Goal: Ask a question: Seek information or help from site administrators or community

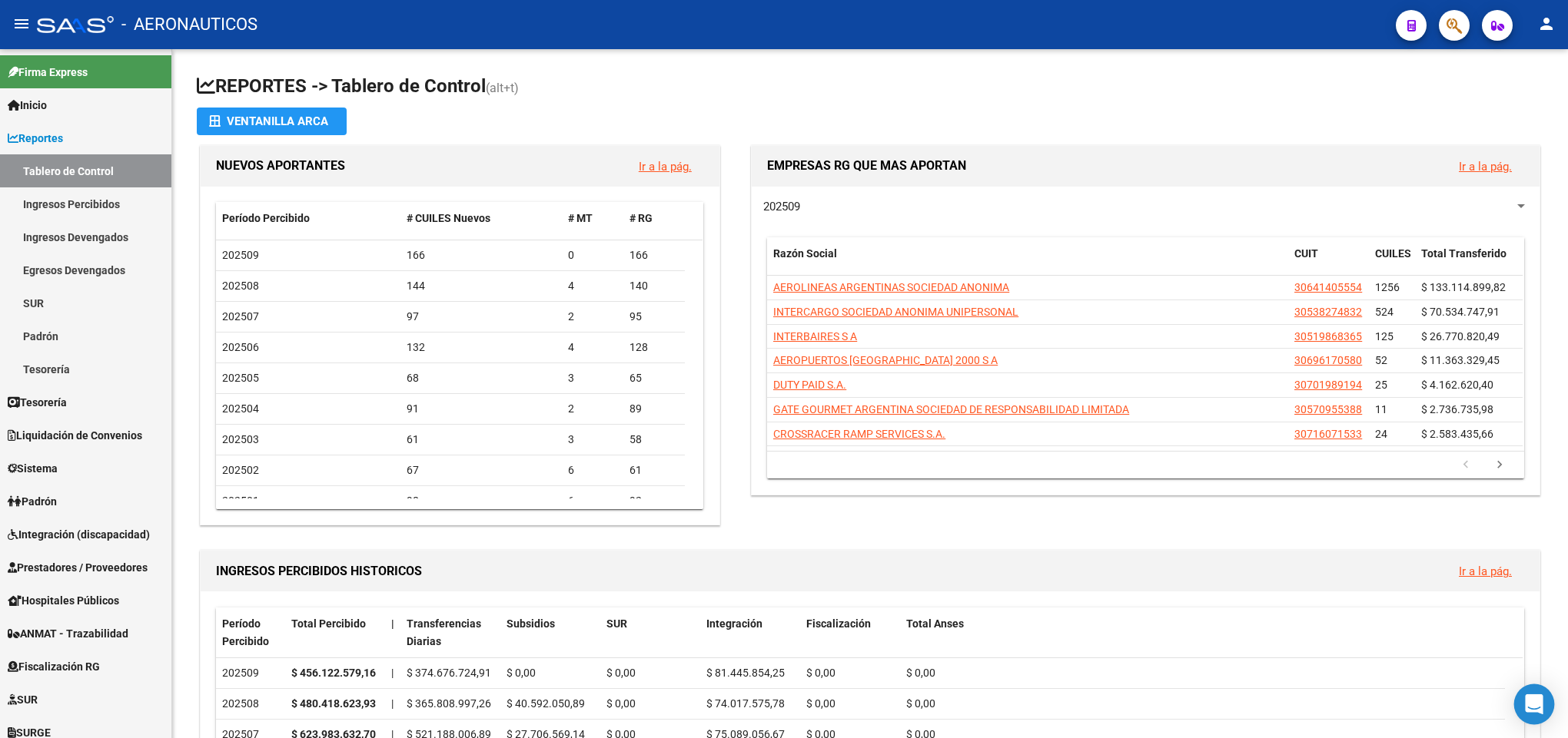
click at [1534, 697] on icon "Open Intercom Messenger" at bounding box center [1534, 705] width 20 height 20
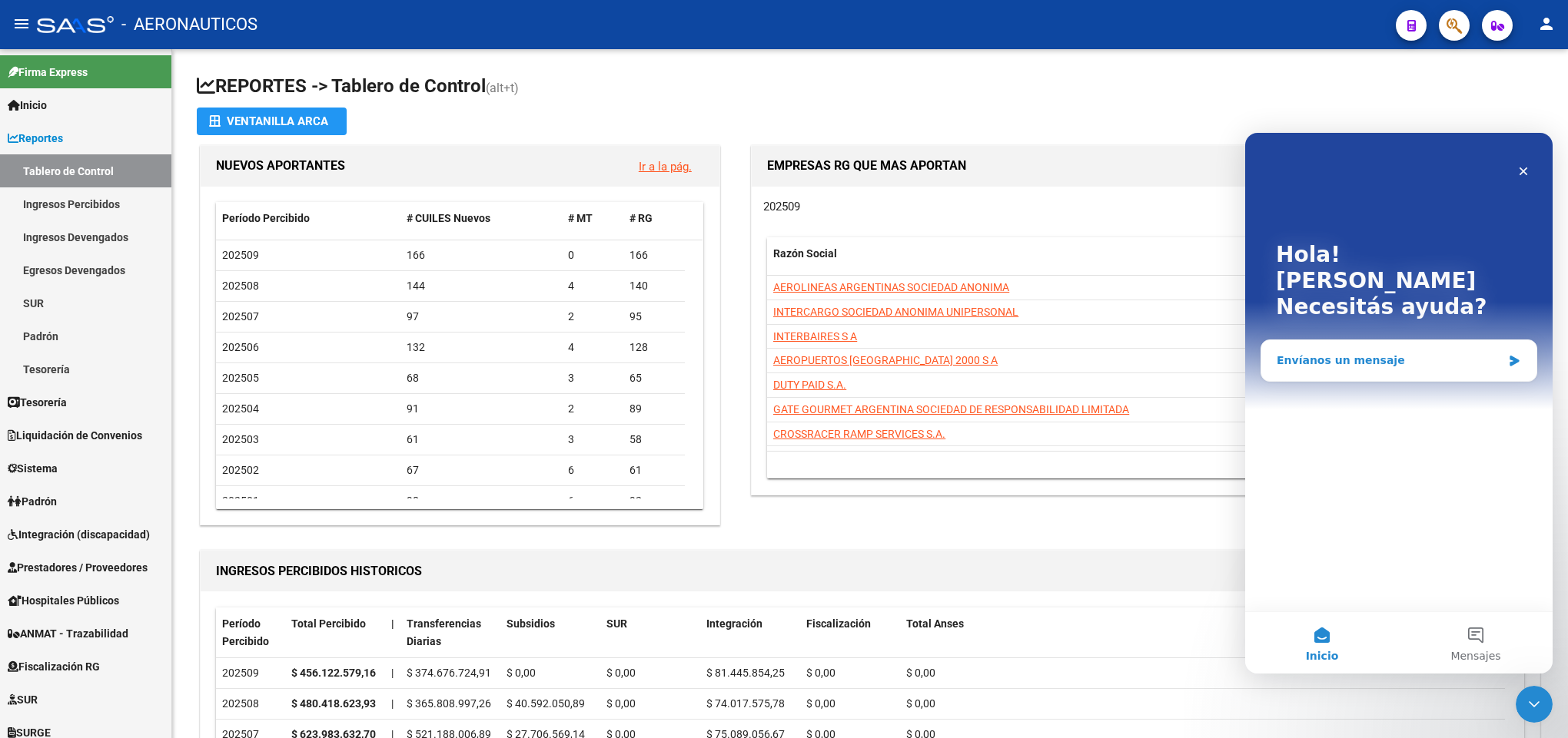
click at [1344, 340] on div "Envíanos un mensaje" at bounding box center [1399, 361] width 277 height 42
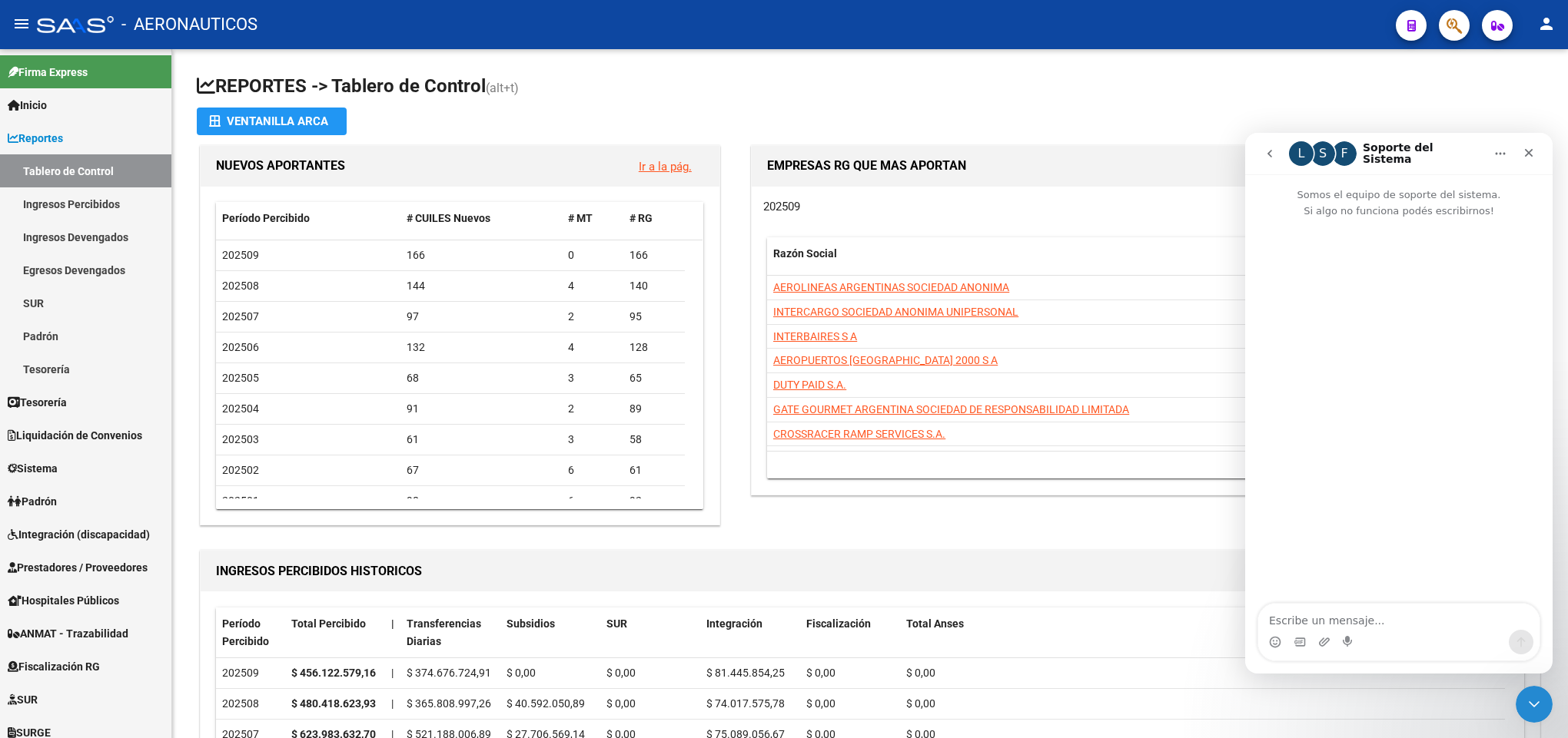
click at [1344, 330] on div "Intercom Messenger" at bounding box center [1399, 412] width 308 height 386
click at [1336, 624] on textarea "Escribe un mensaje..." at bounding box center [1399, 617] width 281 height 27
type textarea "holaa como estas"
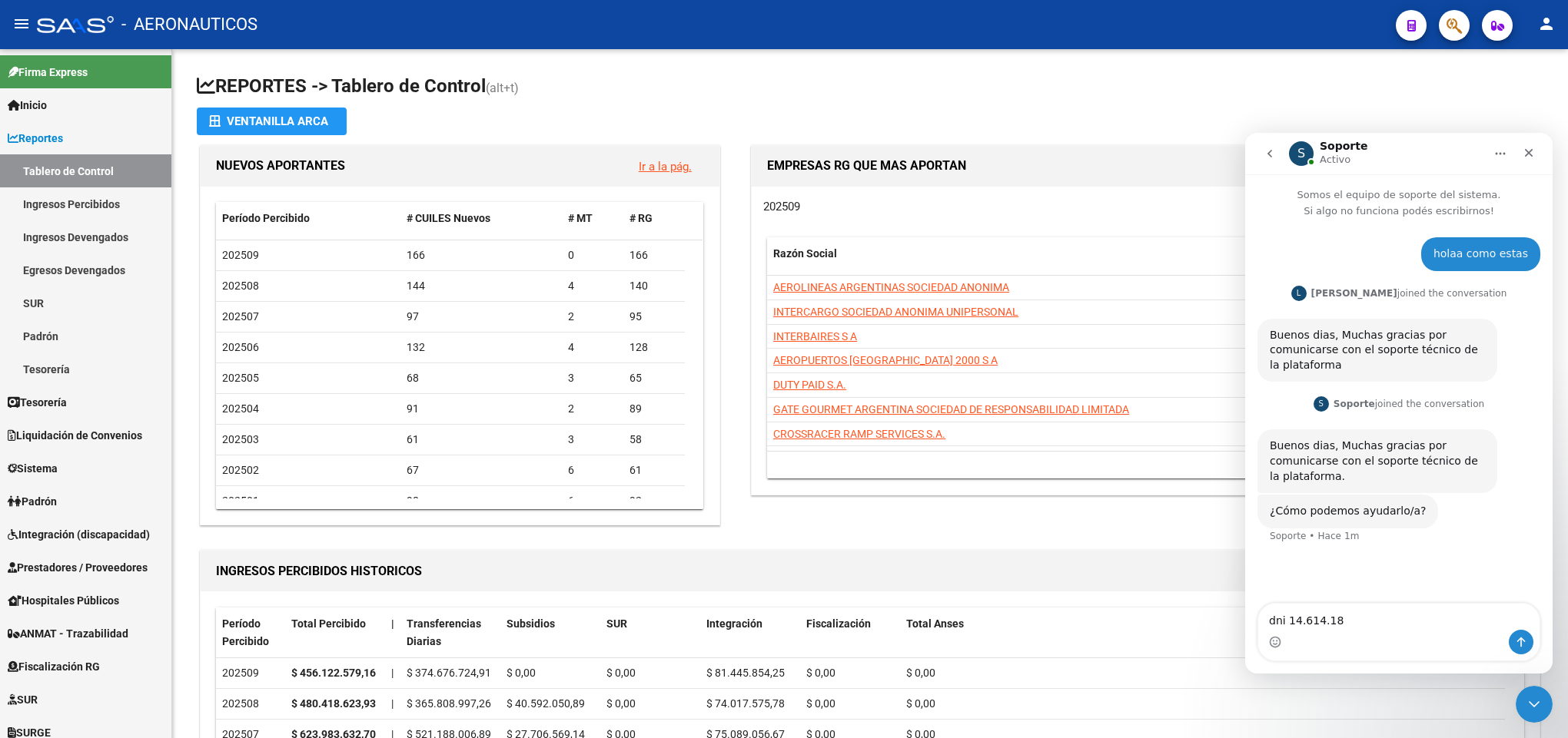
type textarea "dni 14.614.182"
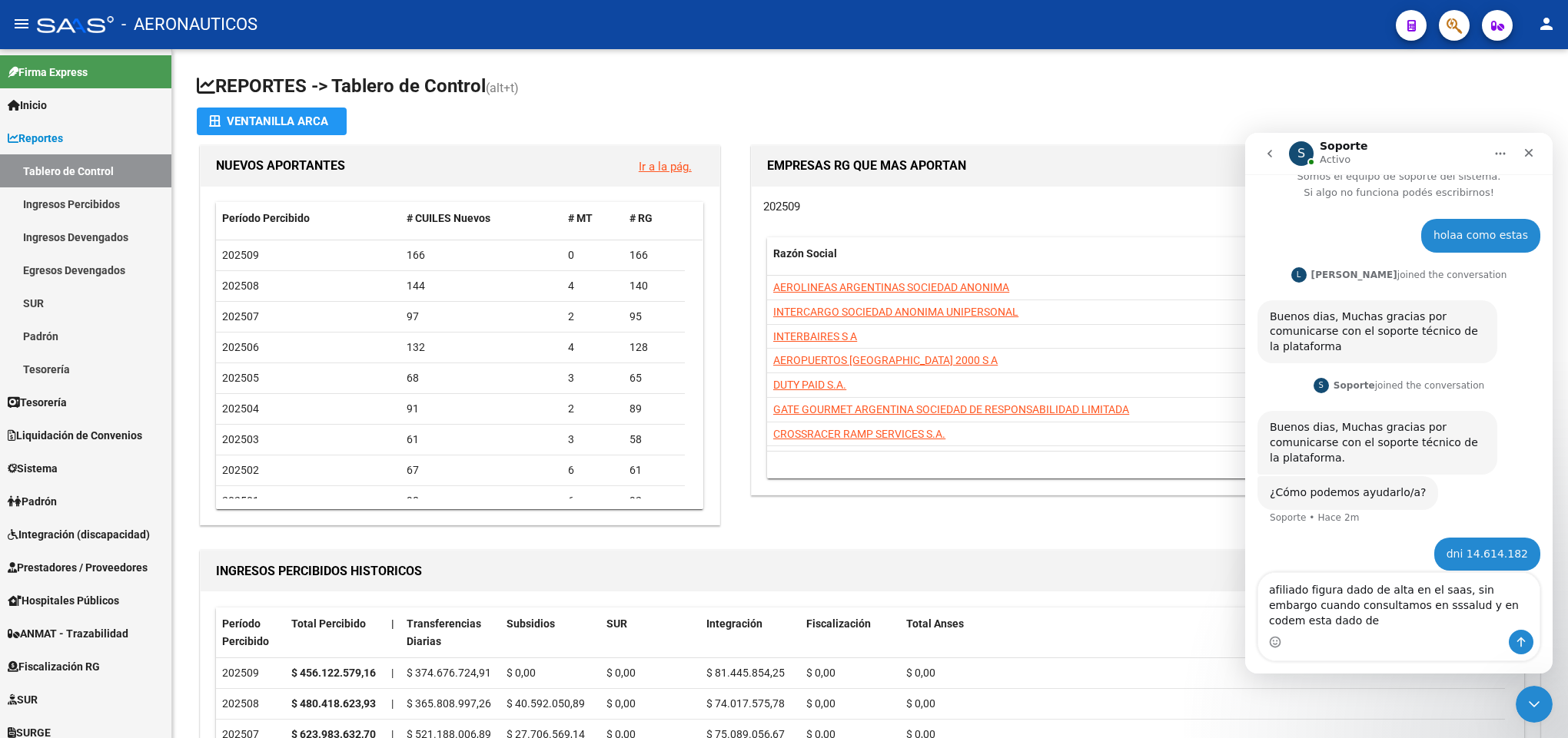
scroll to position [33, 0]
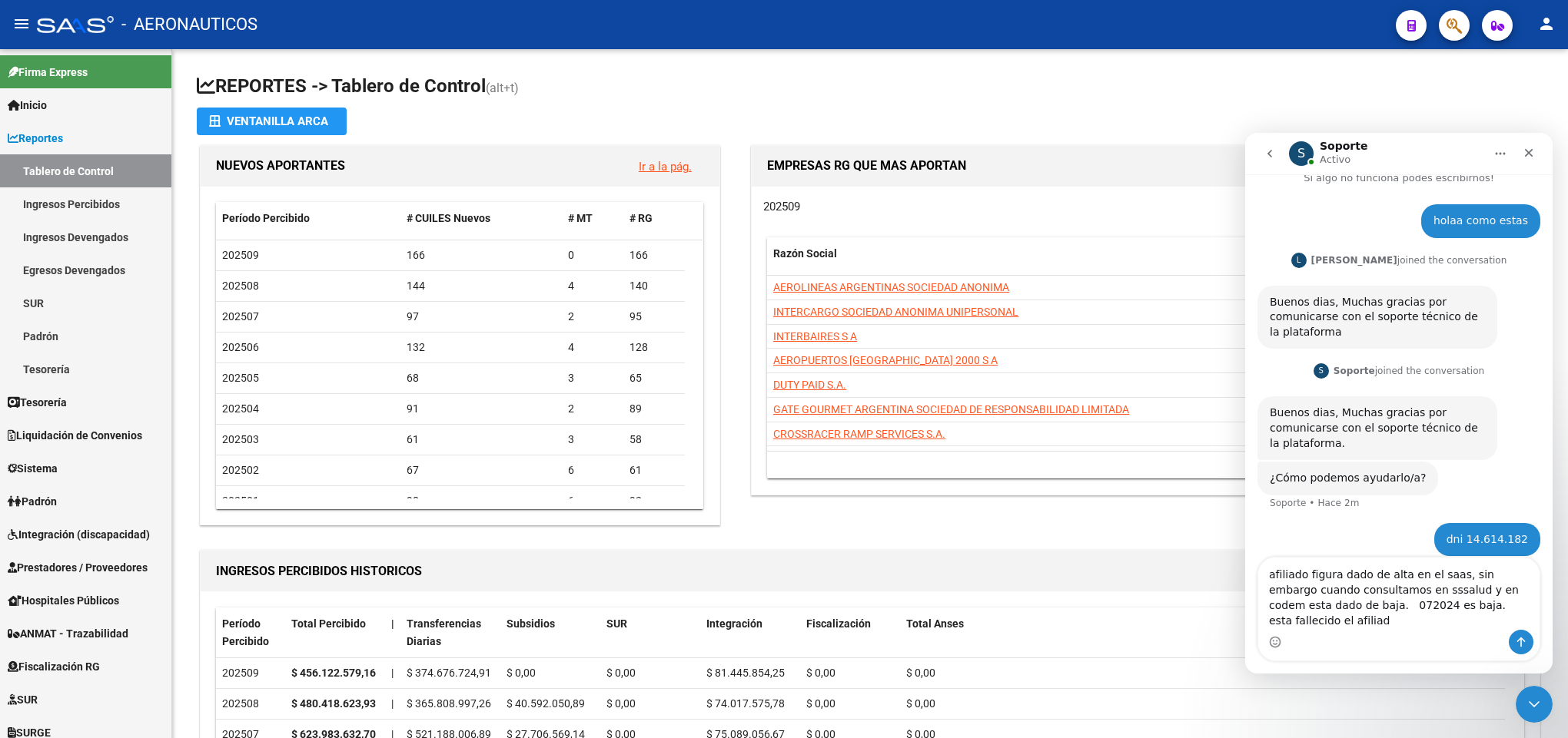
type textarea "afiliado figura dado de alta en el saas, sin embargo cuando consultamos en sssa…"
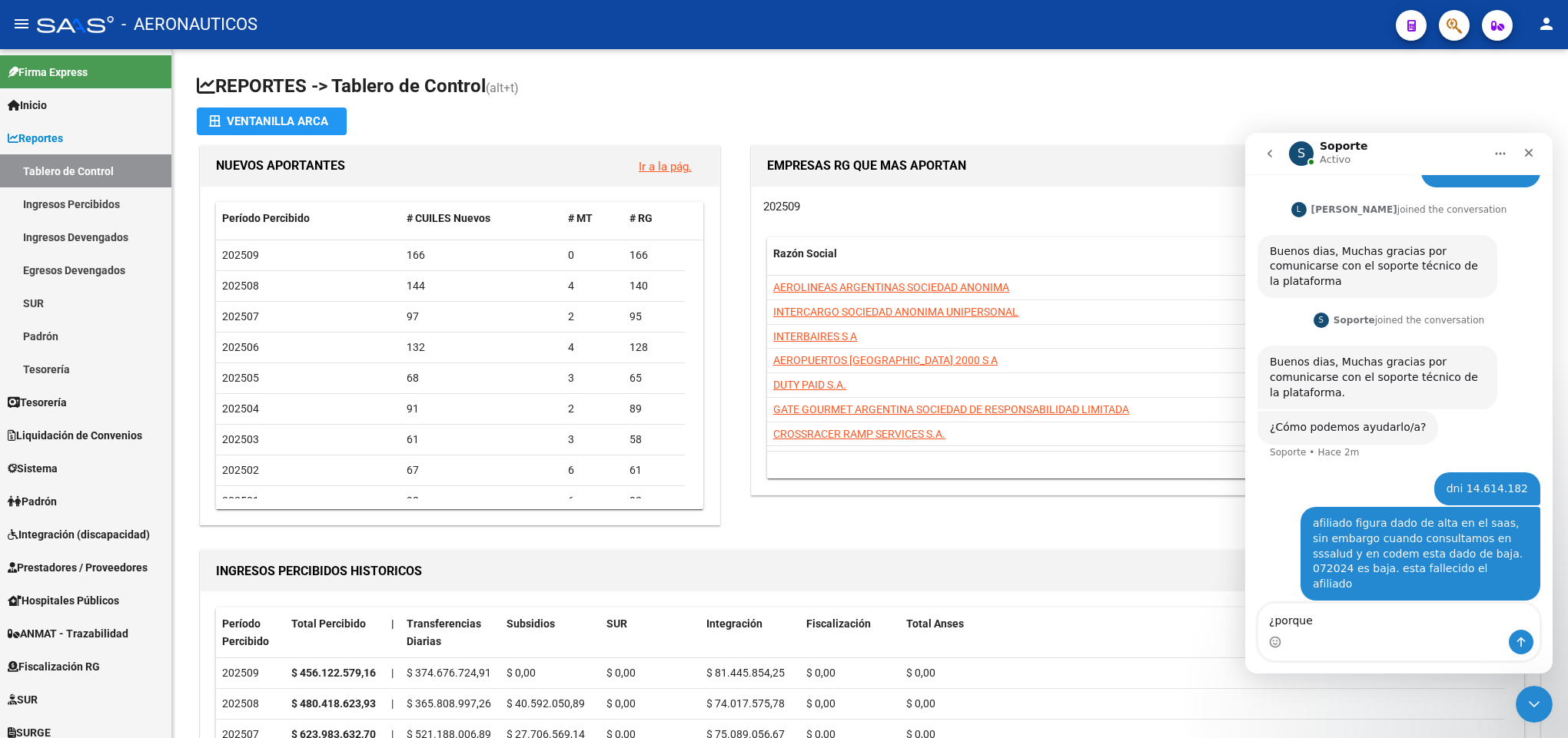
scroll to position [83, 0]
type textarea "¿porque figura como alta en saas?"
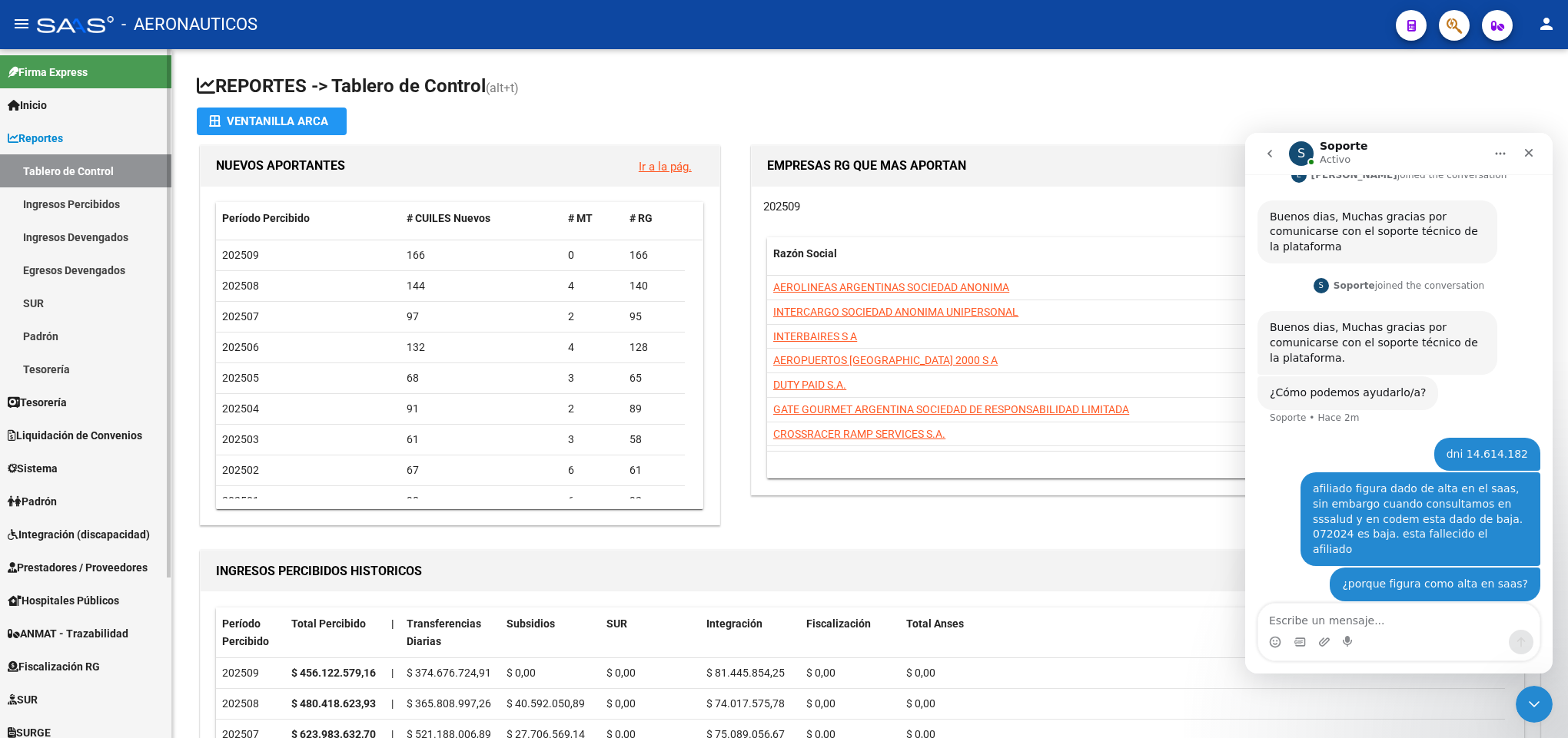
click at [54, 136] on span "Reportes" at bounding box center [35, 138] width 55 height 16
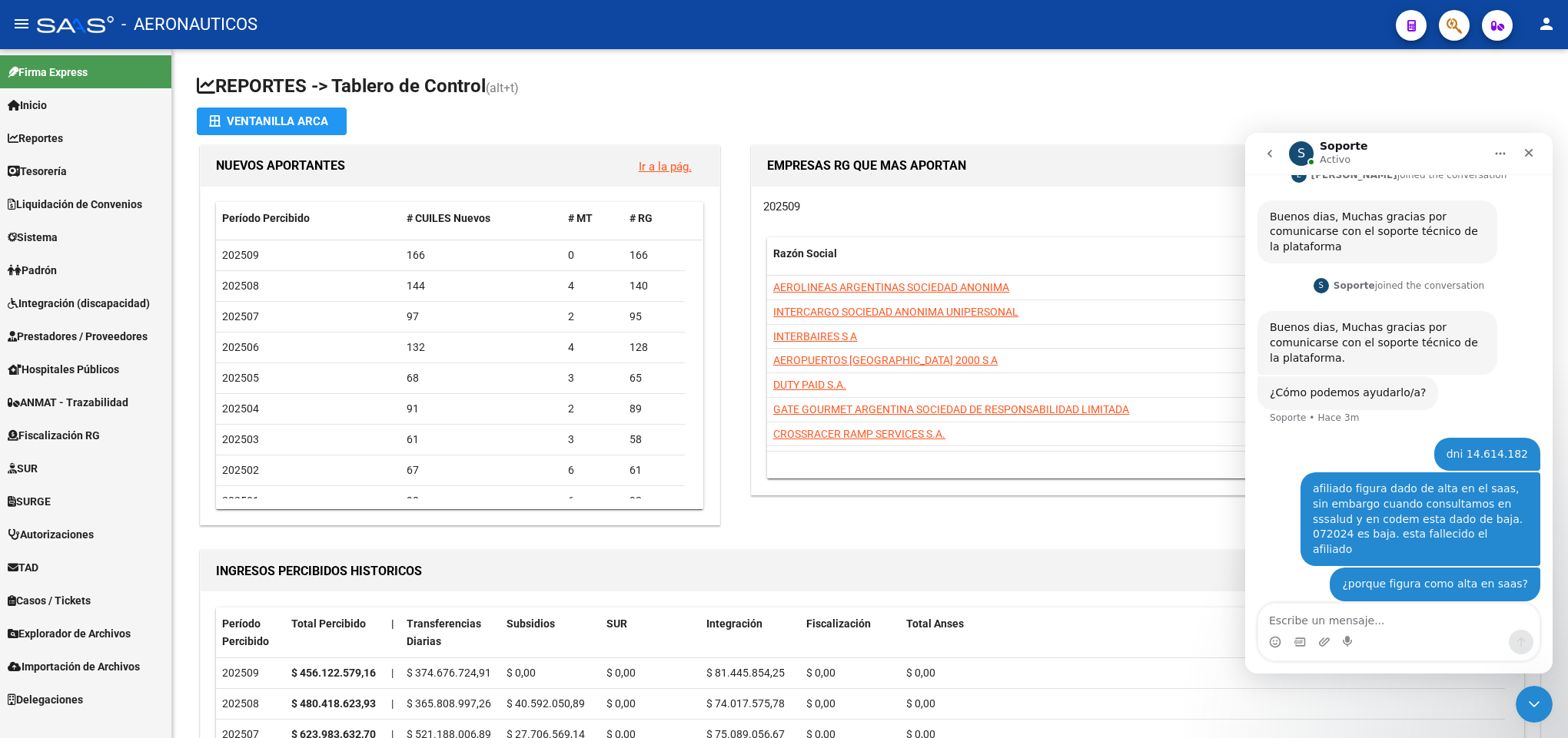
click at [38, 562] on span "TAD" at bounding box center [23, 568] width 31 height 16
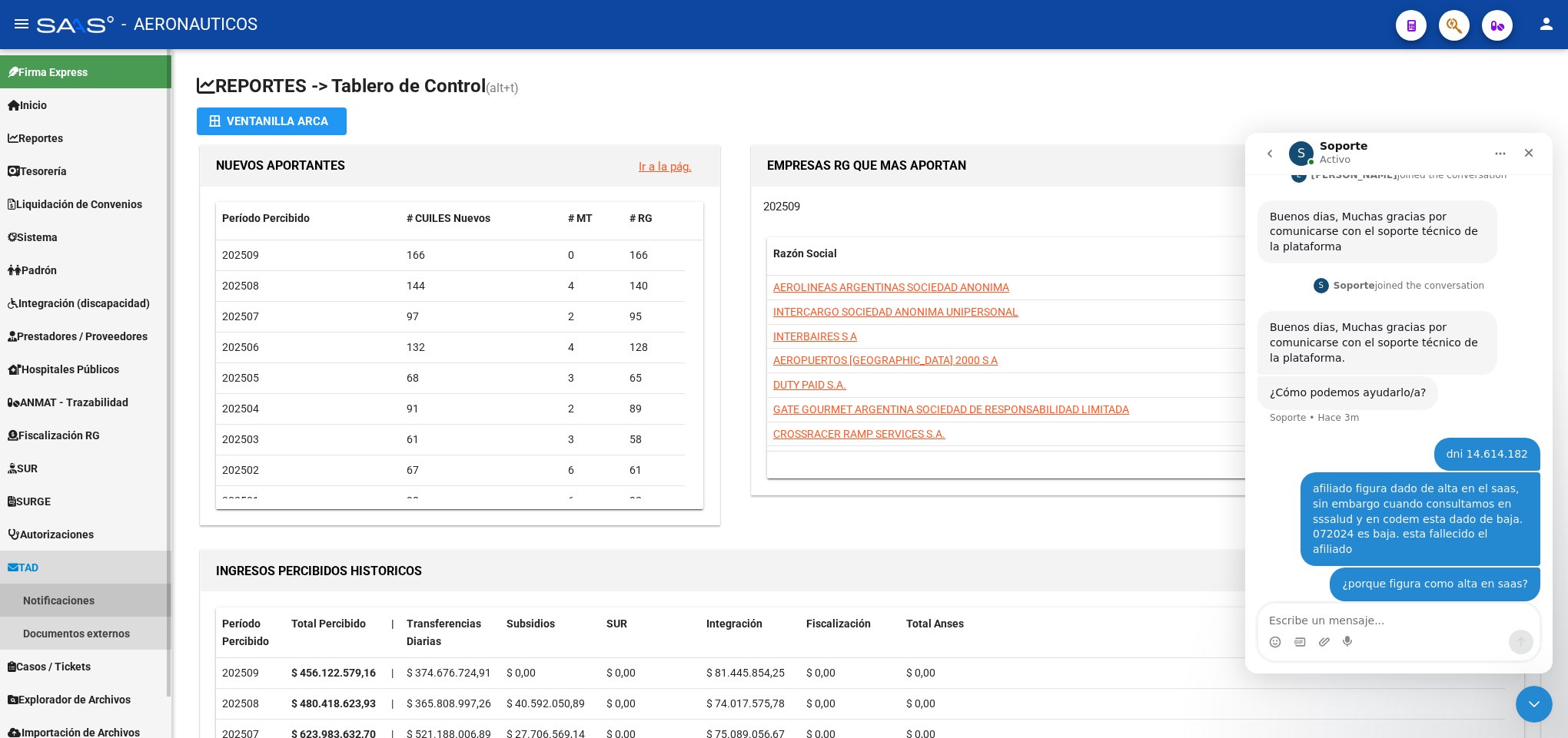
click at [79, 597] on link "Notificaciones" at bounding box center [85, 601] width 171 height 33
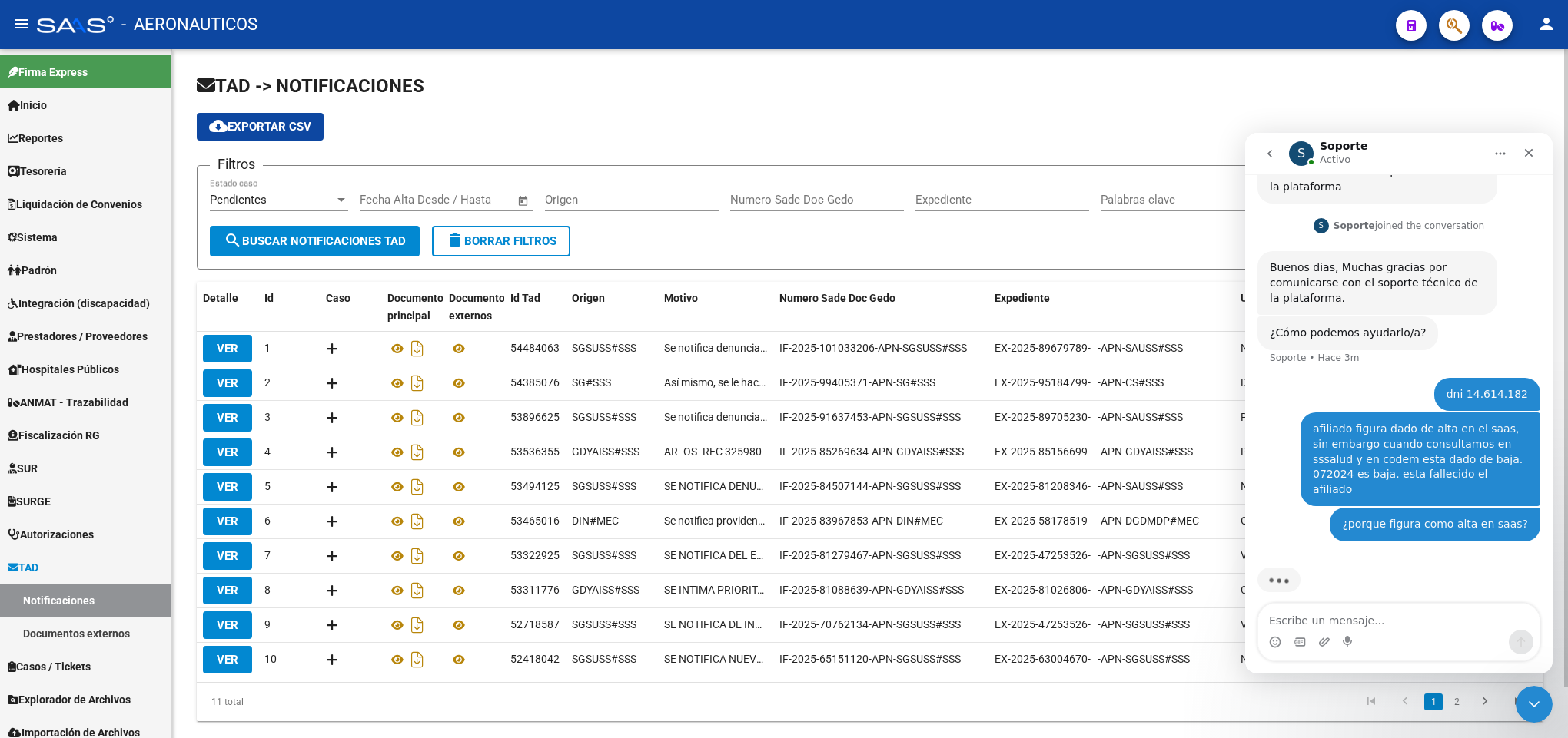
scroll to position [178, 0]
click at [1503, 117] on div "cloud_download Exportar CSV" at bounding box center [870, 126] width 1346 height 27
click at [1520, 155] on div "Cerrar" at bounding box center [1529, 153] width 27 height 27
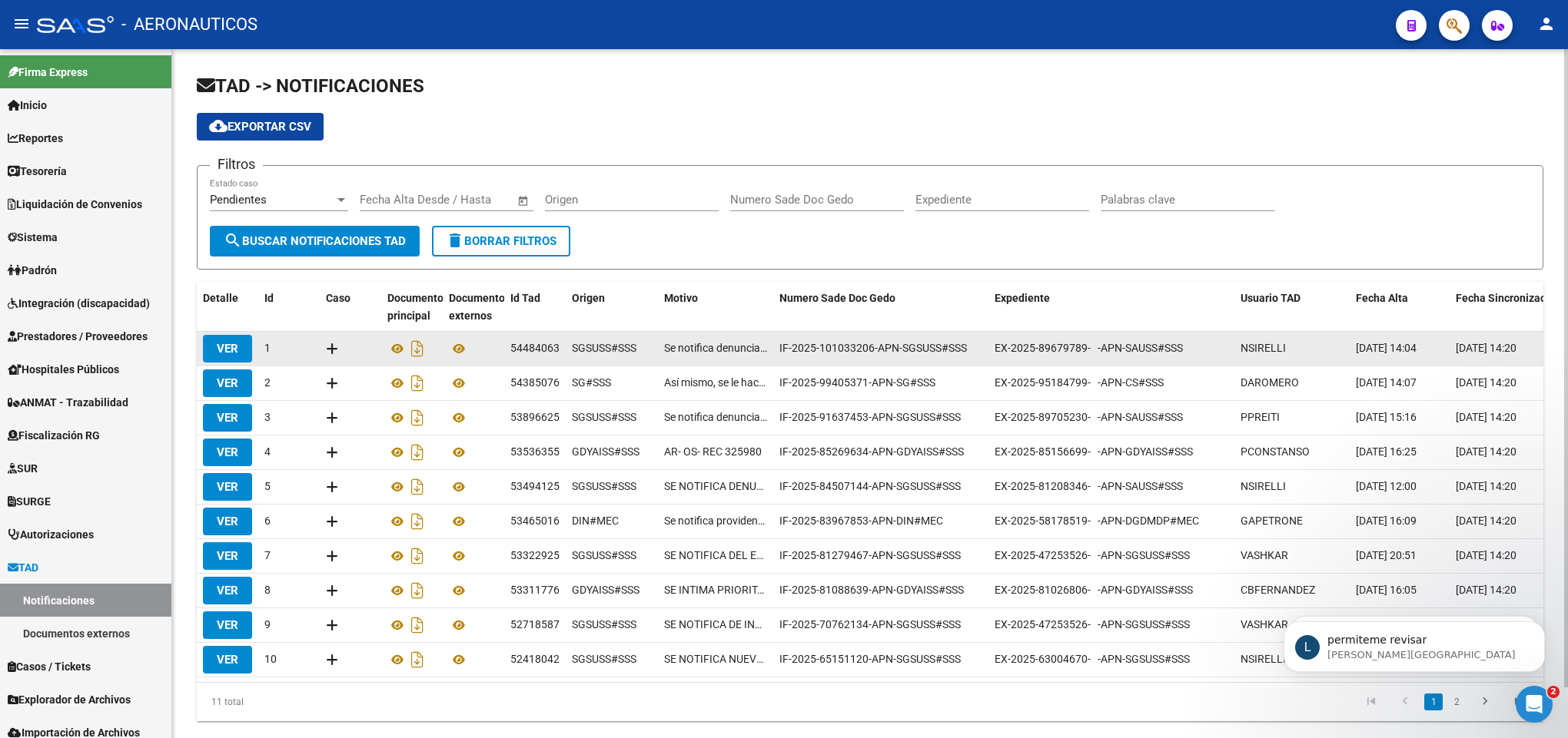
scroll to position [165, 0]
drag, startPoint x: 1354, startPoint y: 342, endPoint x: 1431, endPoint y: 346, distance: 77.1
click at [1431, 346] on datatable-body-cell "[DATE] 14:04" at bounding box center [1399, 349] width 100 height 34
click at [1417, 346] on span "[DATE] 14:04" at bounding box center [1386, 347] width 60 height 12
click at [236, 346] on span "VER" at bounding box center [227, 348] width 21 height 14
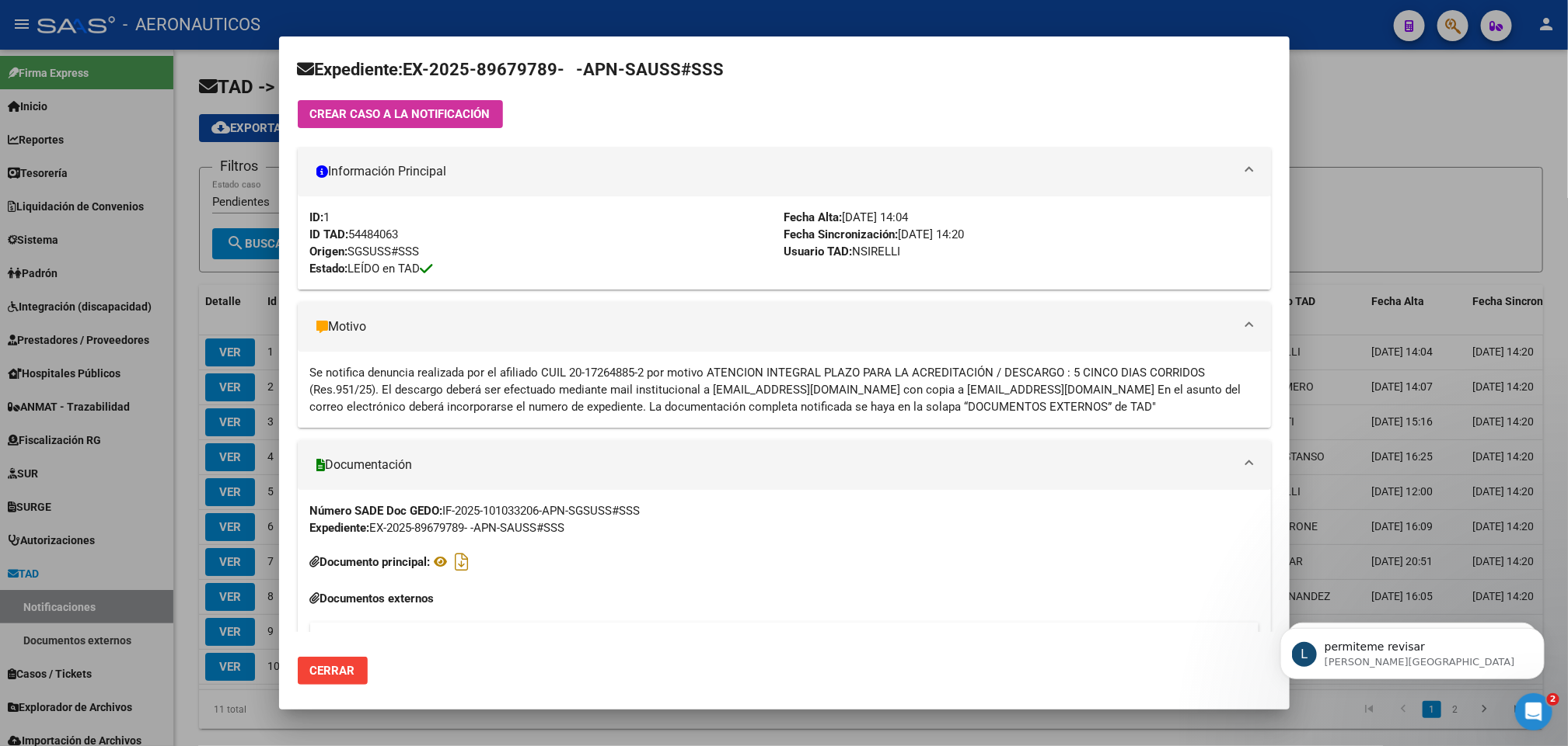
click at [1428, 152] on div at bounding box center [784, 373] width 1568 height 746
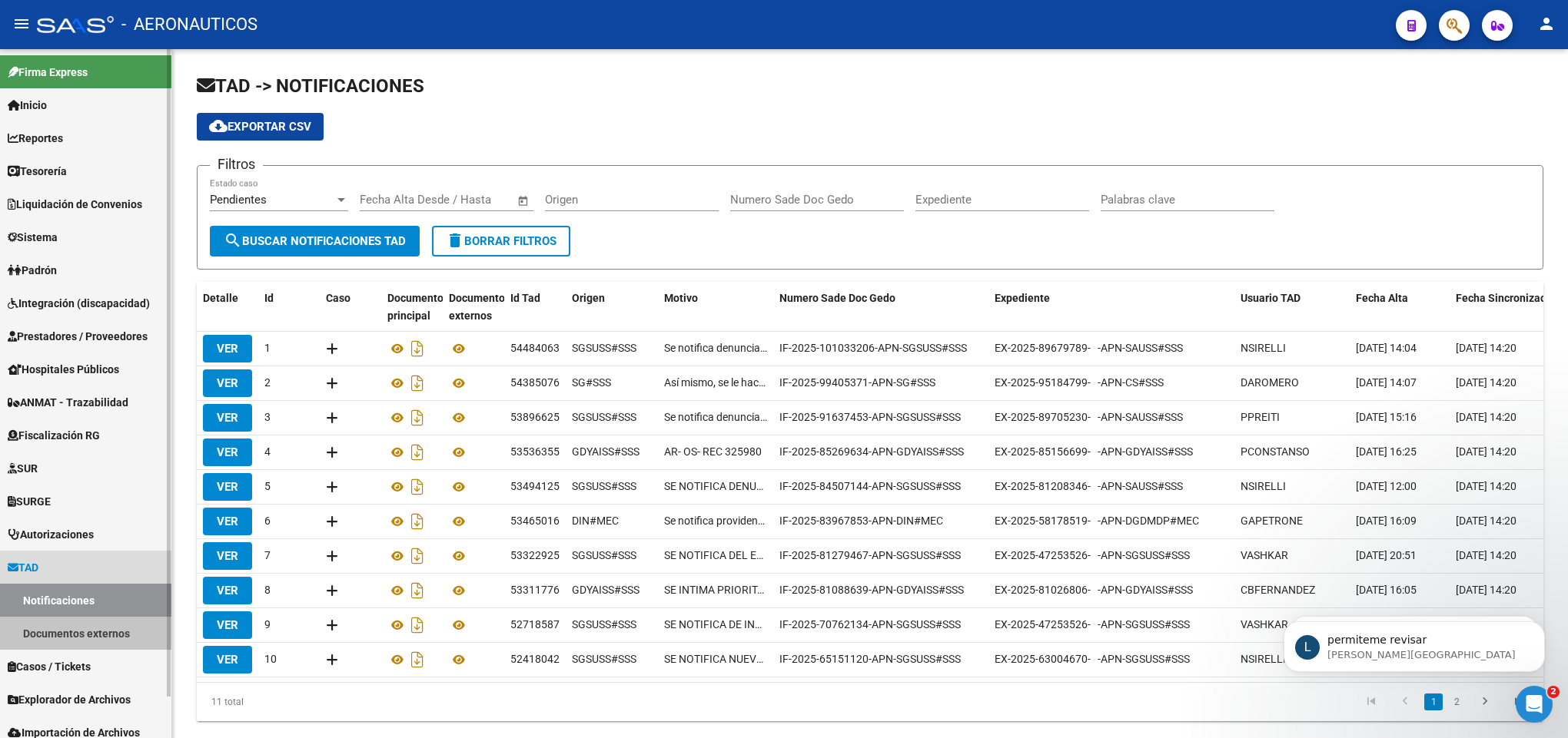
click at [95, 625] on link "Documentos externos" at bounding box center [85, 634] width 171 height 33
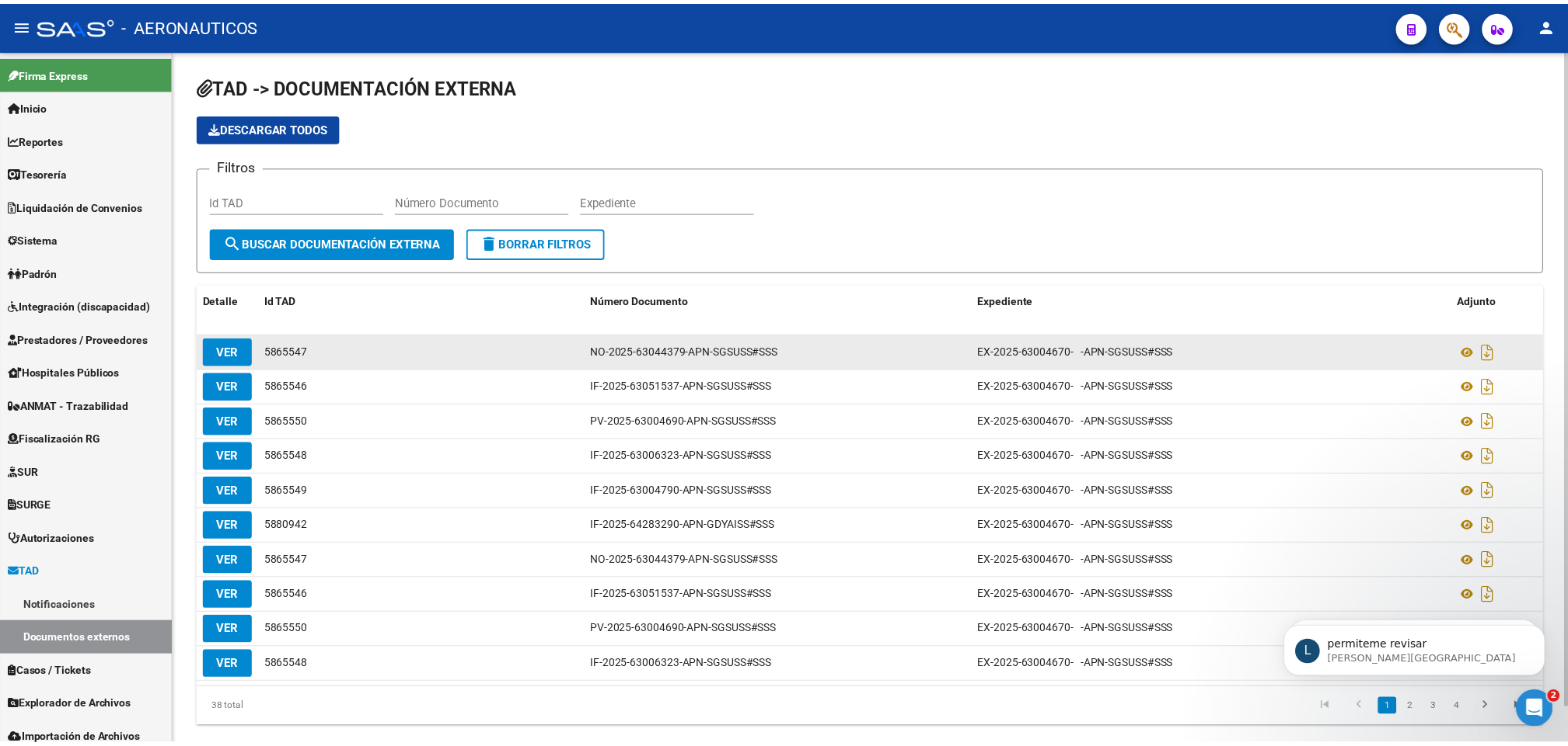
scroll to position [226, 0]
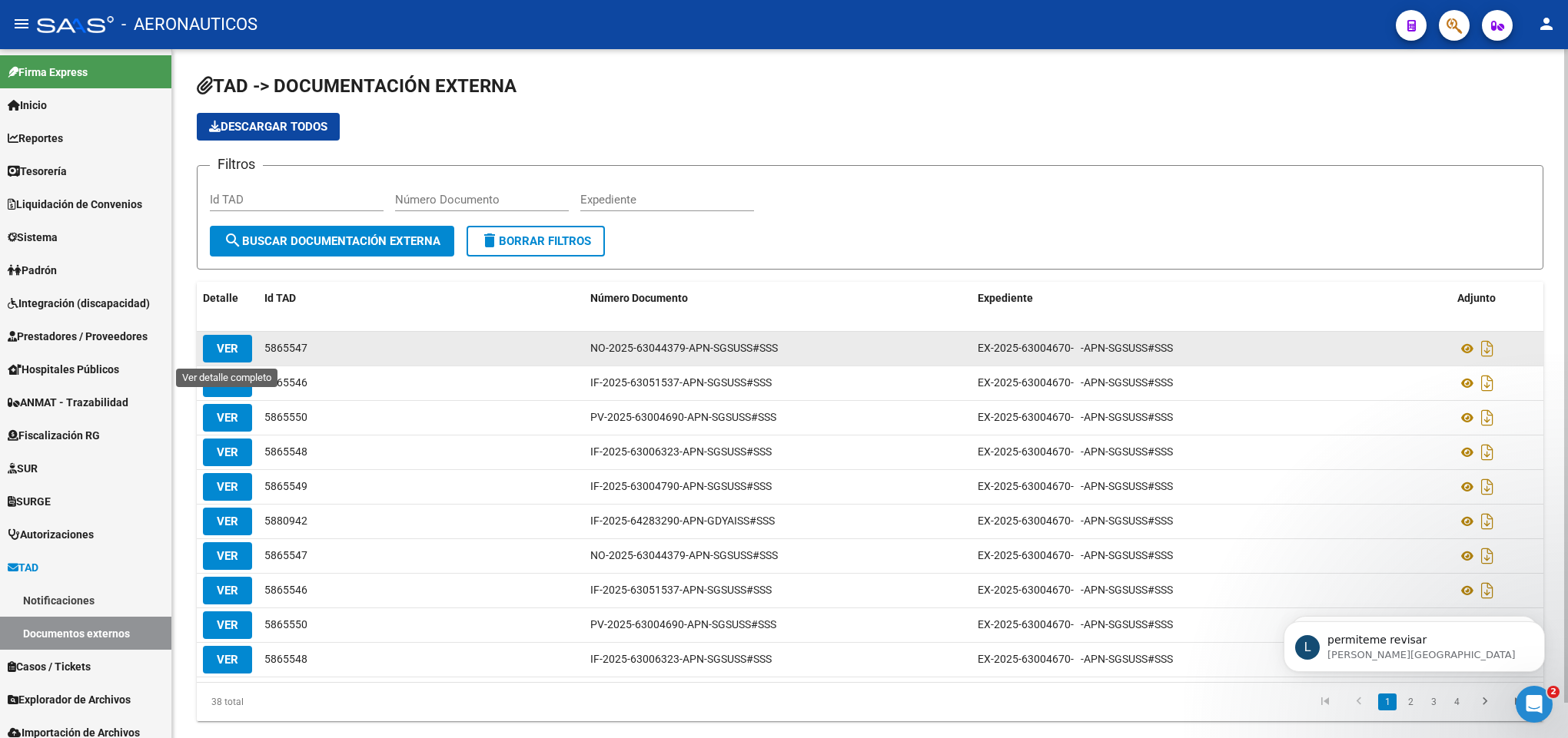
click at [249, 353] on button "VER" at bounding box center [228, 349] width 49 height 27
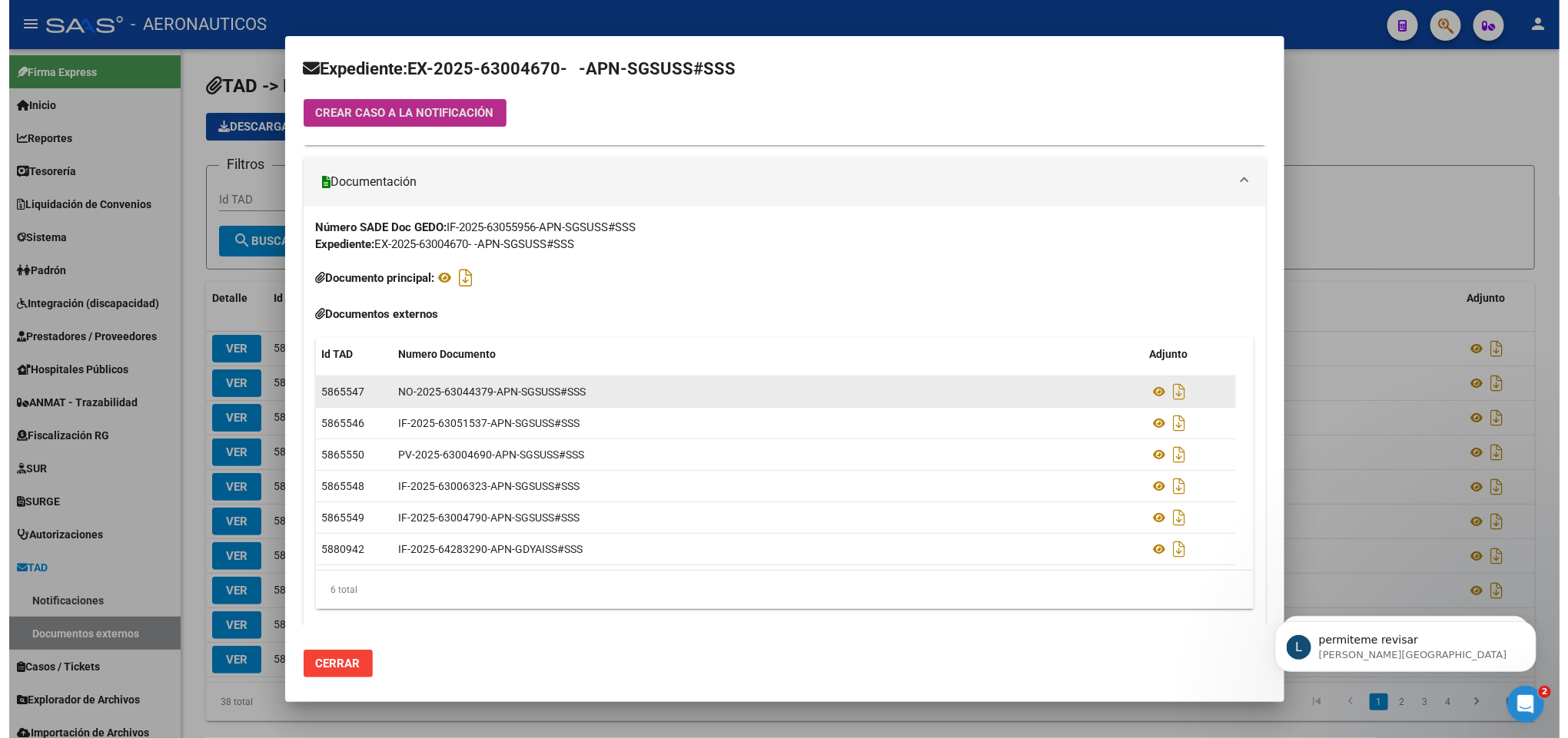
scroll to position [256, 0]
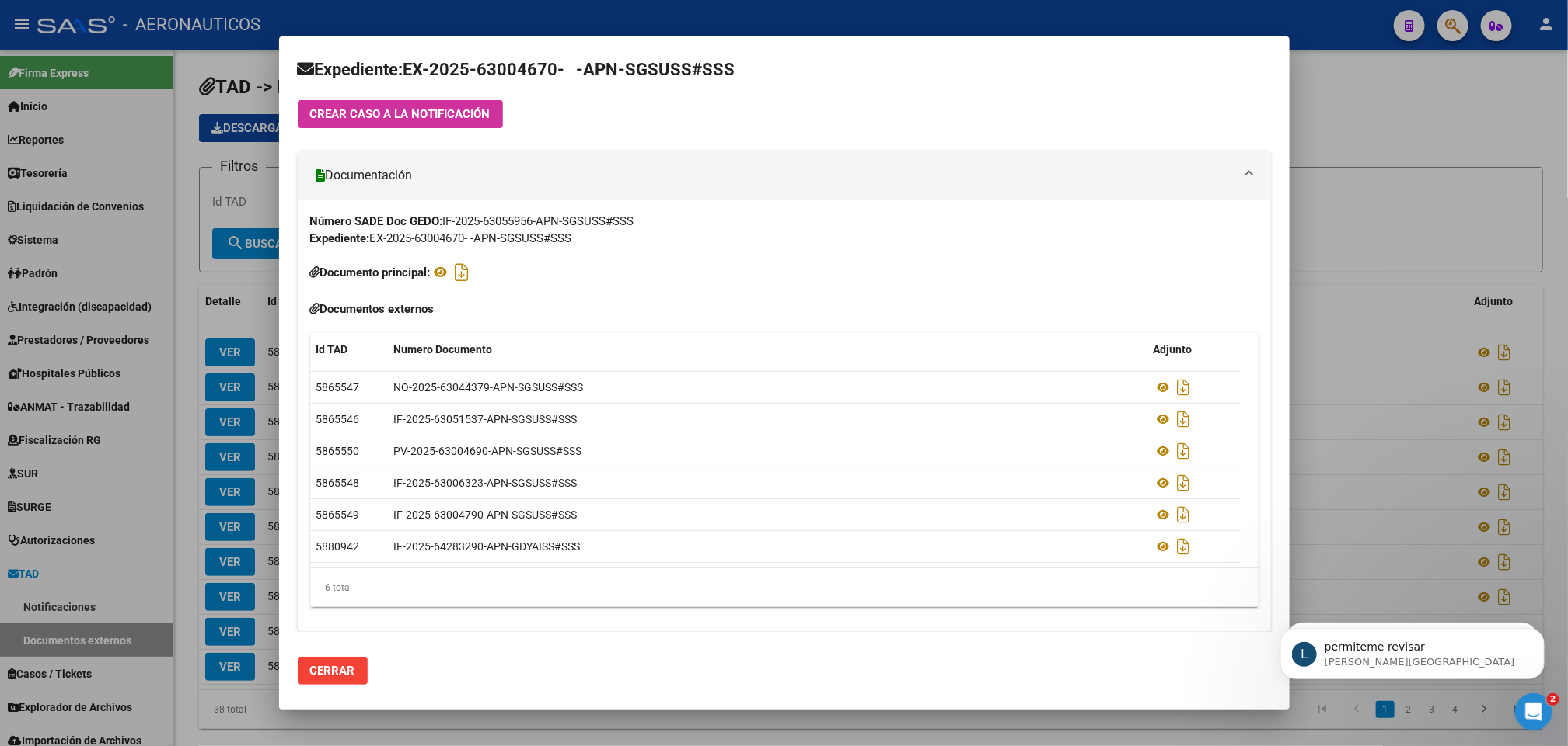
click at [1424, 92] on div at bounding box center [784, 373] width 1568 height 746
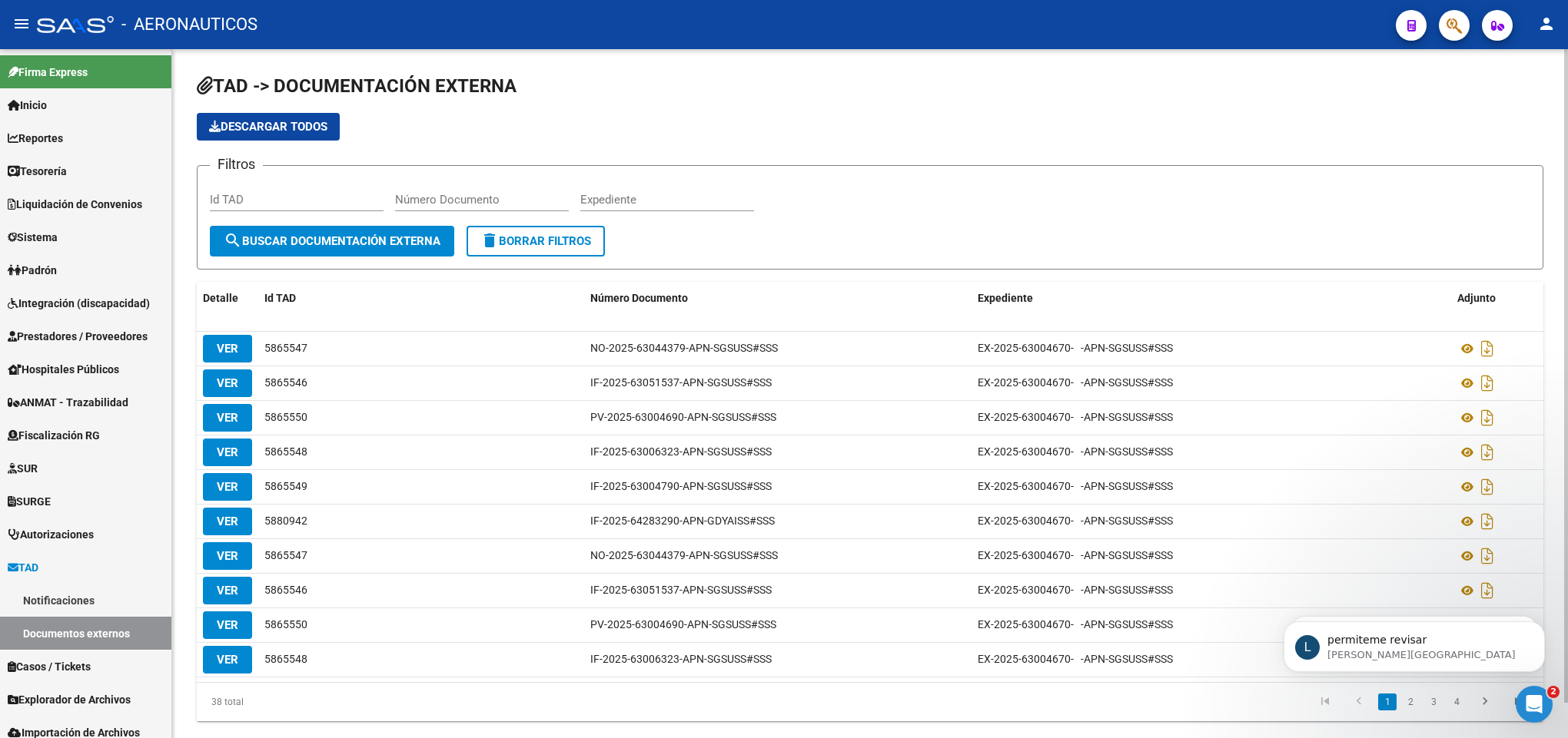
scroll to position [223, 0]
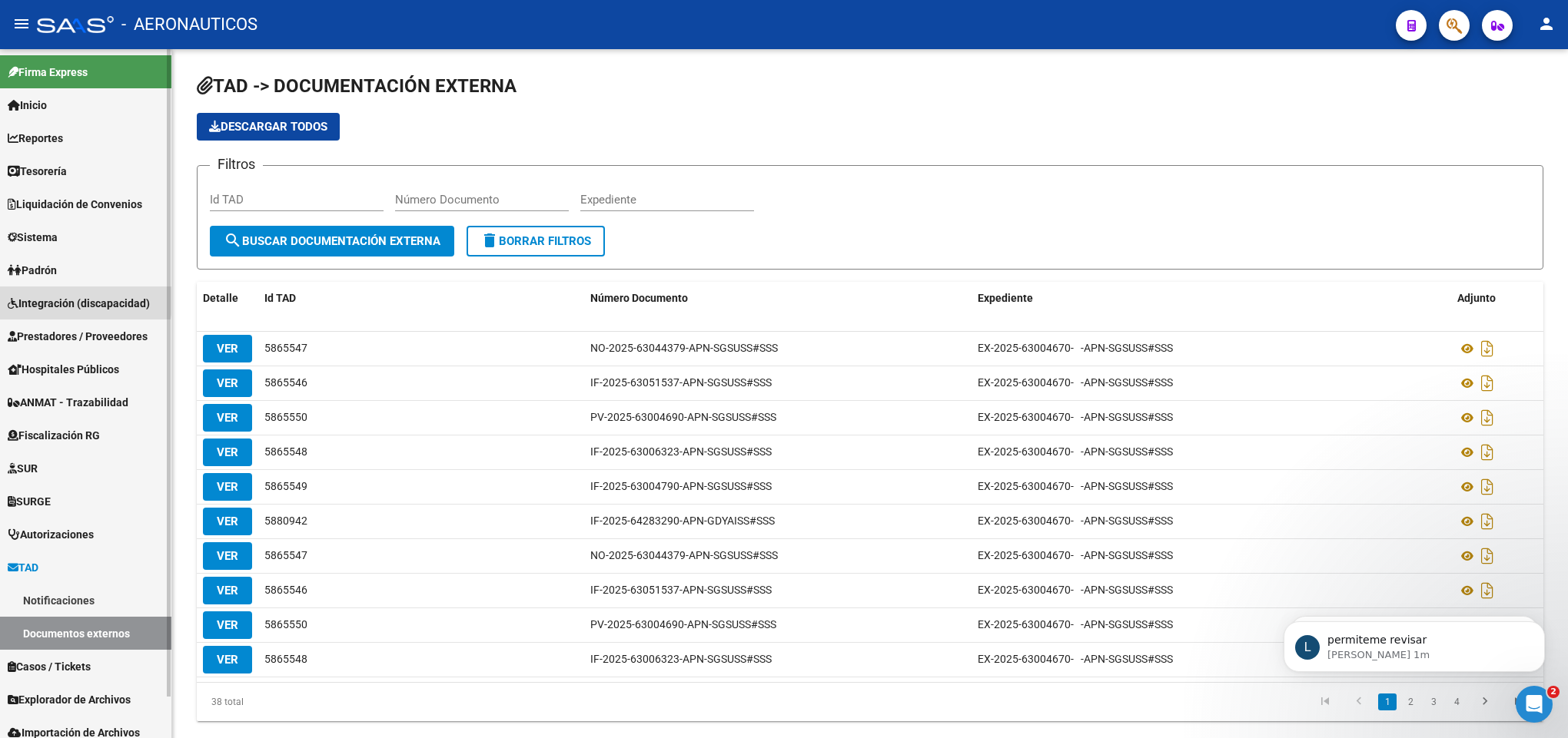
click at [49, 300] on span "Integración (discapacidad)" at bounding box center [78, 303] width 142 height 16
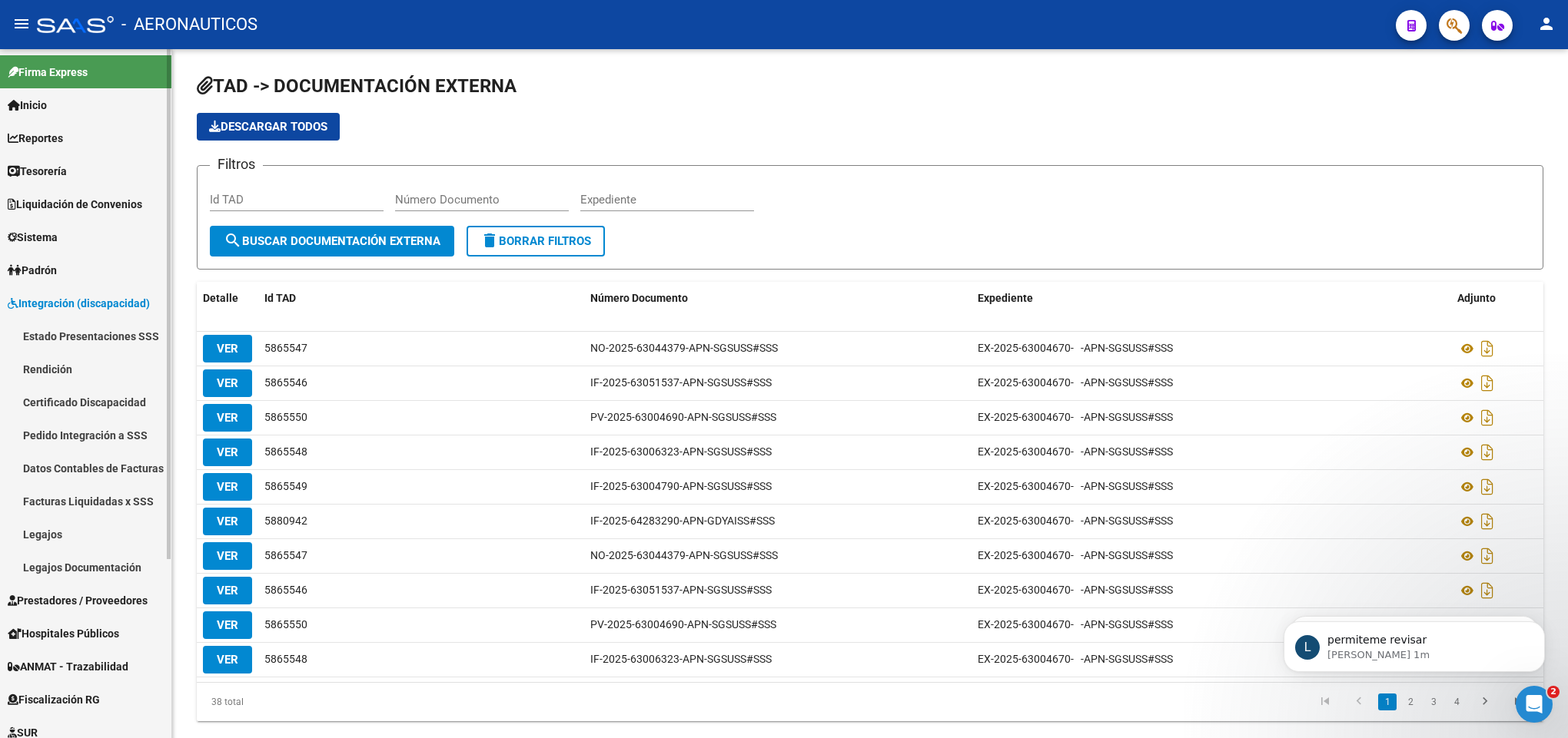
click at [65, 365] on link "Rendición" at bounding box center [85, 369] width 171 height 33
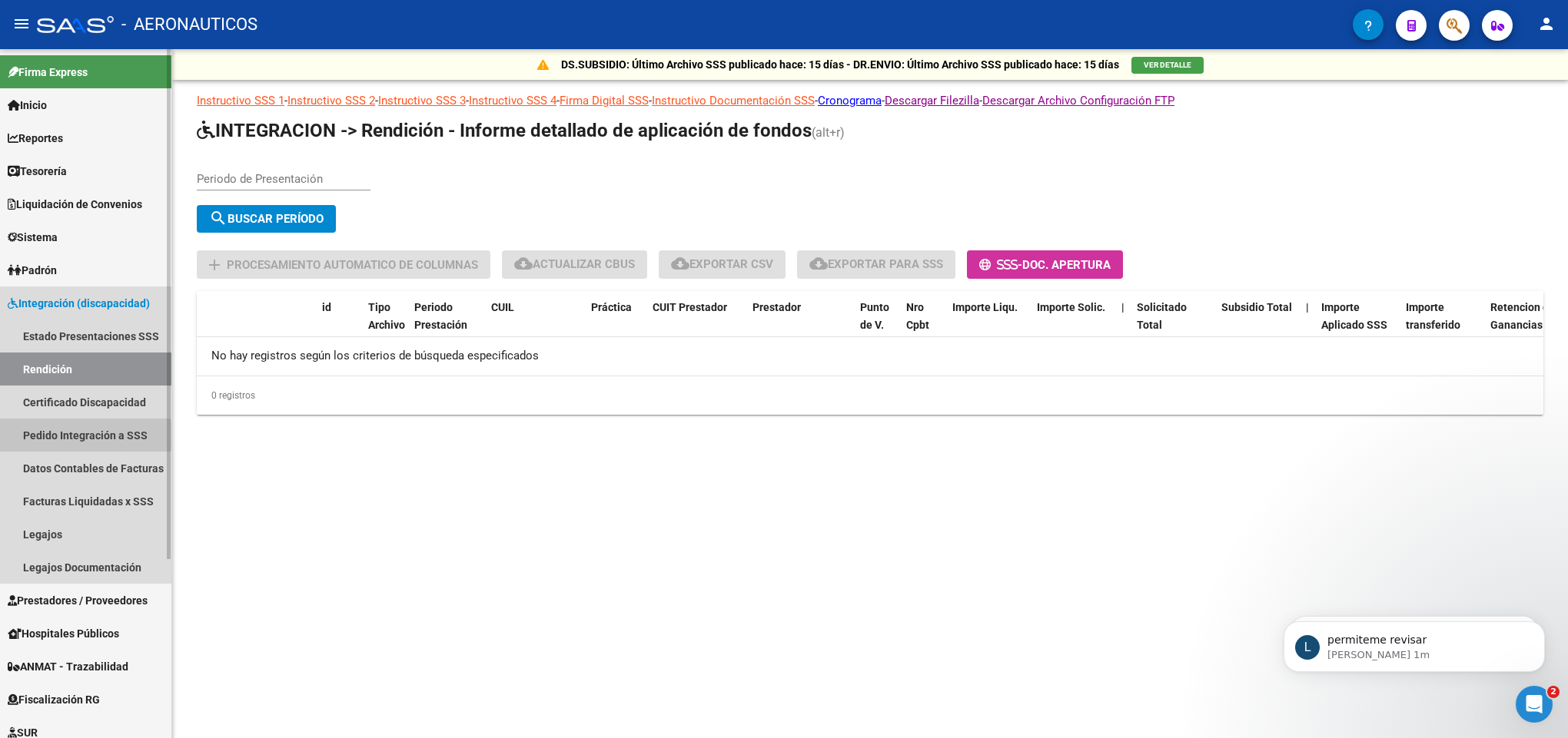
click at [65, 436] on link "Pedido Integración a SSS" at bounding box center [85, 435] width 171 height 33
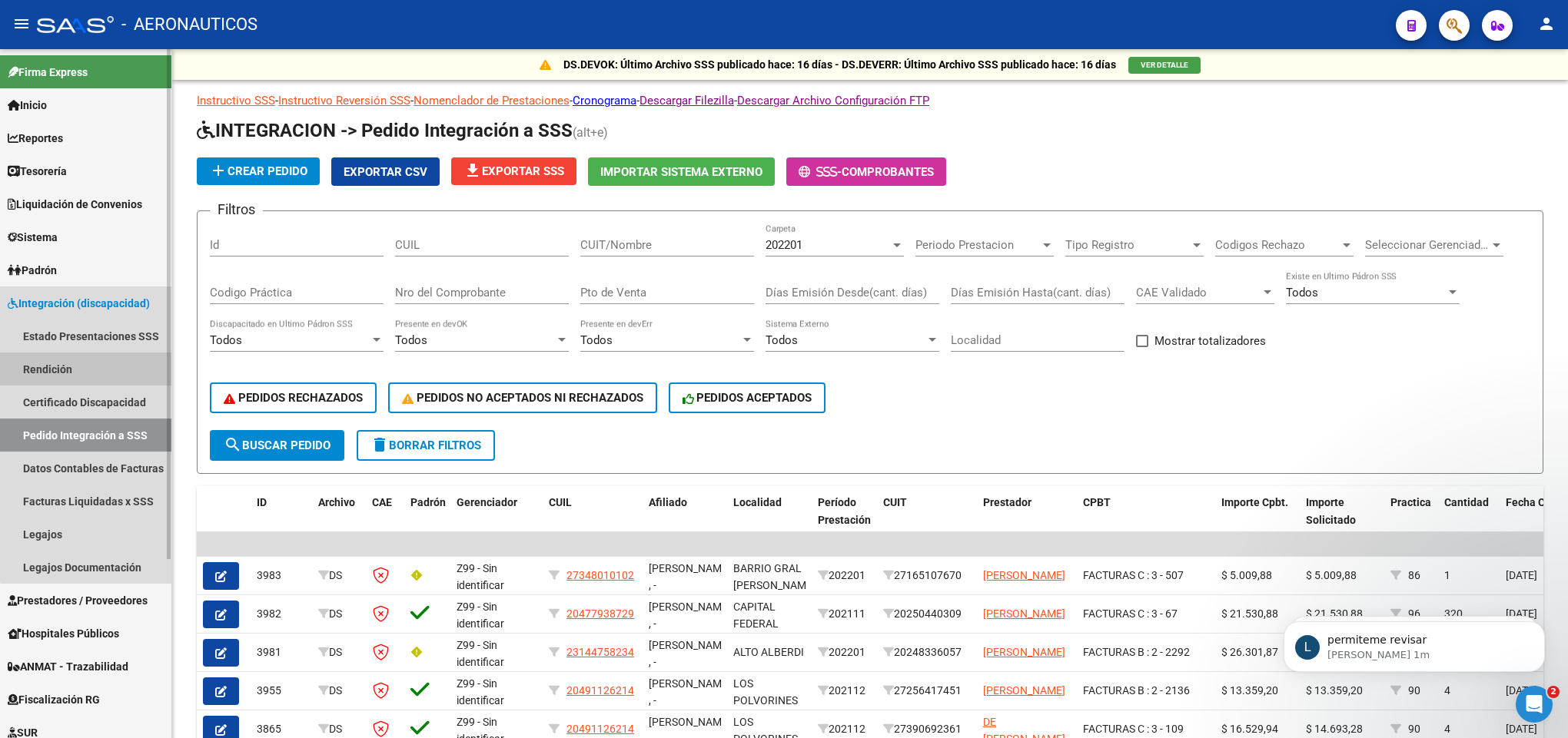
click at [89, 367] on link "Rendición" at bounding box center [85, 369] width 171 height 33
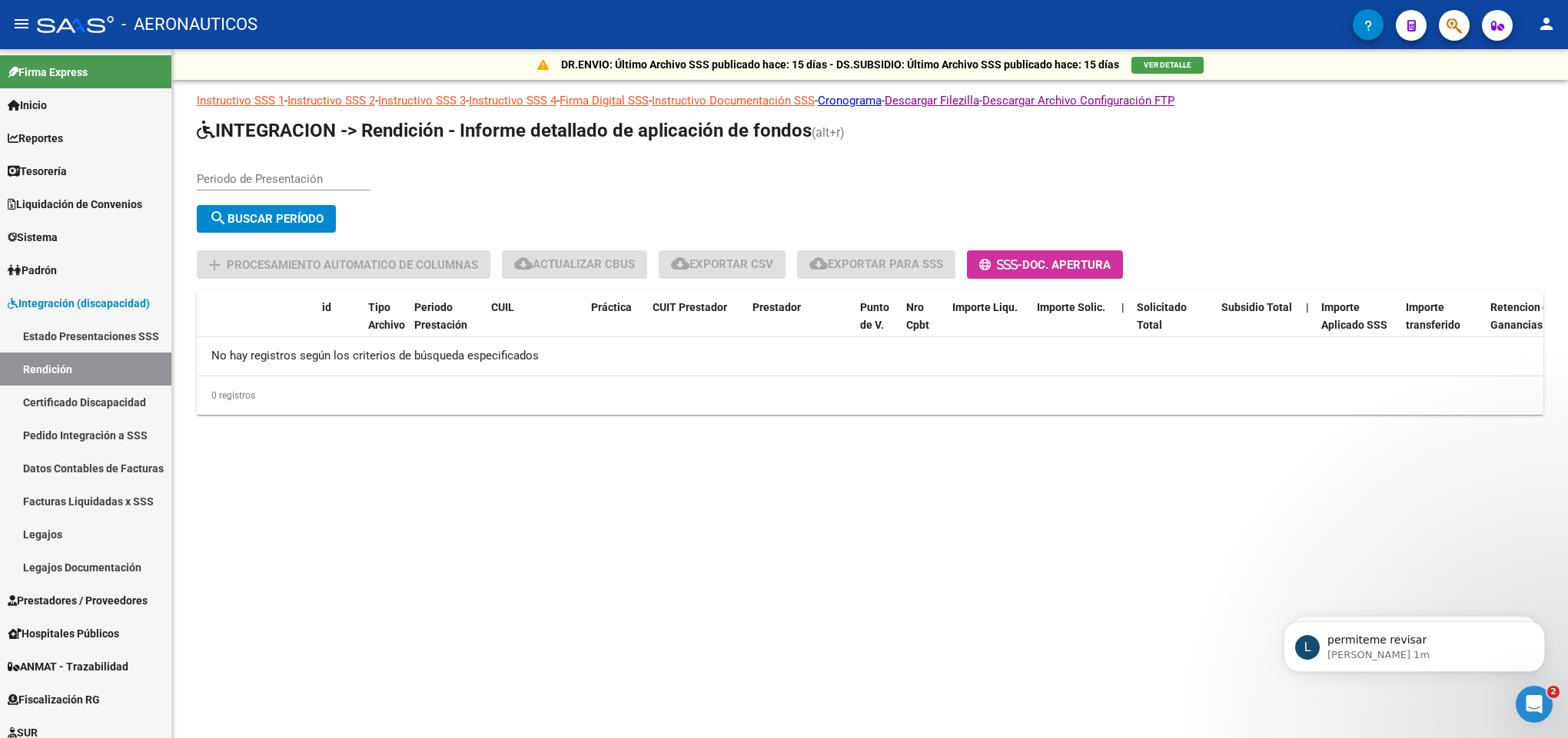
click at [289, 180] on input "Periodo de Presentación" at bounding box center [284, 179] width 174 height 14
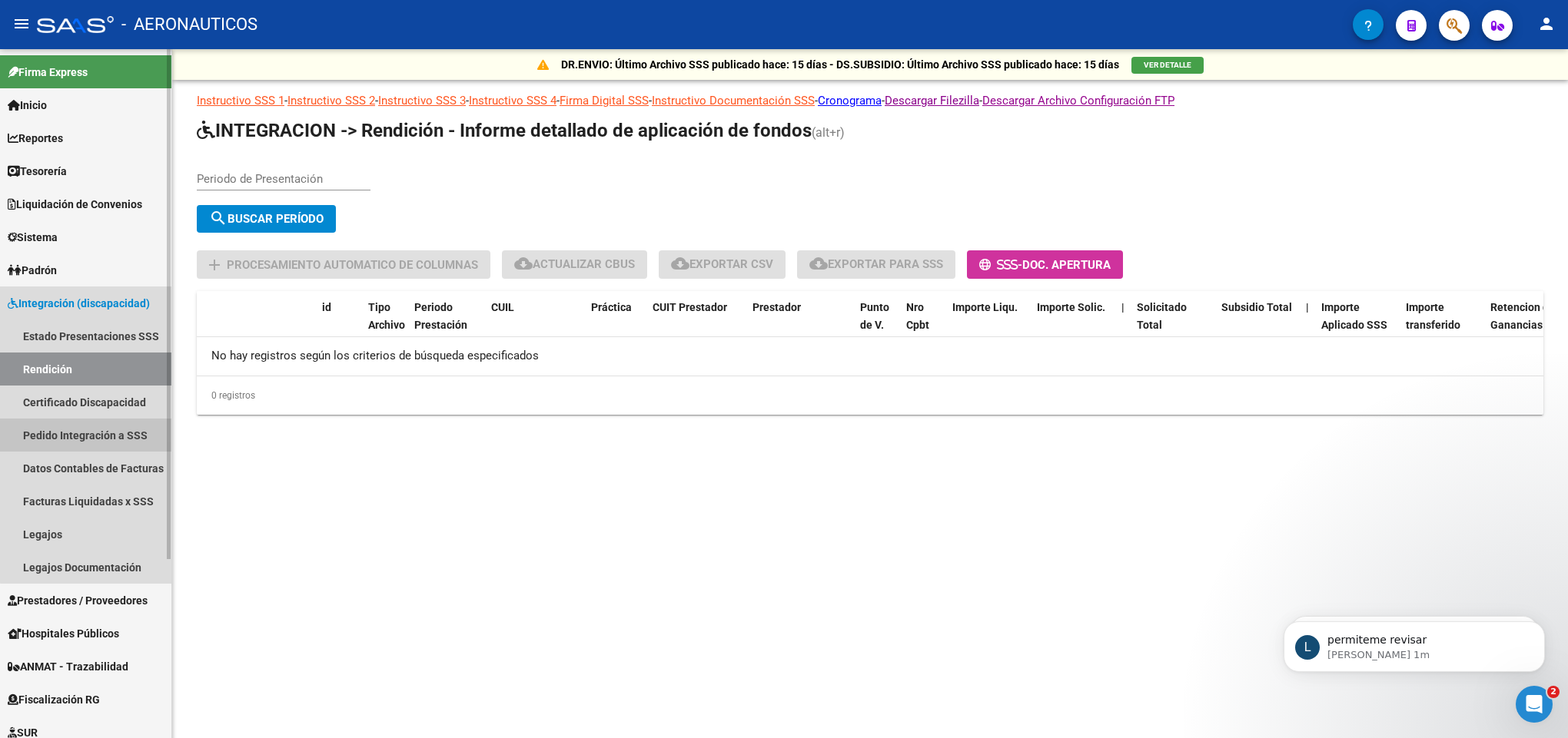
drag, startPoint x: 97, startPoint y: 425, endPoint x: 90, endPoint y: 446, distance: 22.1
click at [95, 425] on link "Pedido Integración a SSS" at bounding box center [85, 435] width 171 height 33
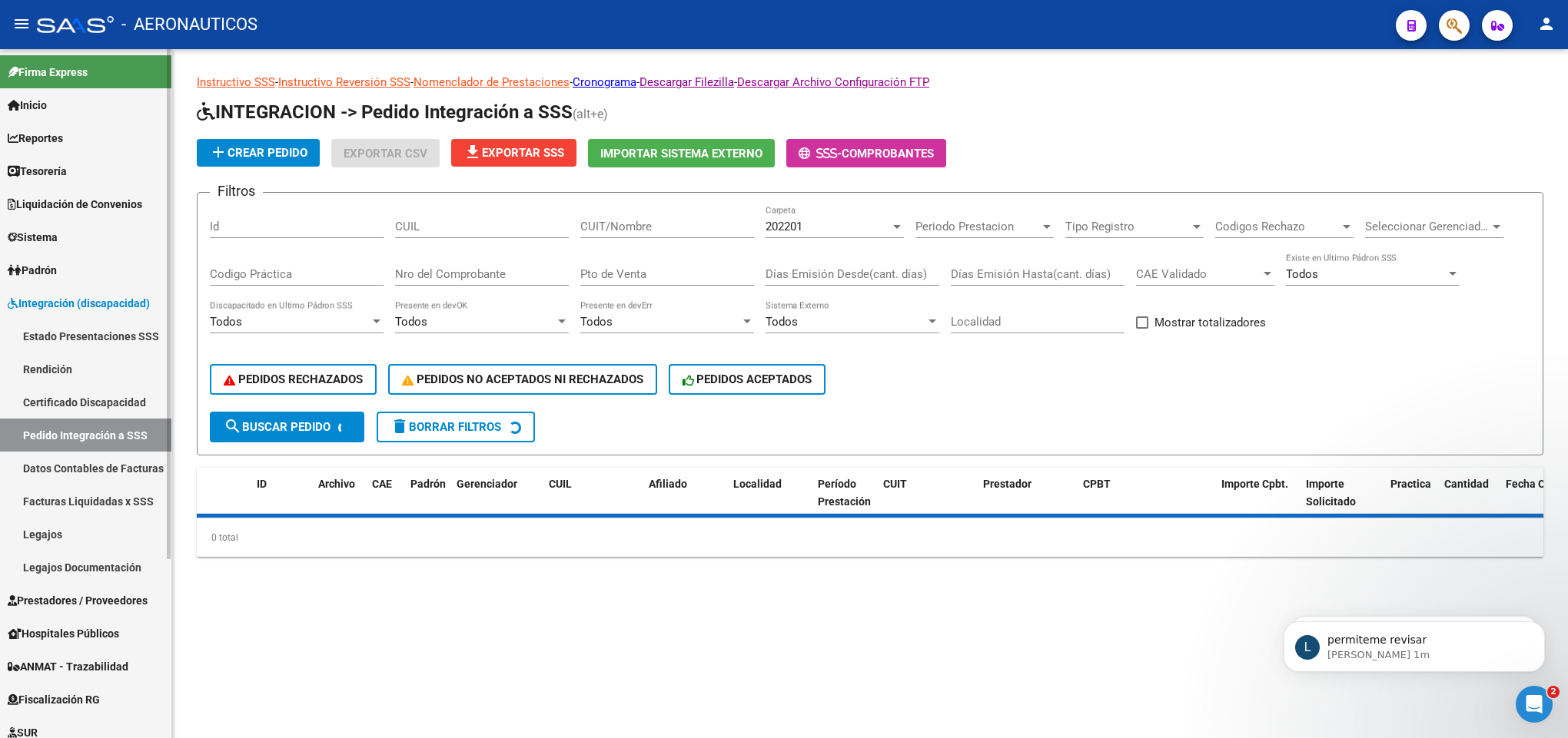
click at [89, 489] on link "Facturas Liquidadas x SSS" at bounding box center [85, 502] width 171 height 33
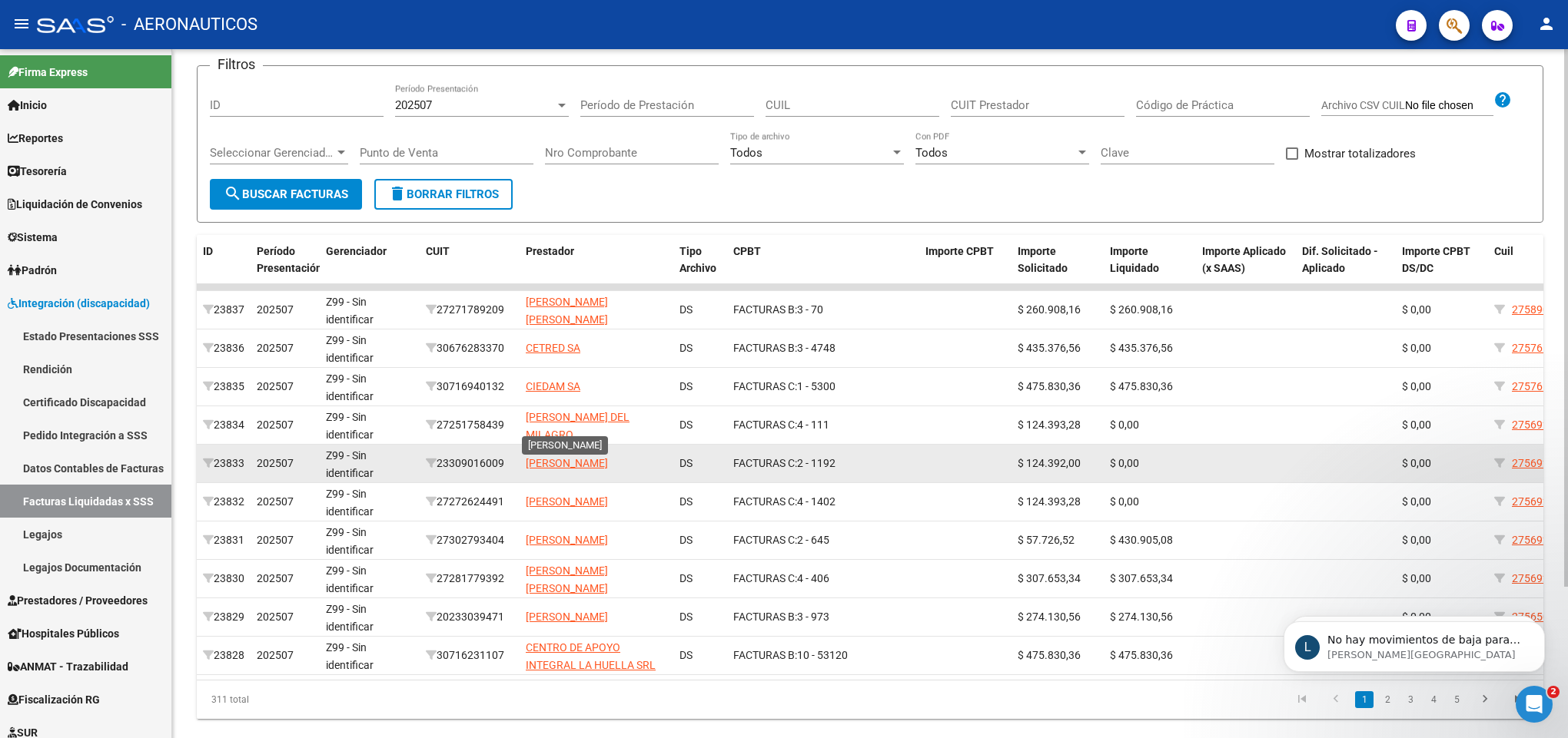
scroll to position [193, 0]
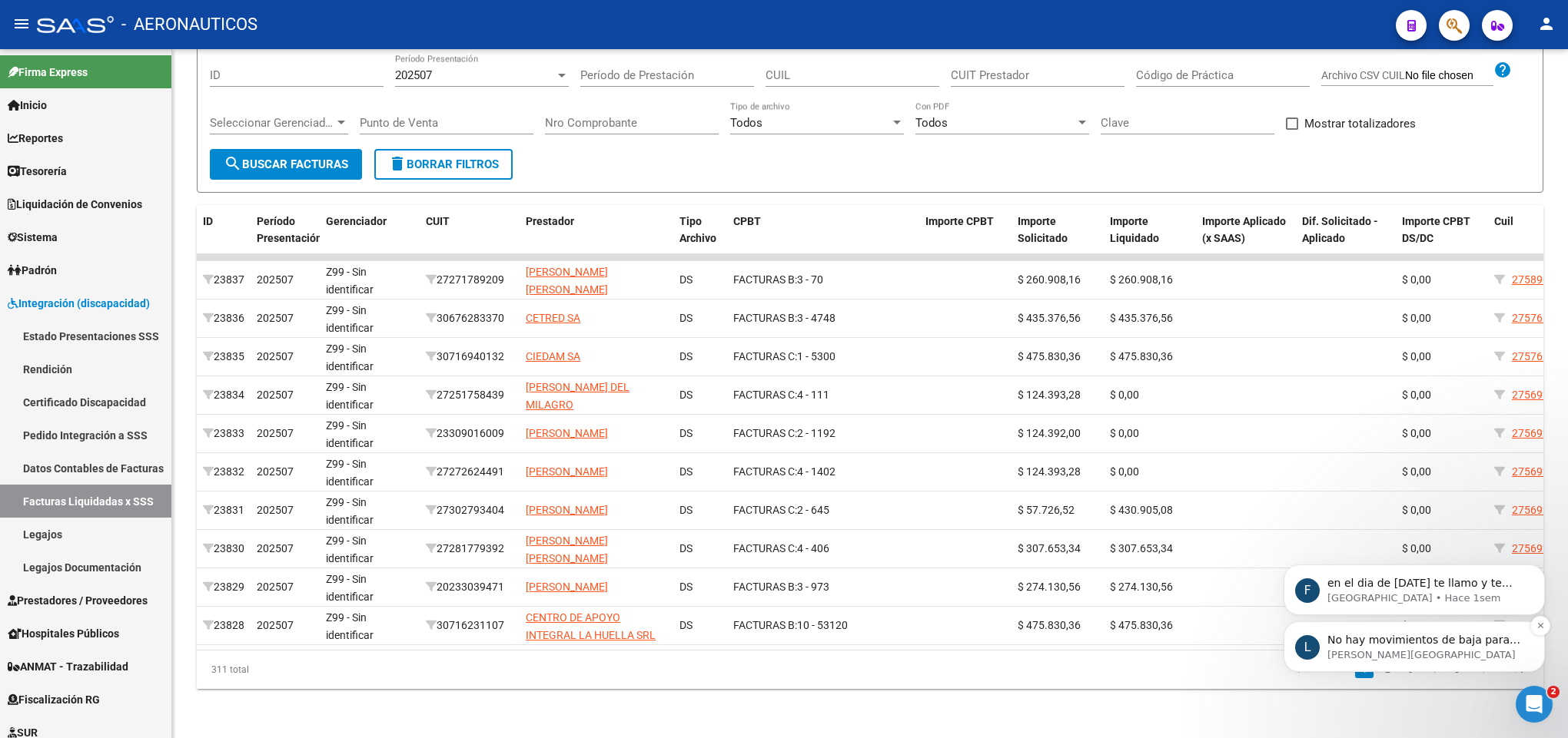
click at [1486, 653] on p "[PERSON_NAME][GEOGRAPHIC_DATA]" at bounding box center [1426, 655] width 199 height 14
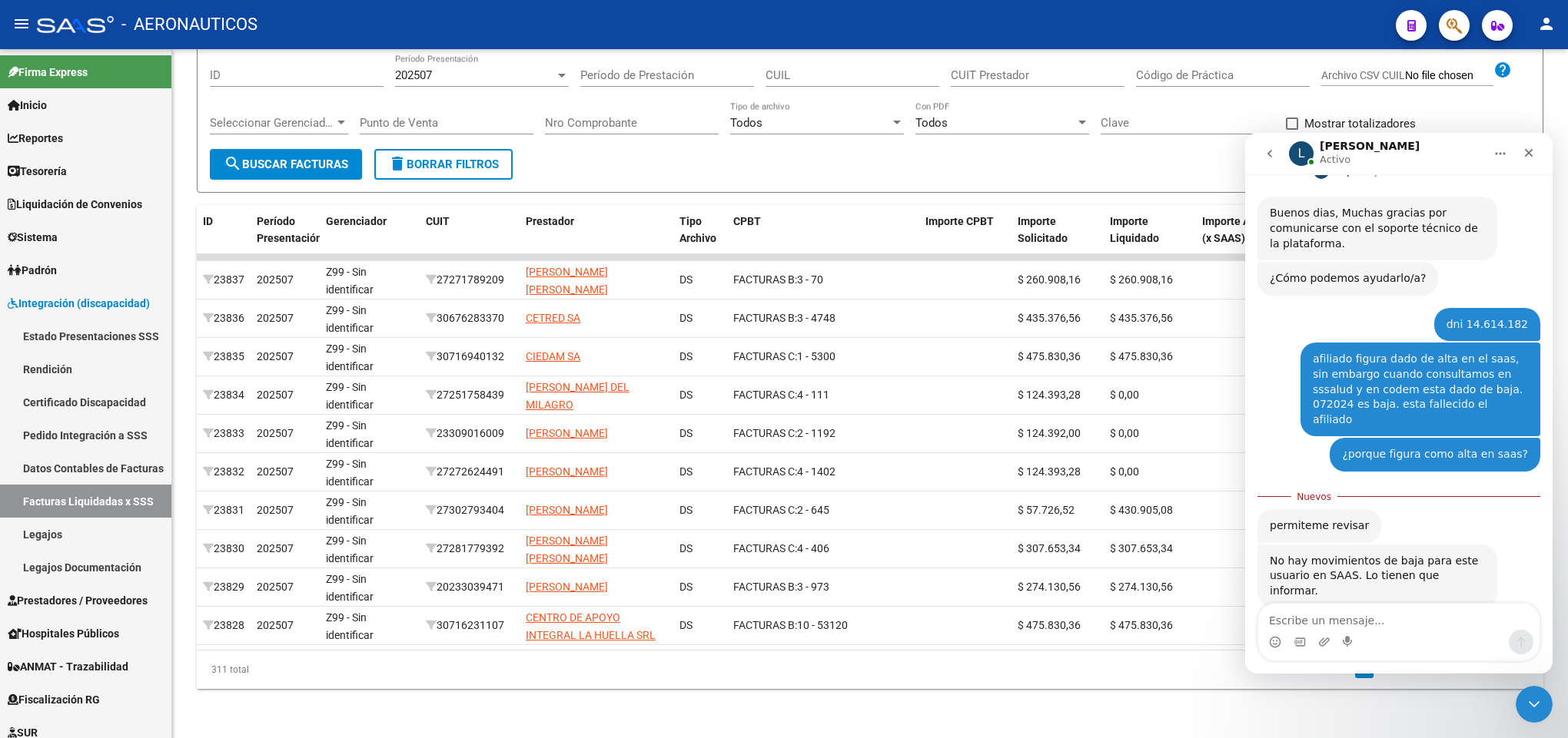
scroll to position [240, 0]
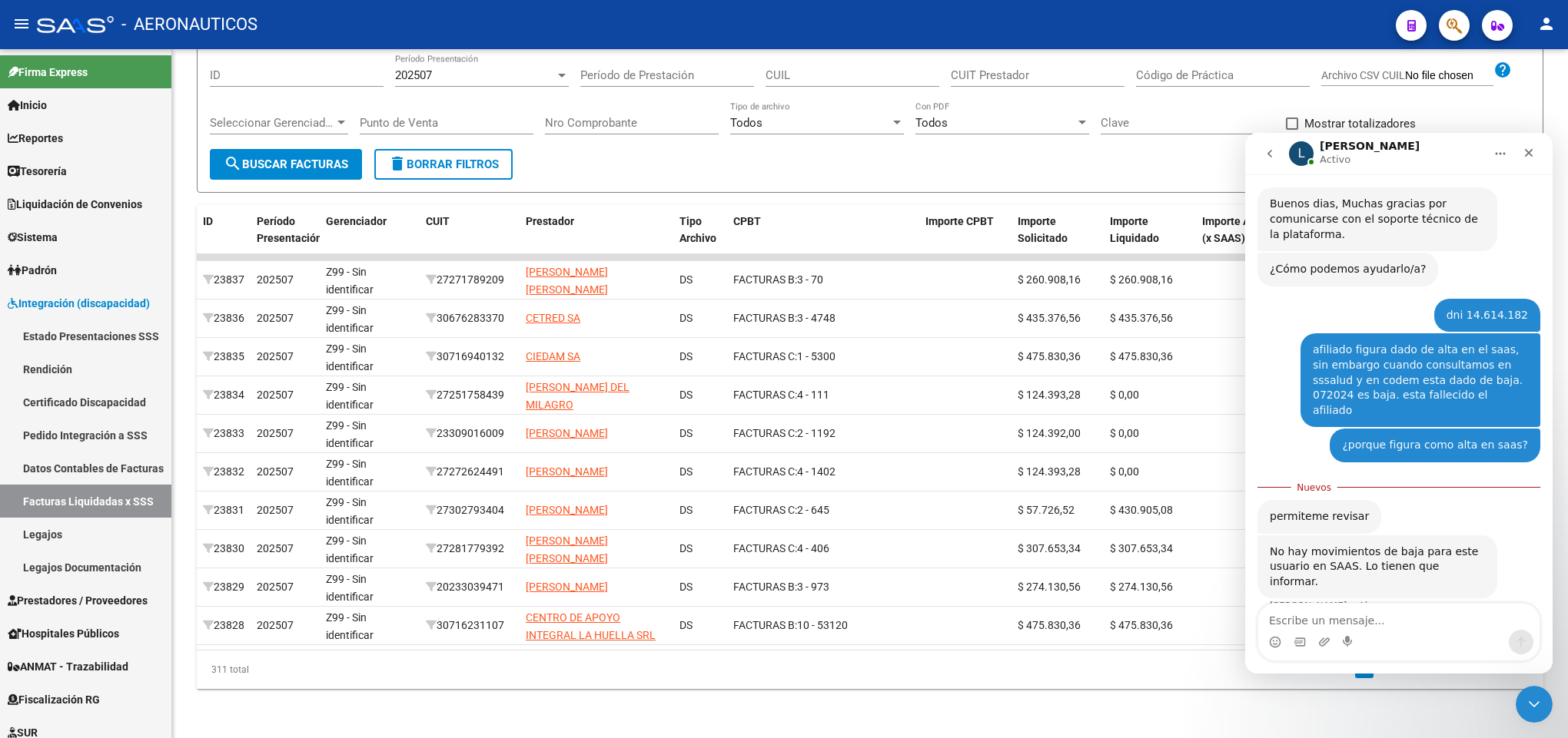
click at [1312, 608] on textarea "Escribe un mensaje..." at bounding box center [1399, 617] width 281 height 27
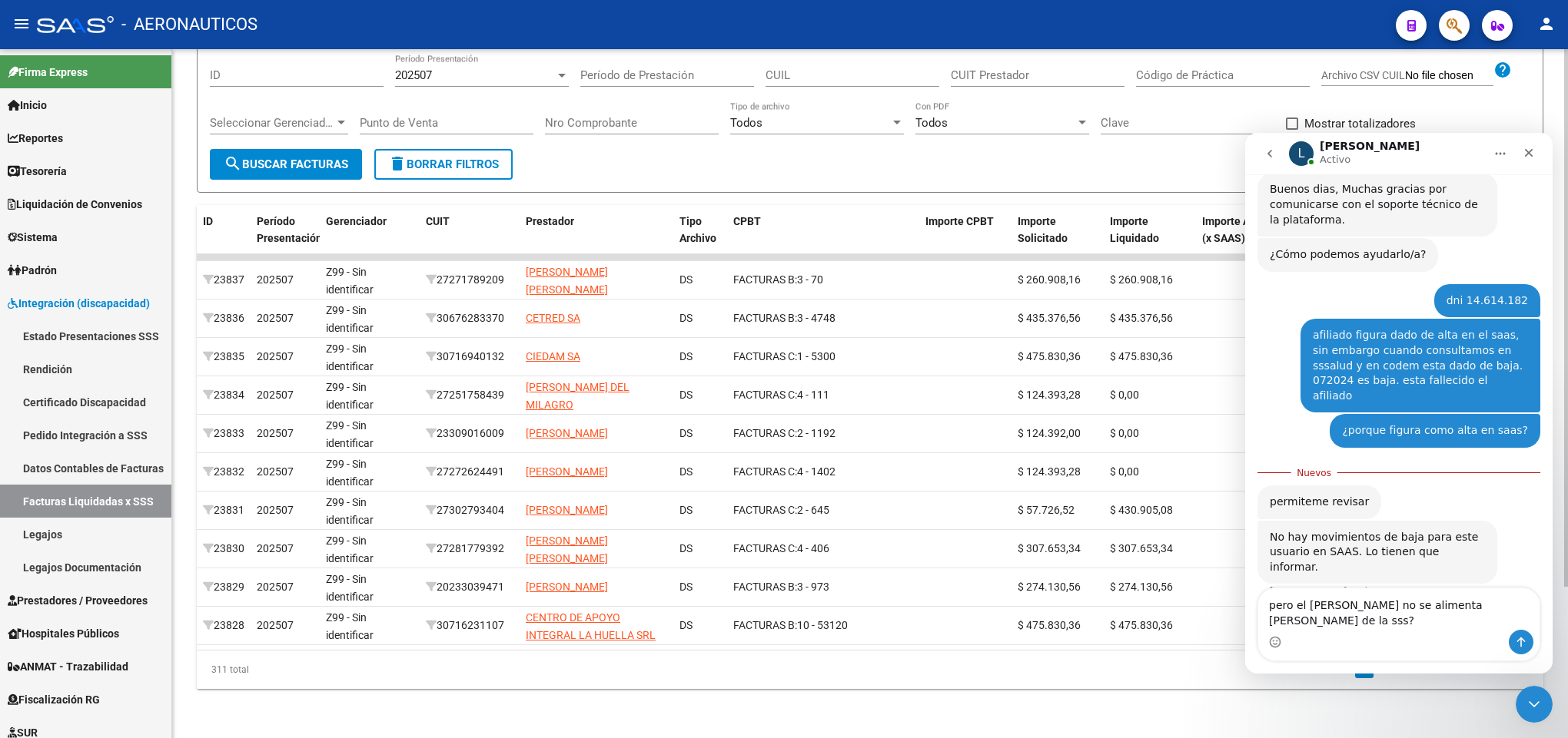
type textarea "pero el [PERSON_NAME] no se alimenta [PERSON_NAME] de la sss??"
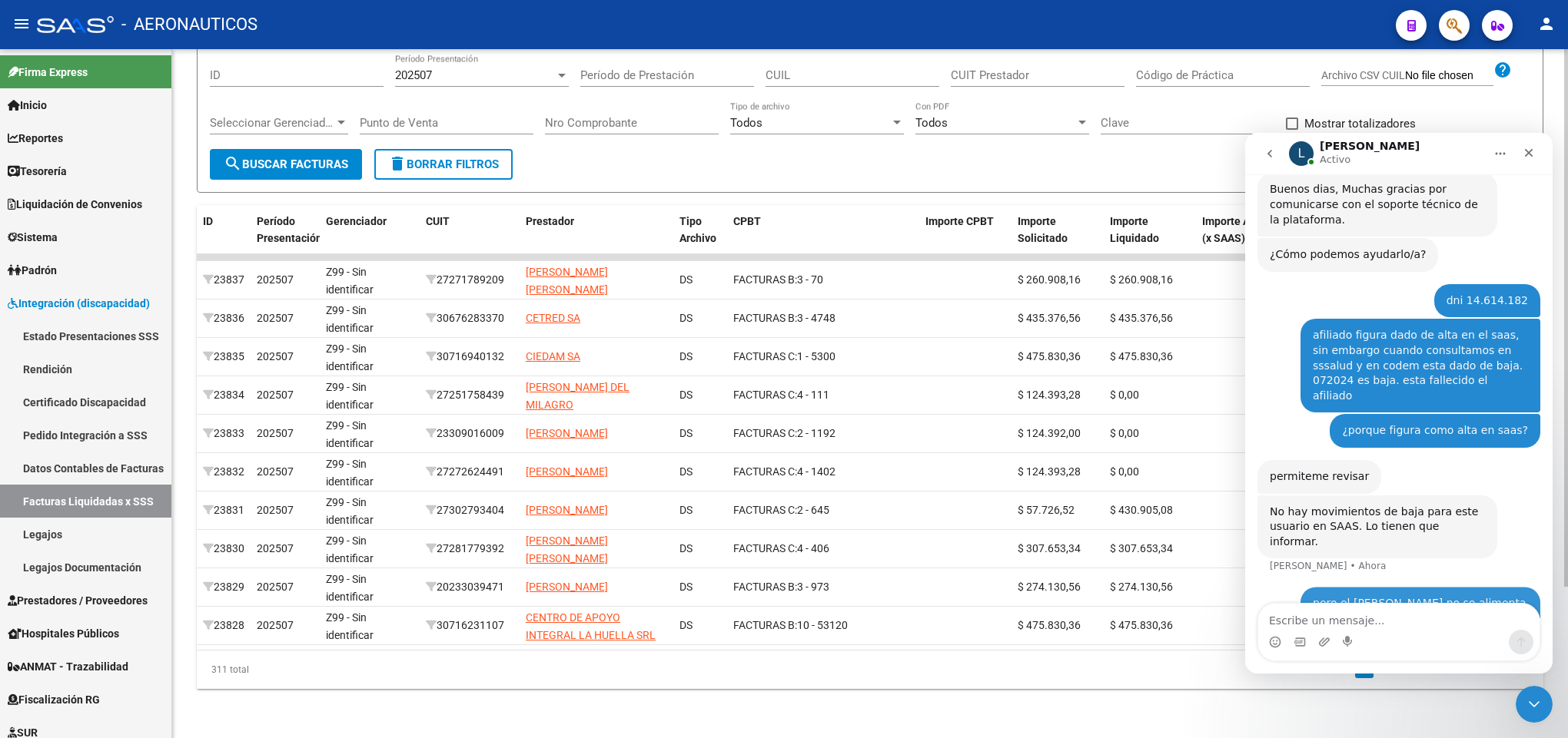
scroll to position [275, 0]
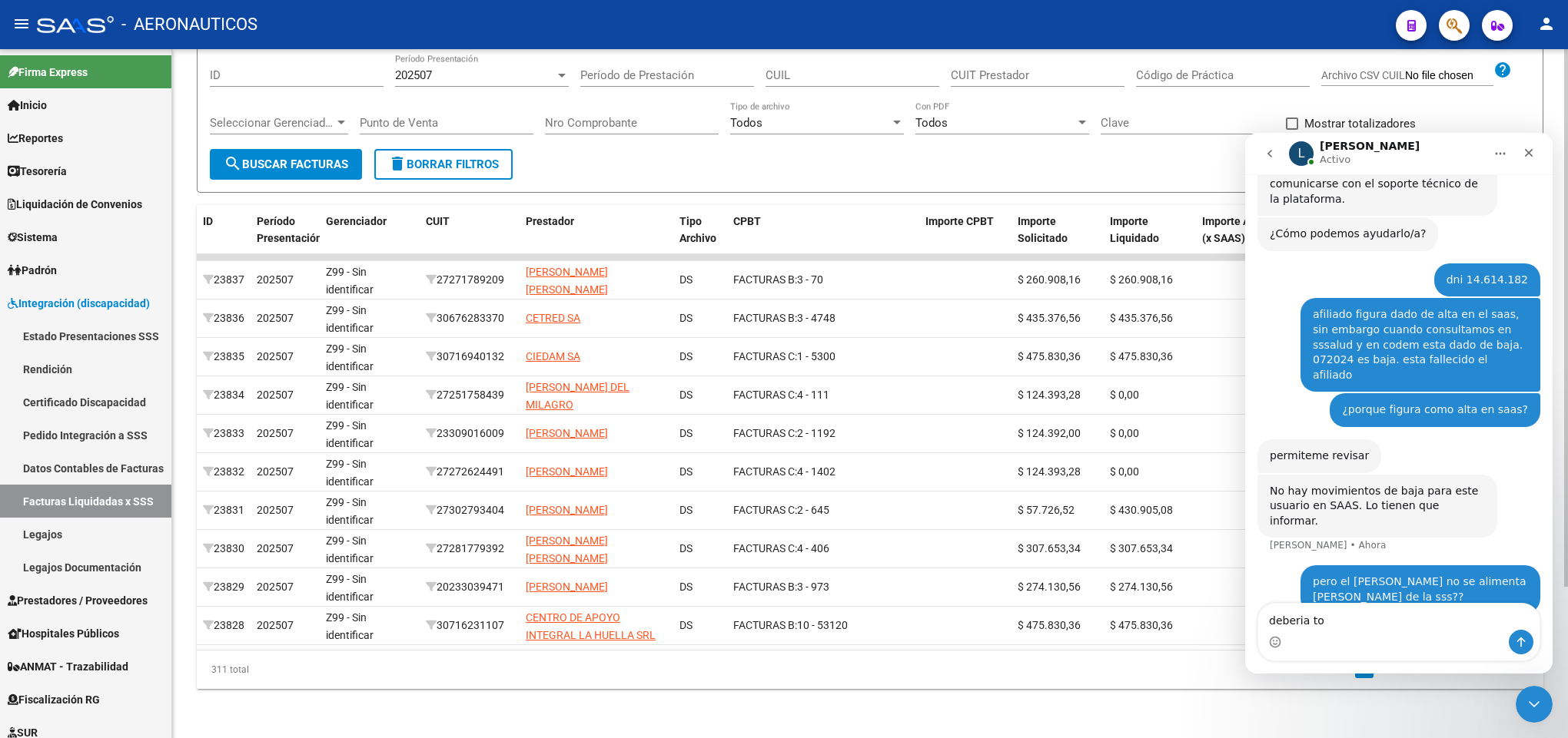
type textarea "deberia toa"
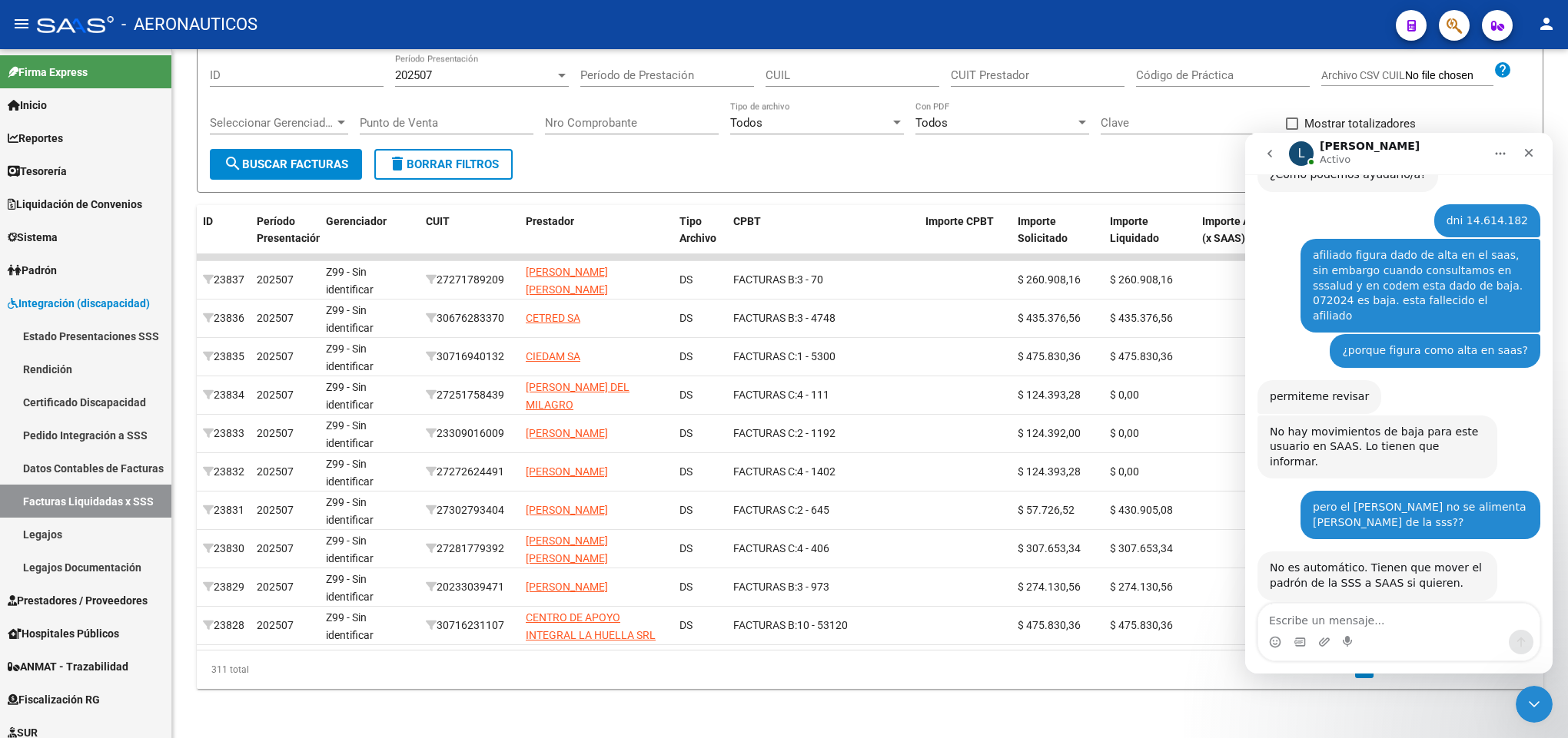
scroll to position [337, 0]
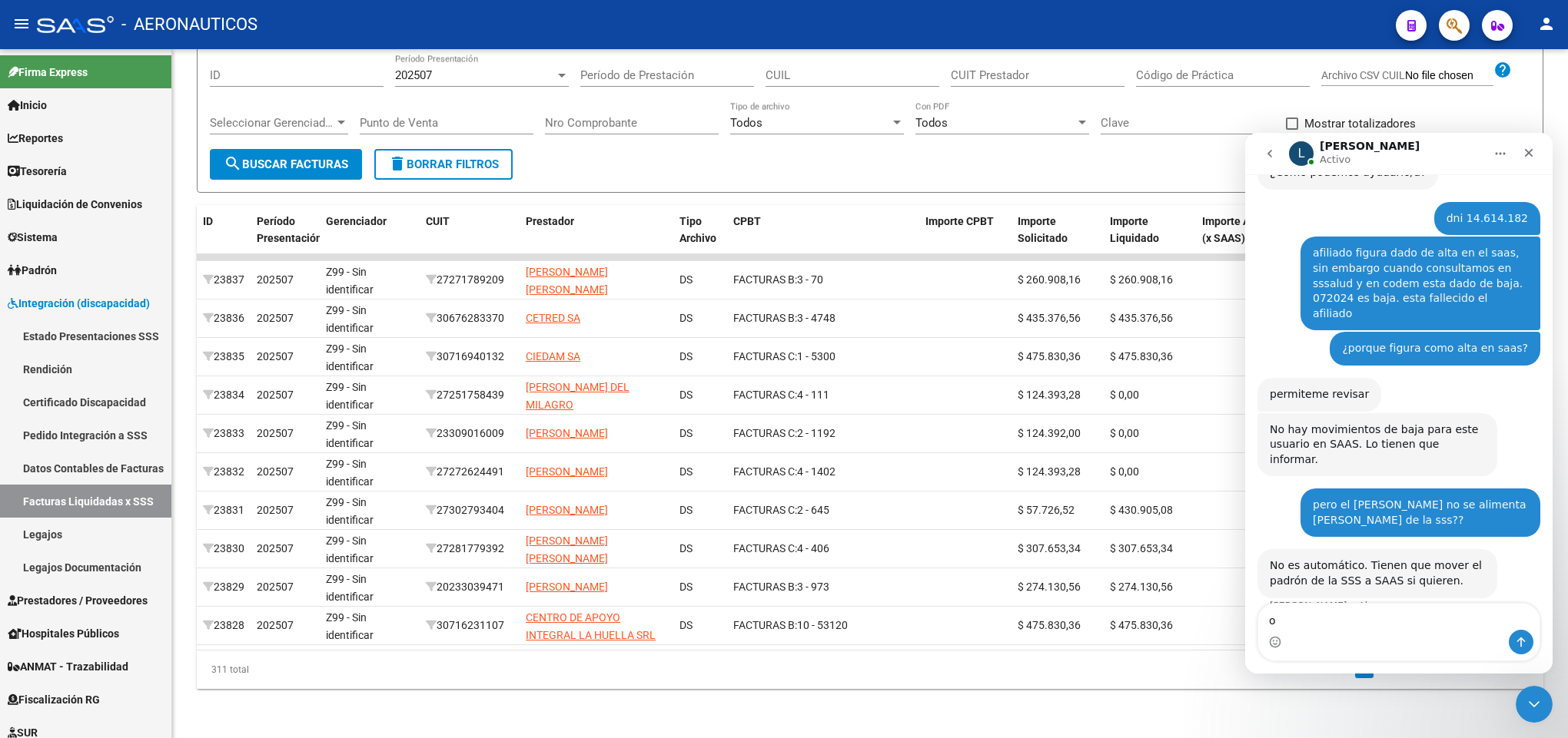
type textarea "ok"
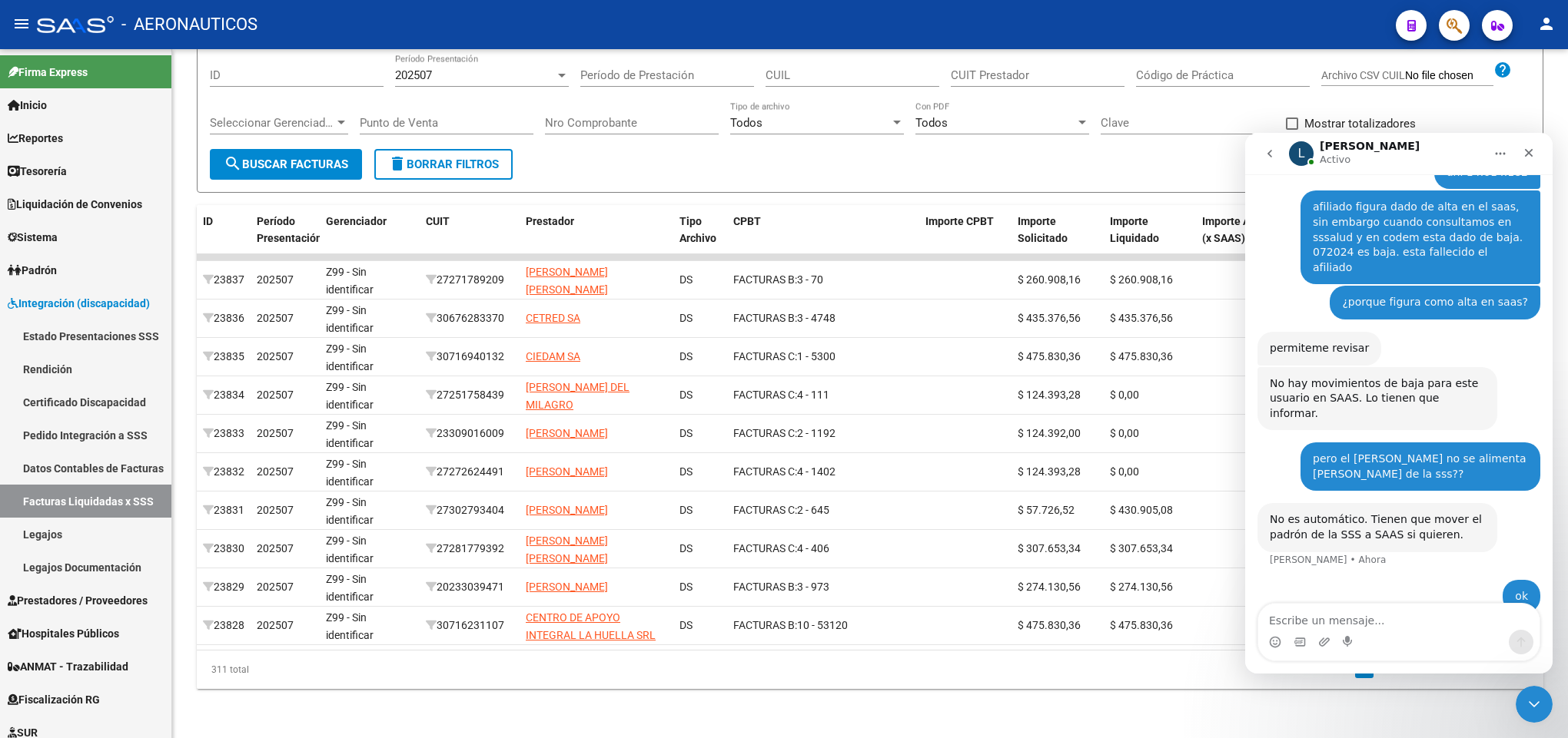
scroll to position [381, 0]
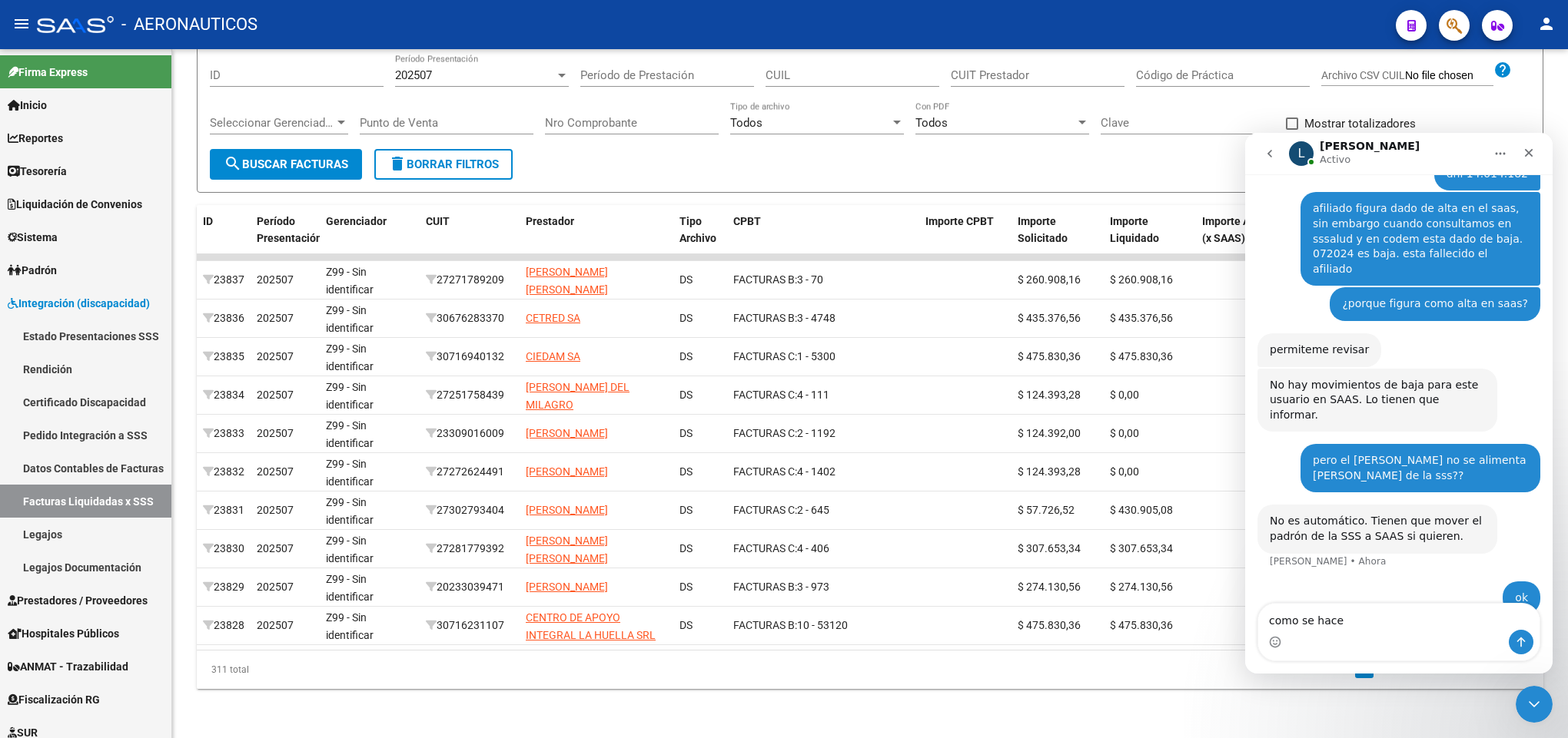
type textarea "como se hace?"
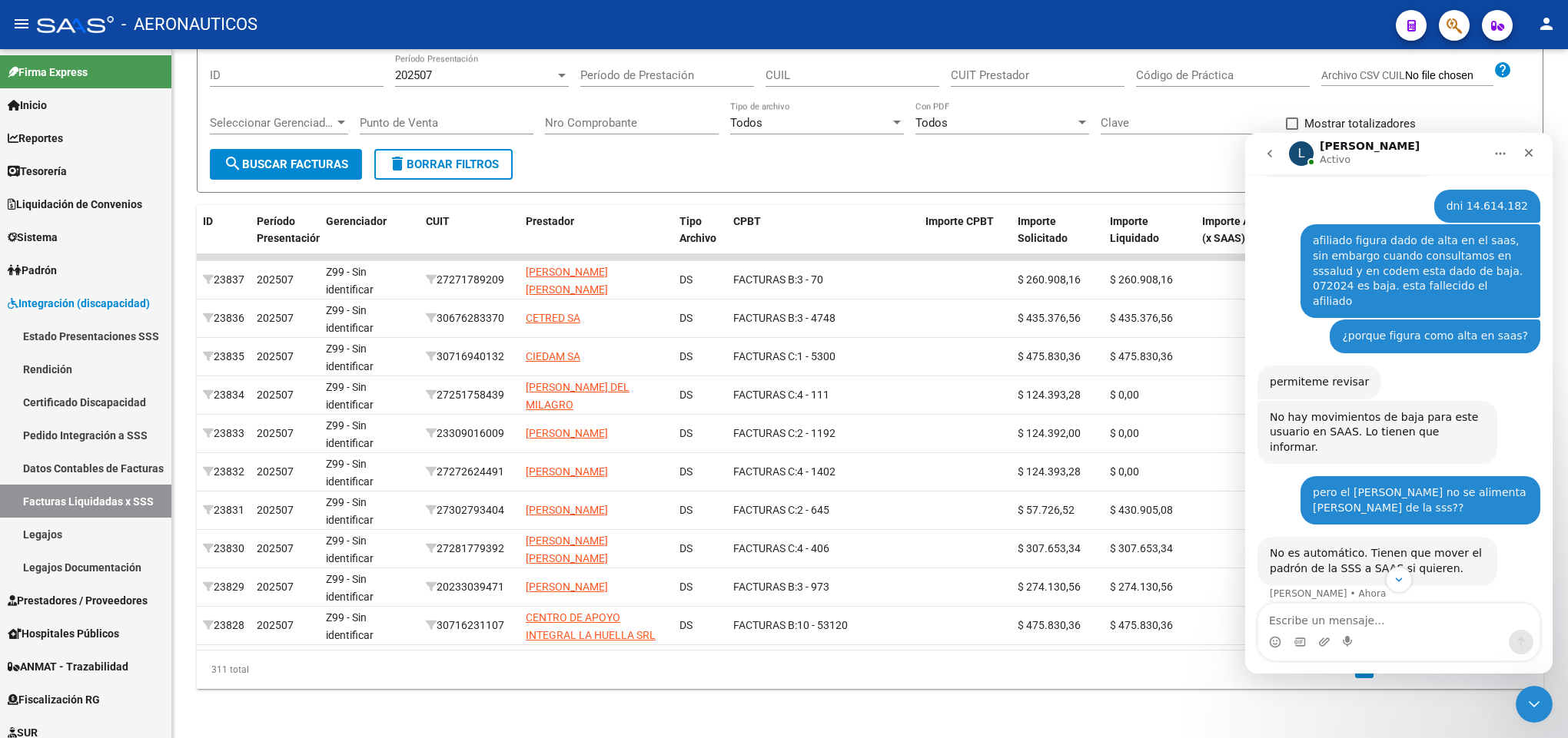
scroll to position [418, 0]
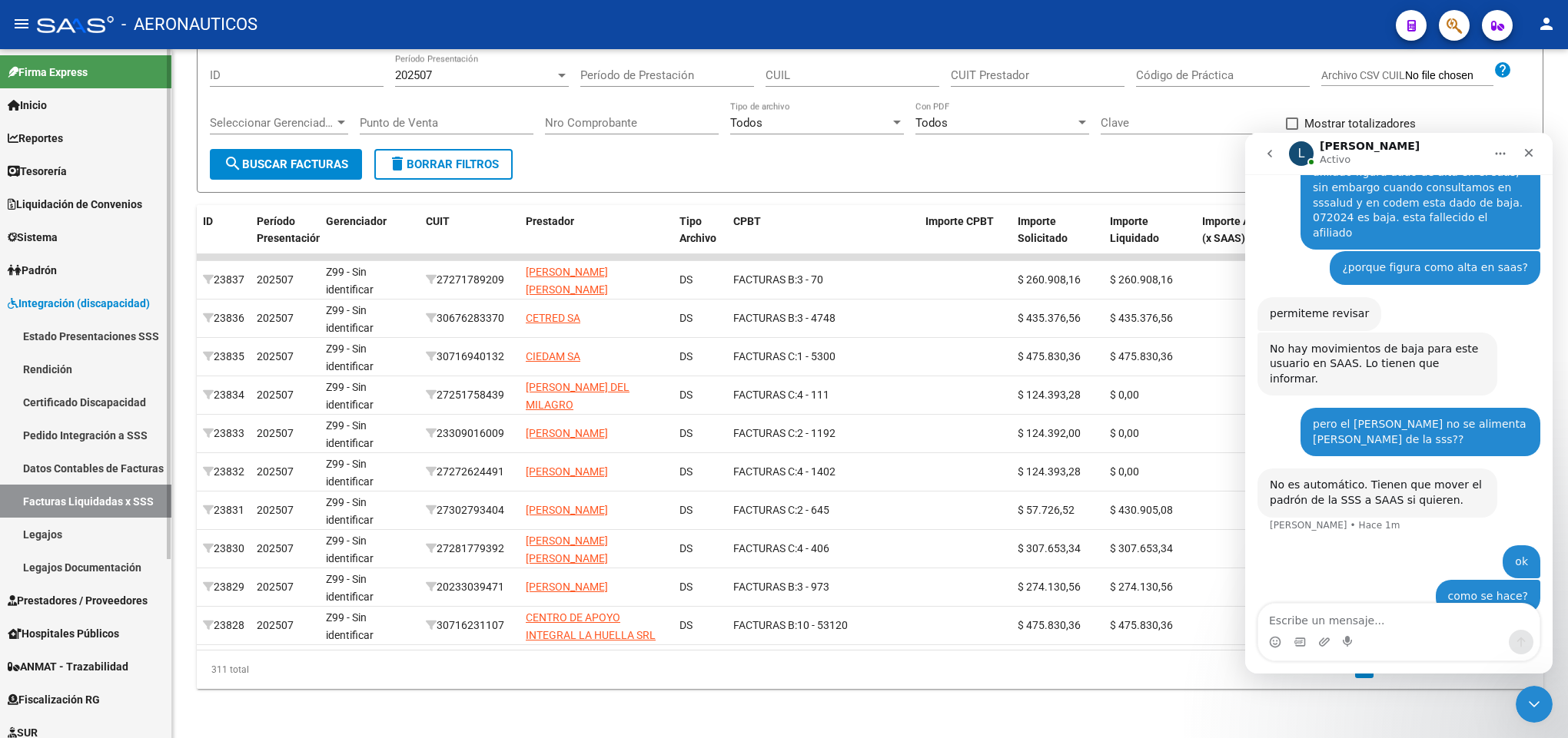
click at [74, 255] on link "Padrón" at bounding box center [85, 270] width 171 height 33
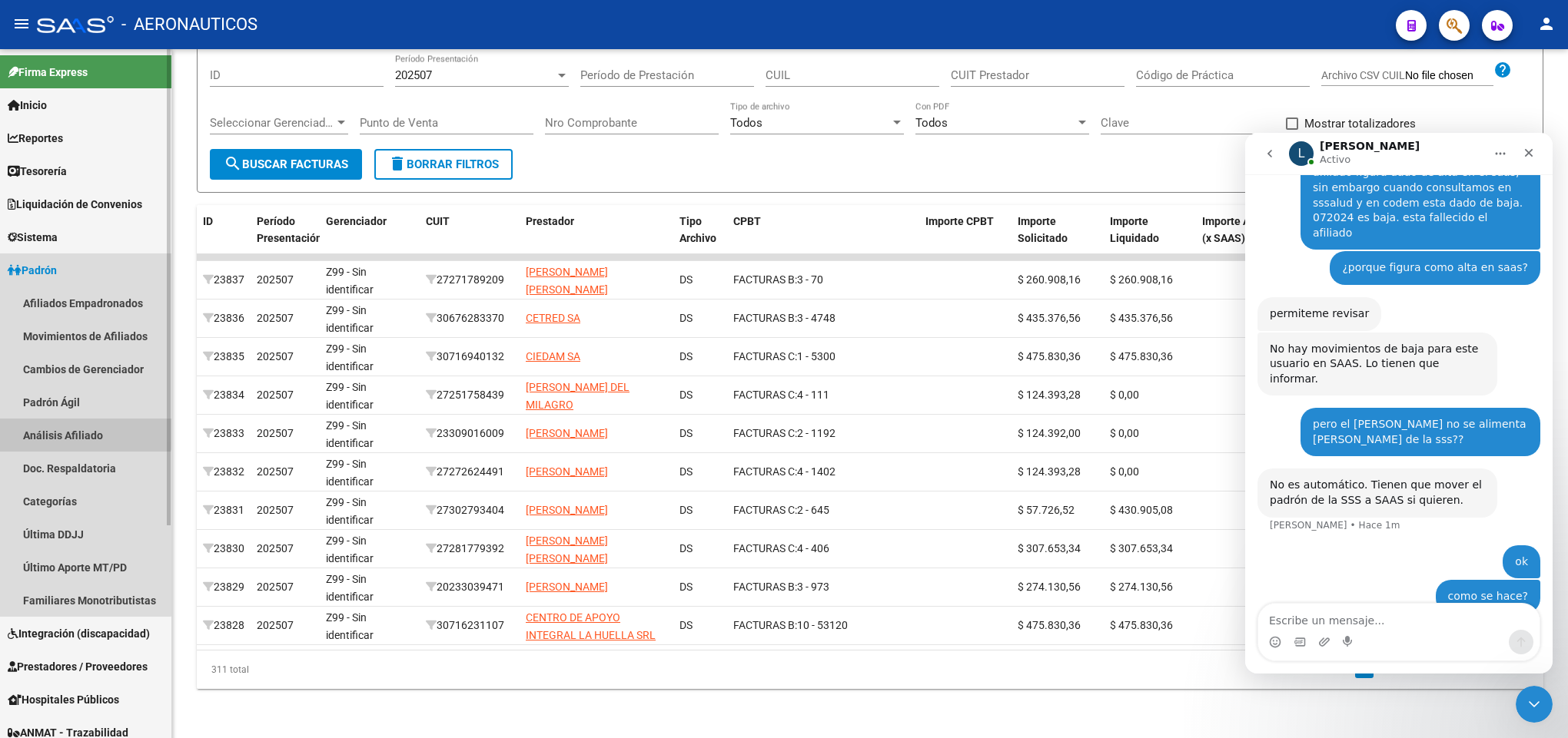
click at [71, 422] on link "Análisis Afiliado" at bounding box center [85, 435] width 171 height 33
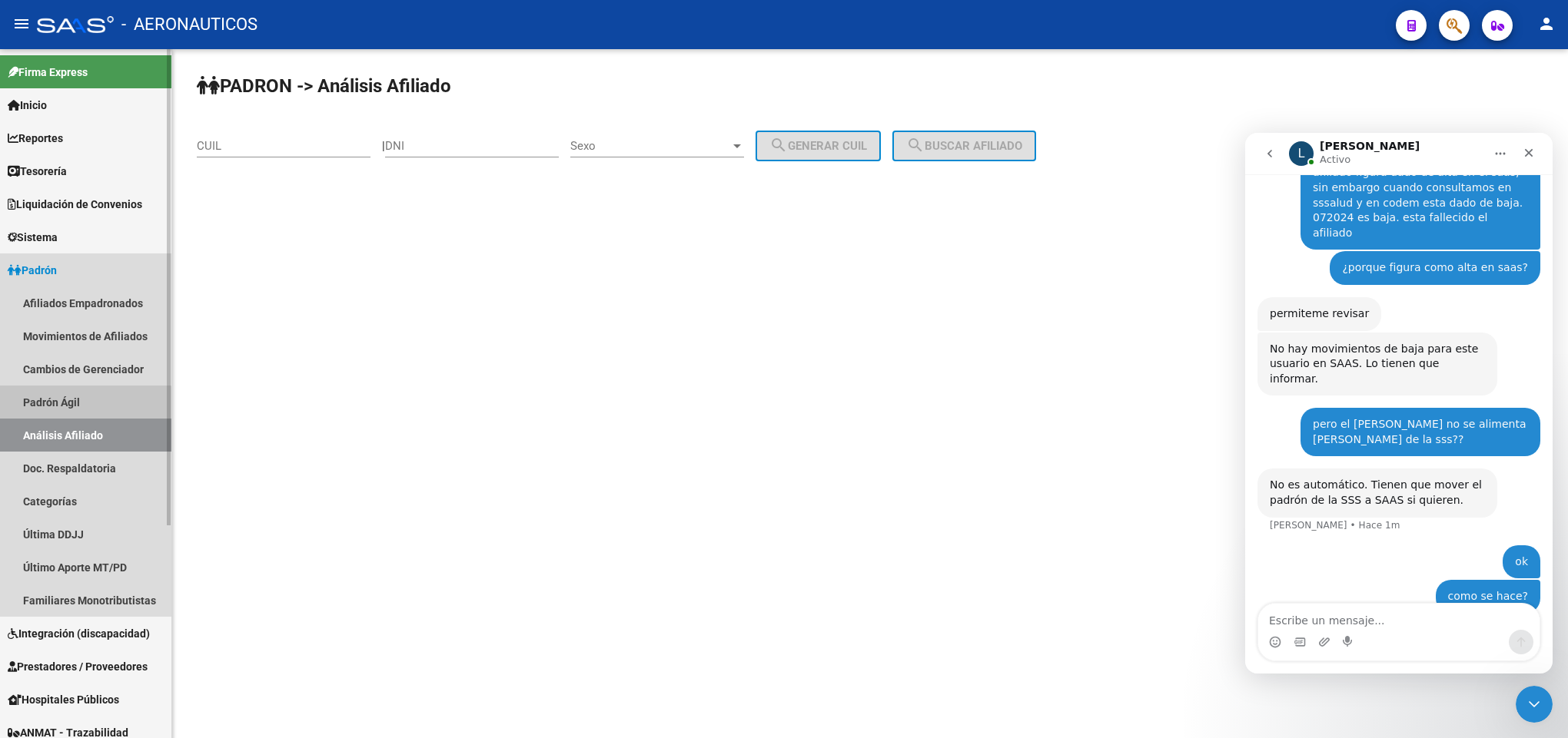
click at [83, 413] on link "Padrón Ágil" at bounding box center [85, 402] width 171 height 33
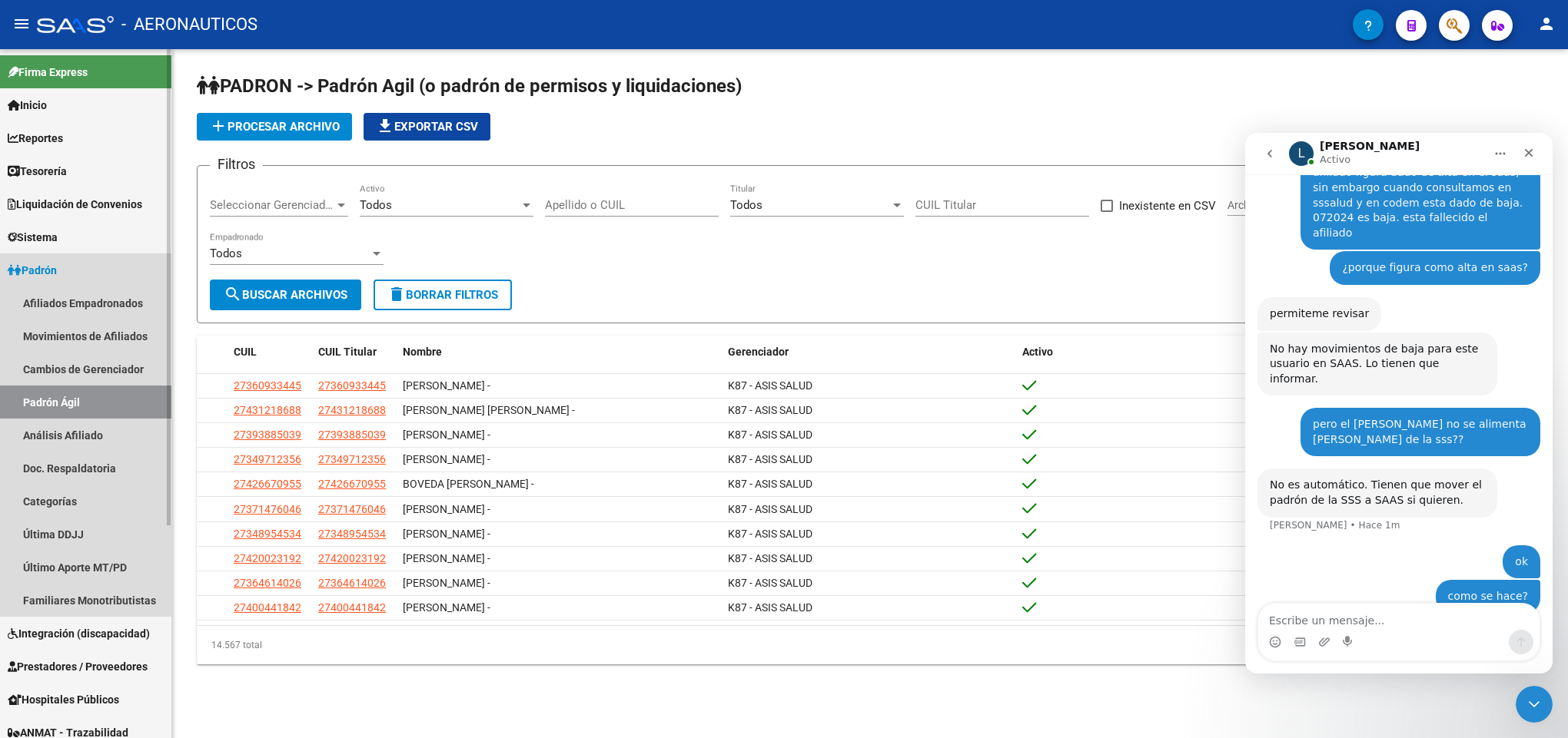
click at [139, 279] on link "Padrón" at bounding box center [85, 270] width 171 height 33
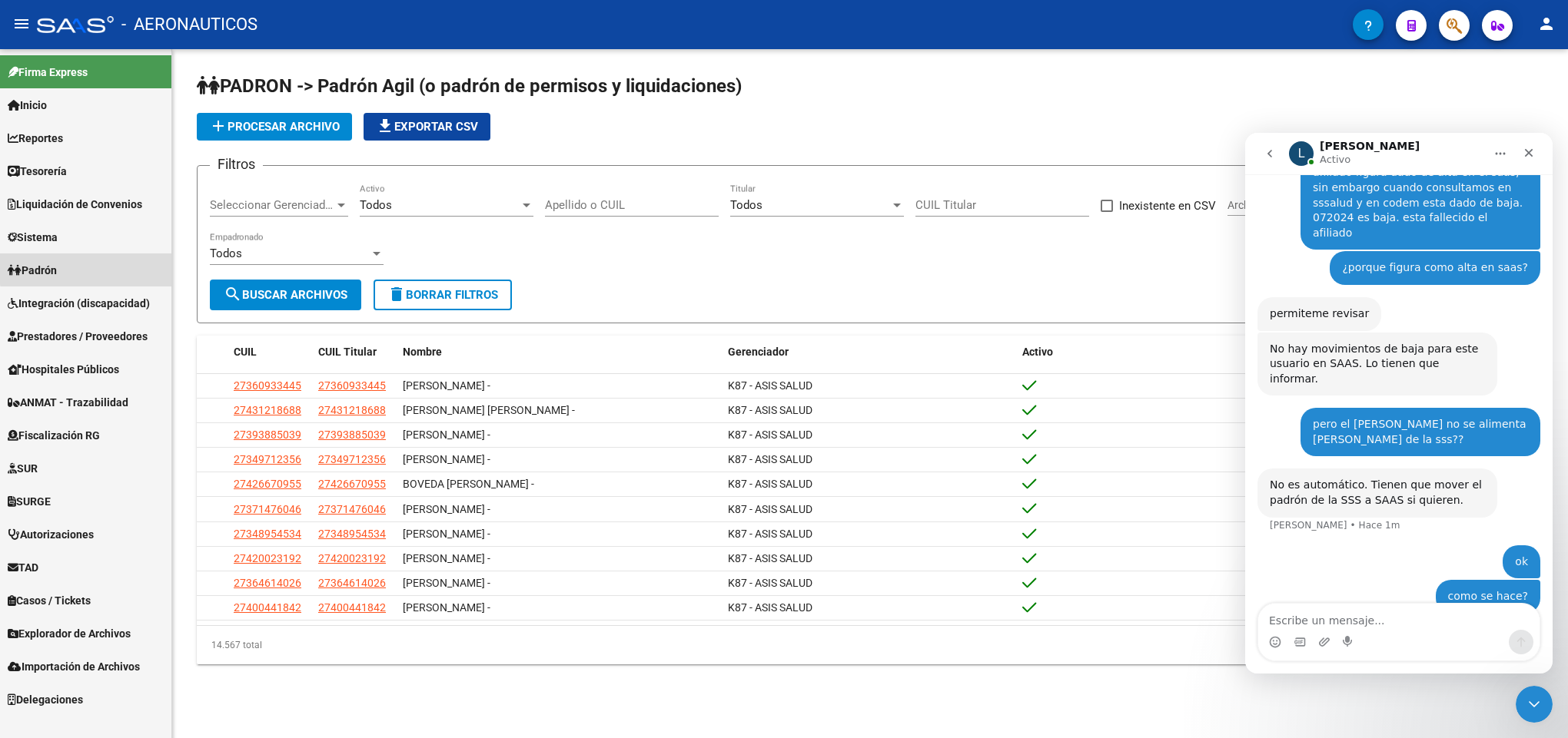
click at [86, 268] on link "Padrón" at bounding box center [85, 270] width 171 height 33
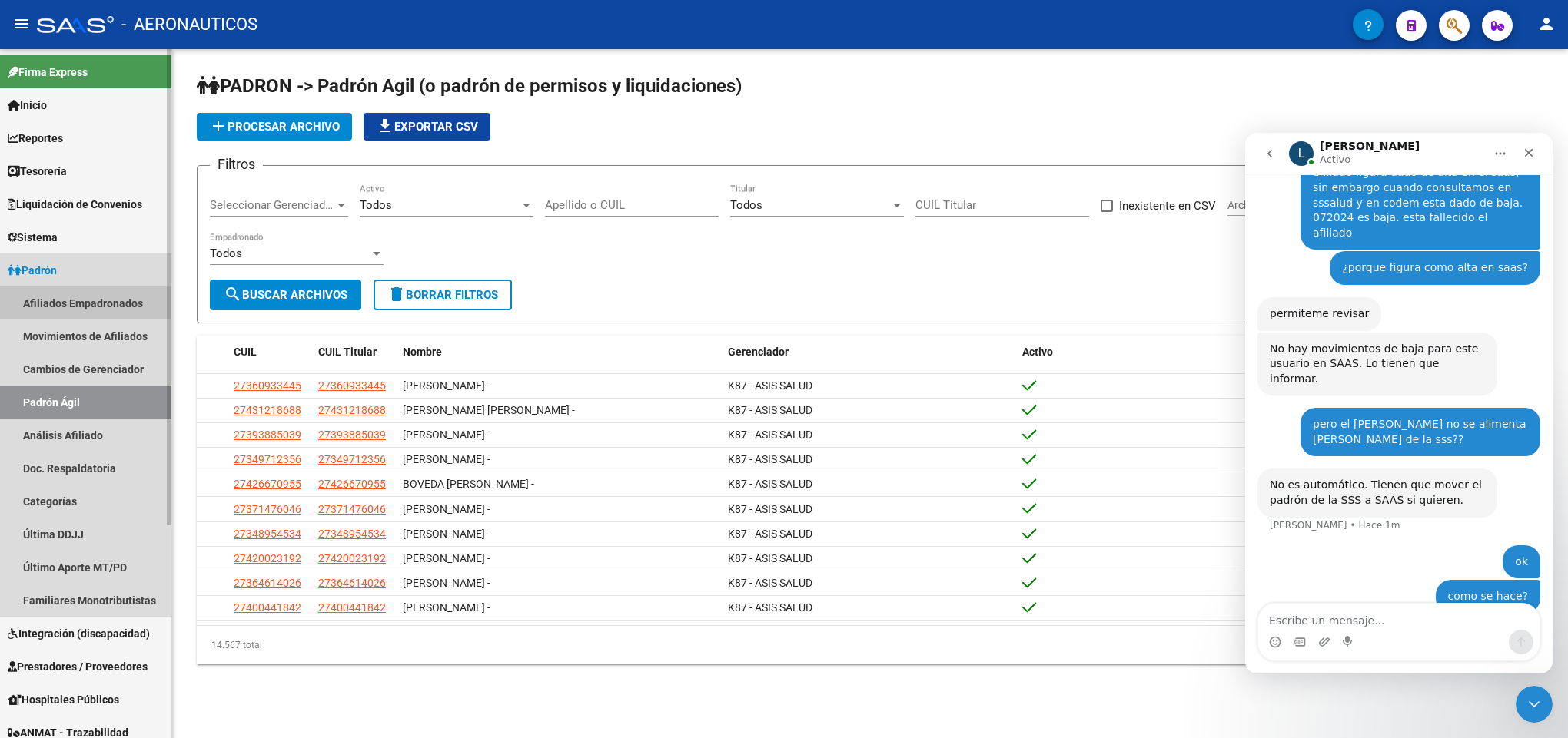
click at [118, 313] on link "Afiliados Empadronados" at bounding box center [85, 303] width 171 height 33
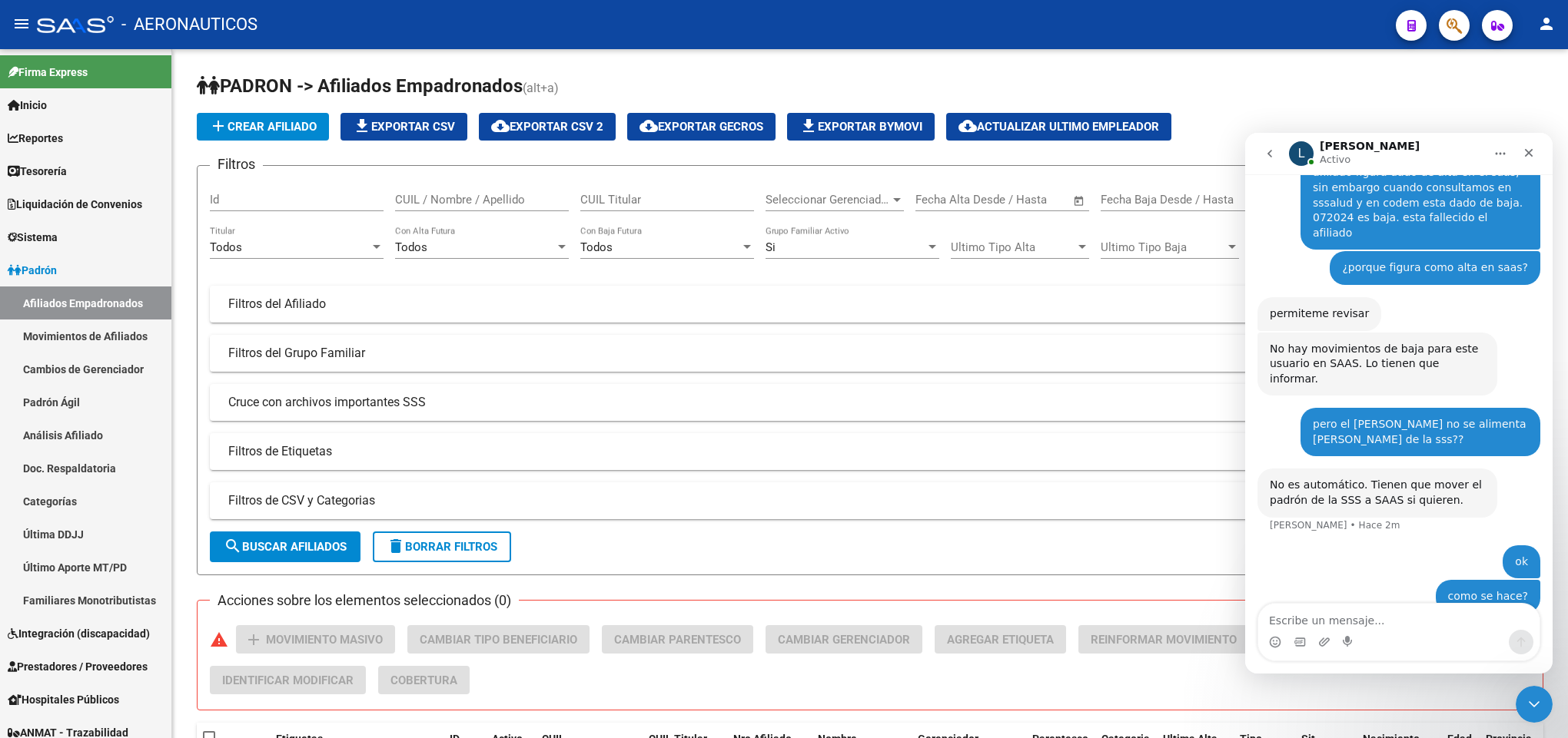
drag, startPoint x: 1325, startPoint y: 471, endPoint x: 1327, endPoint y: 489, distance: 18.1
click at [1324, 478] on div "No es automático. Tienen que mover el padrón de la SSS a SAAS si quieren." at bounding box center [1377, 493] width 215 height 30
click at [1327, 521] on div "[PERSON_NAME] 2m" at bounding box center [1334, 526] width 131 height 9
drag, startPoint x: 1408, startPoint y: 497, endPoint x: 1383, endPoint y: 497, distance: 25.0
click at [1383, 497] on div "No es automático. Tienen que mover el padrón de la SSS a SAAS si quieren. [PERS…" at bounding box center [1399, 506] width 283 height 76
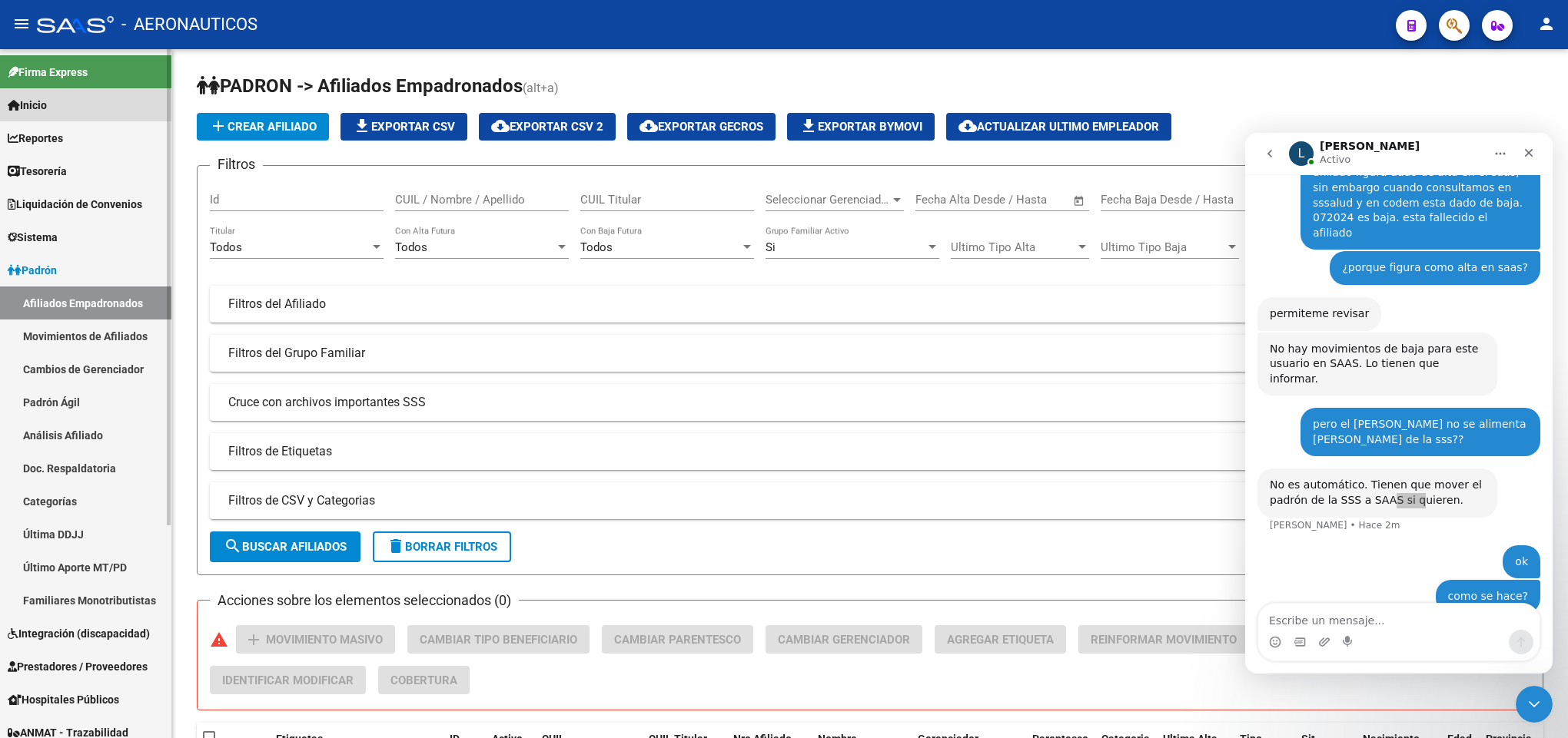
click at [117, 114] on link "Inicio" at bounding box center [85, 105] width 171 height 33
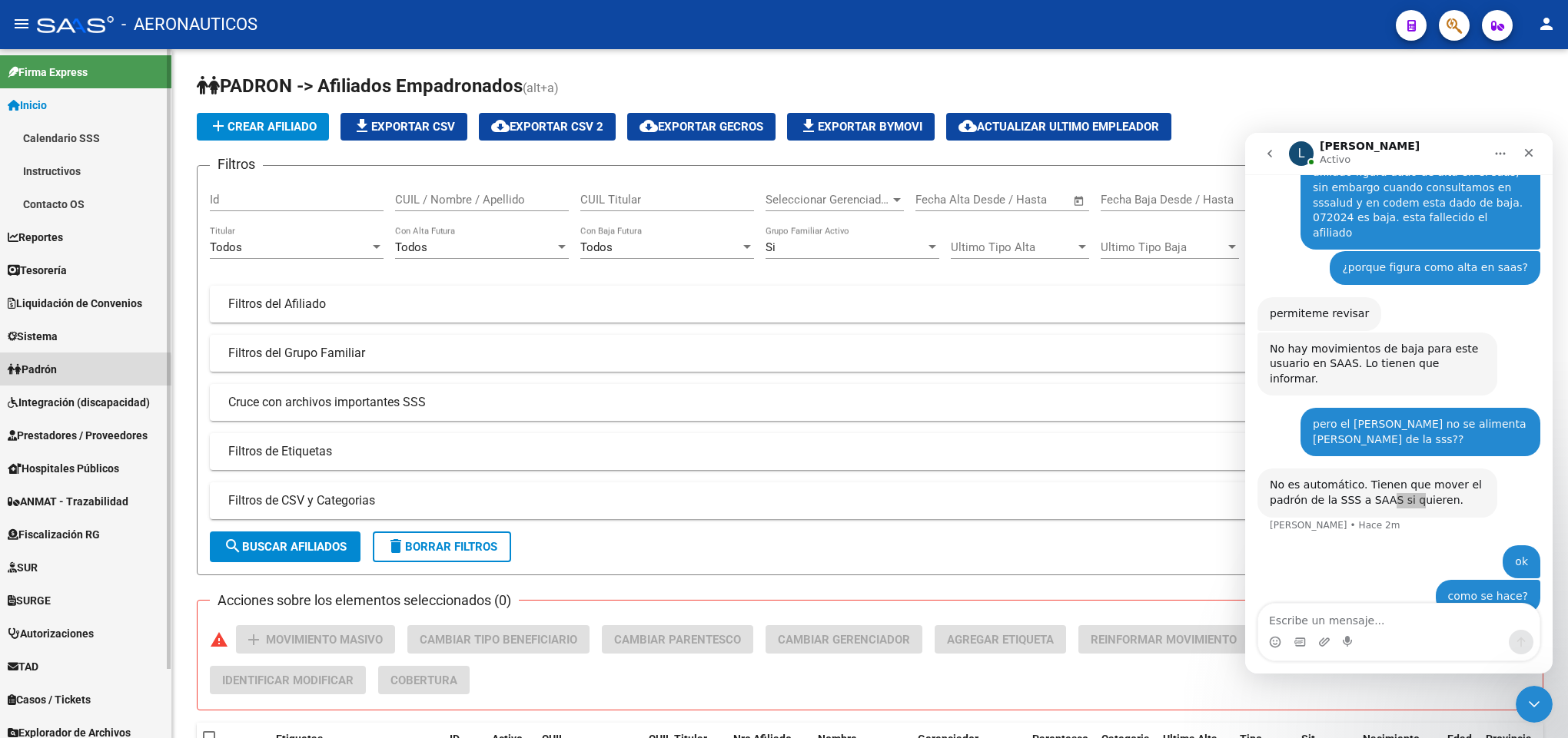
click at [67, 374] on link "Padrón" at bounding box center [85, 369] width 171 height 33
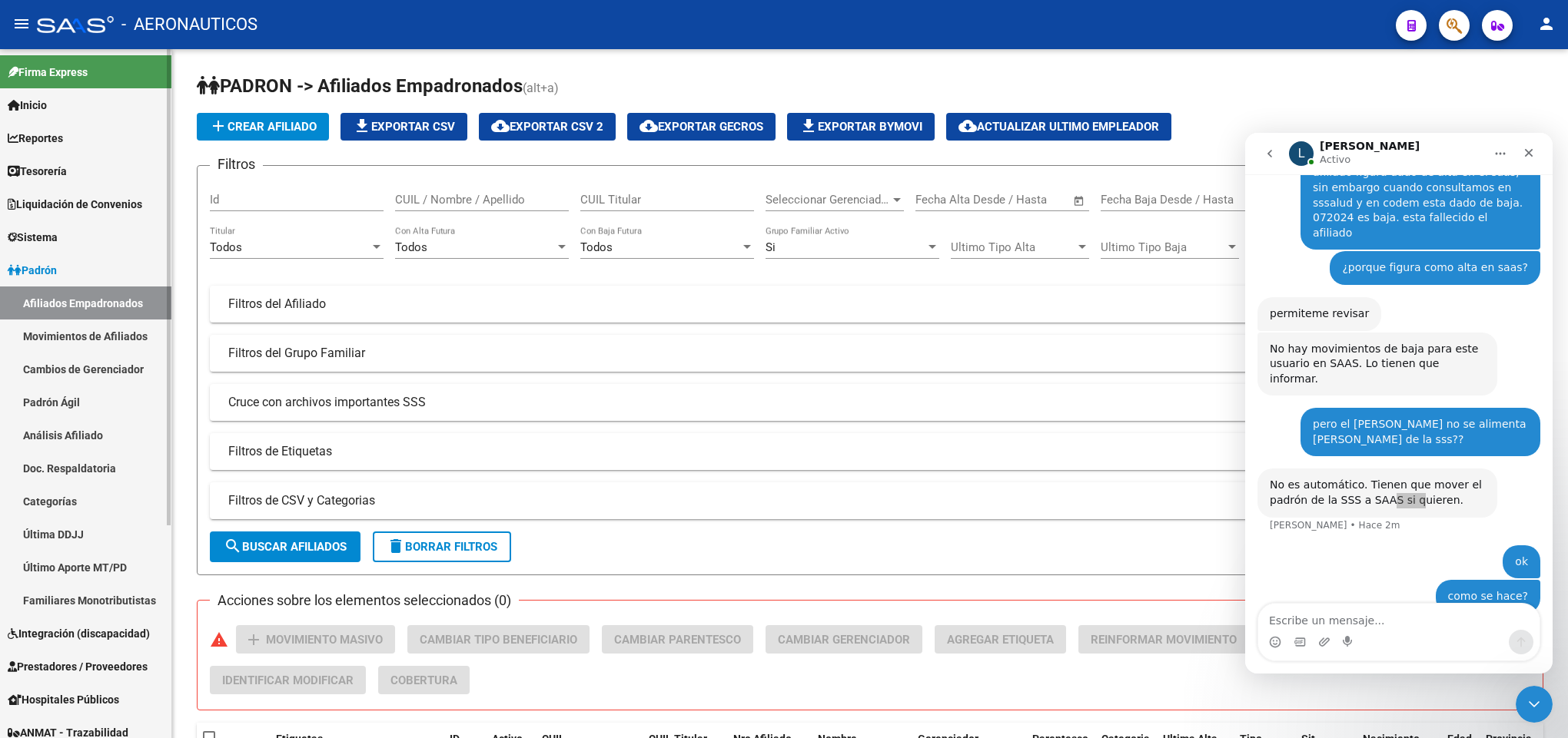
click at [106, 132] on link "Reportes" at bounding box center [85, 138] width 171 height 33
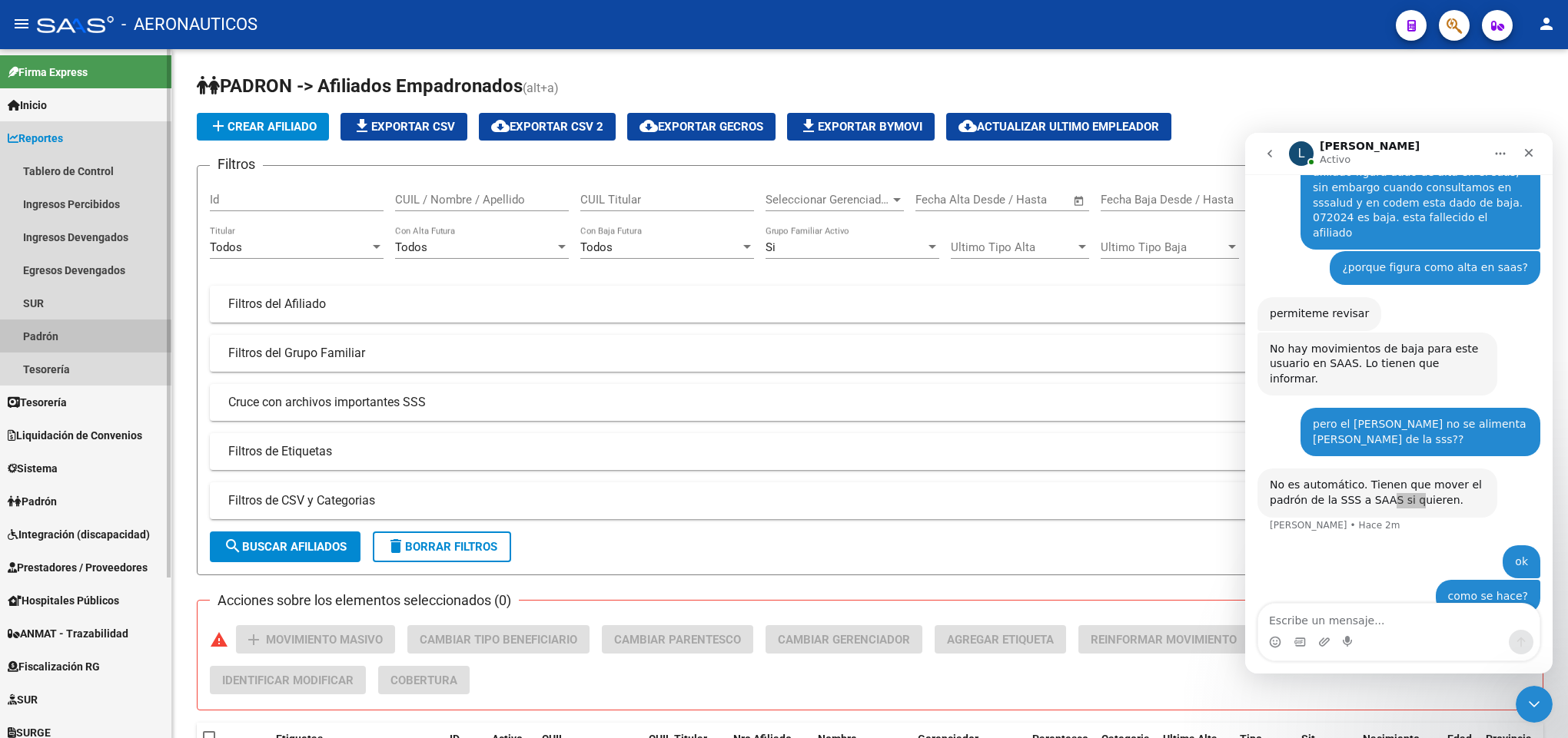
click at [74, 342] on link "Padrón" at bounding box center [85, 336] width 171 height 33
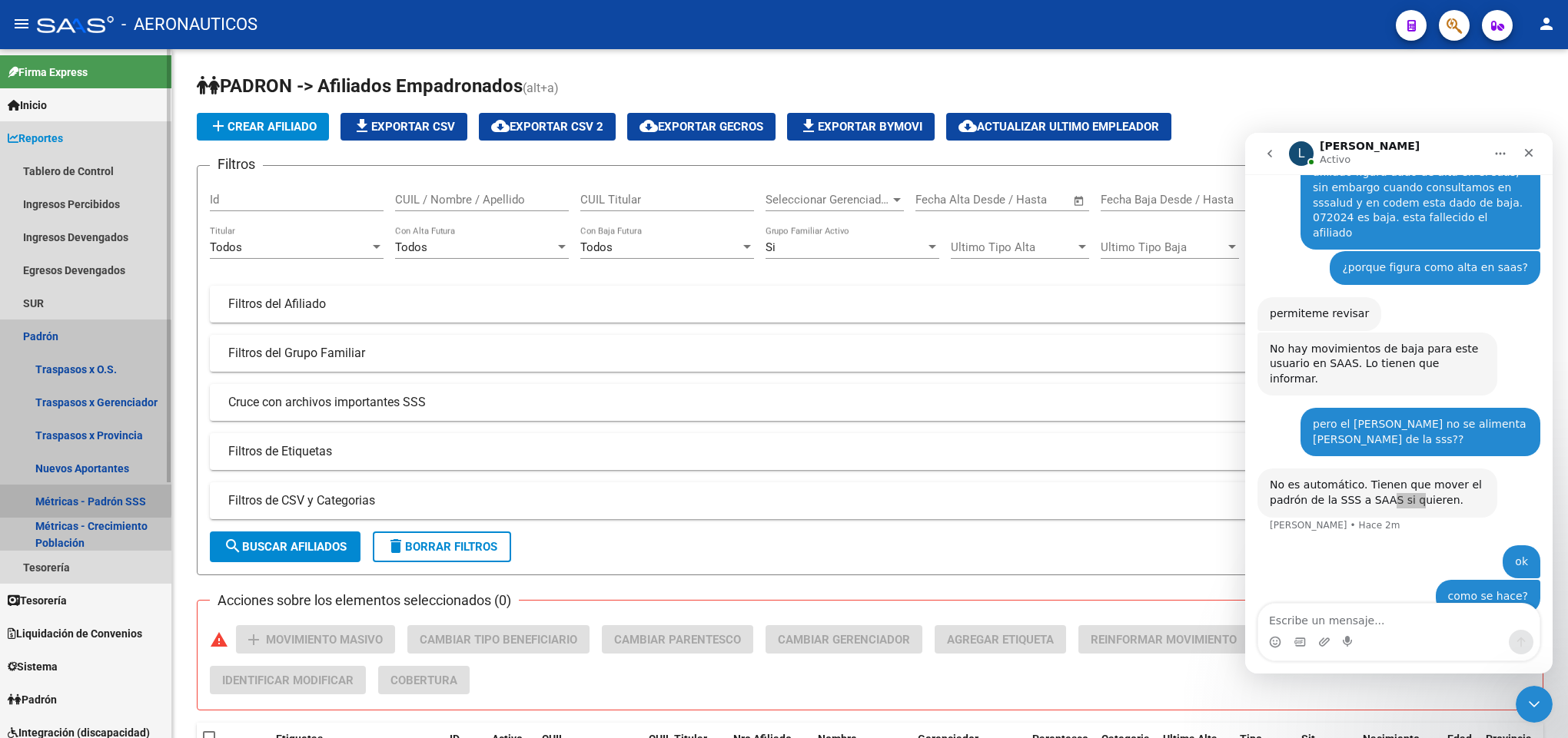
click at [79, 499] on link "Métricas - Padrón SSS" at bounding box center [85, 502] width 171 height 33
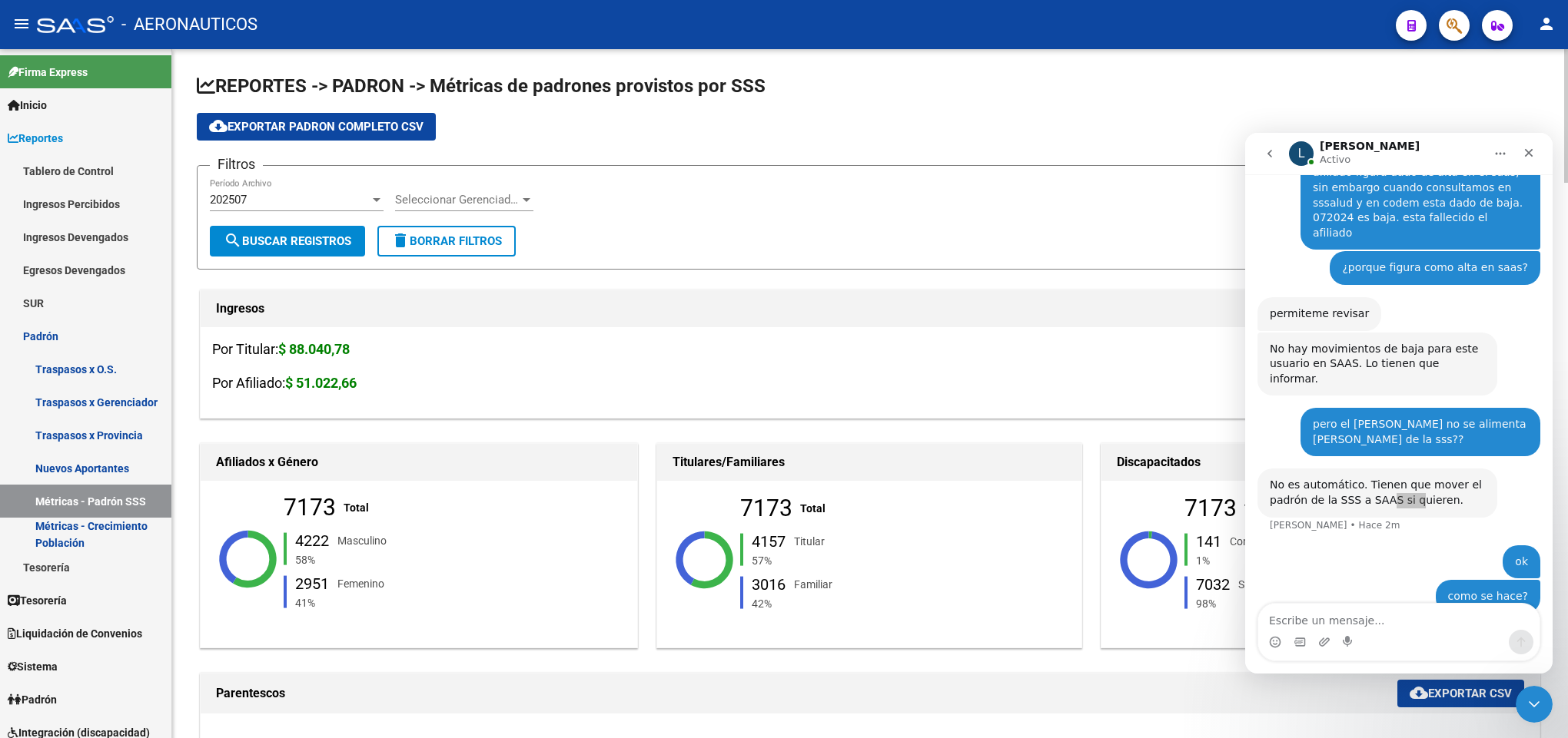
drag, startPoint x: 258, startPoint y: 495, endPoint x: 388, endPoint y: 495, distance: 130.0
click at [388, 495] on div "7173 Total 4222 Masculino 58% 2951 Femenino 41%" at bounding box center [366, 559] width 308 height 200
click at [260, 499] on icon at bounding box center [366, 559] width 308 height 200
click at [1121, 251] on form "Filtros 202507 Período Archivo Seleccionar Gerenciador Seleccionar Gerenciador …" at bounding box center [870, 217] width 1346 height 104
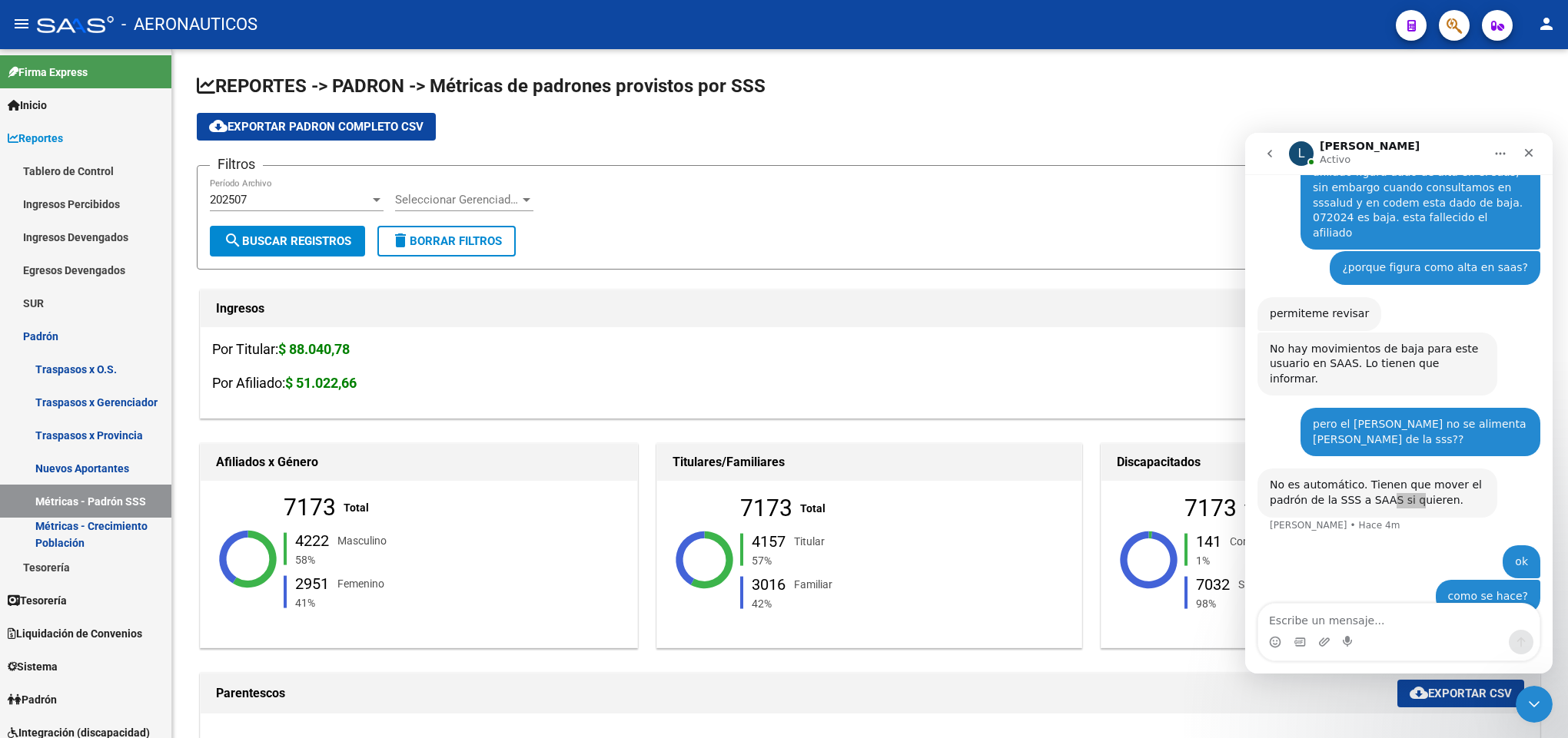
click at [1160, 37] on div "- AERONAUTICOS" at bounding box center [710, 24] width 1346 height 34
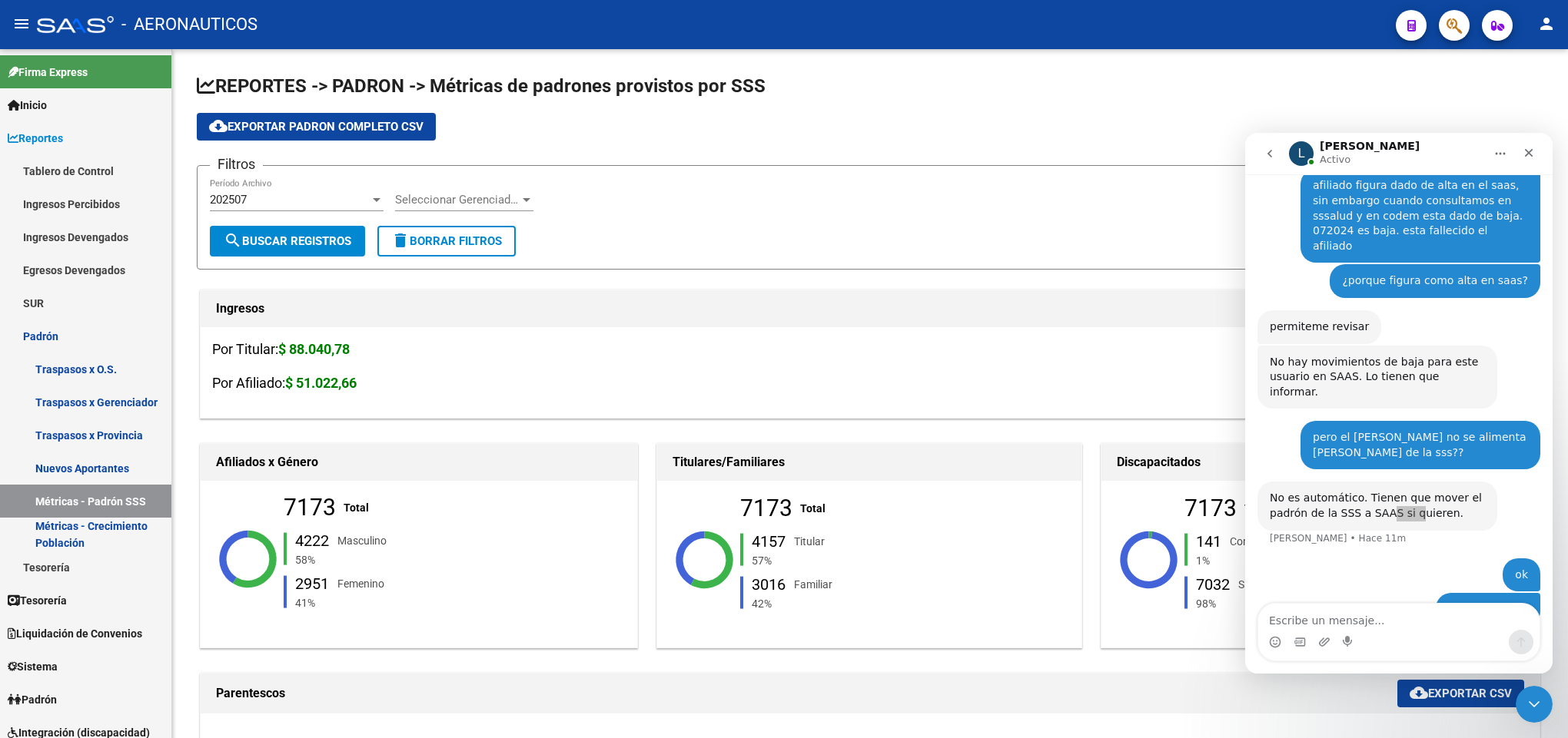
scroll to position [361, 0]
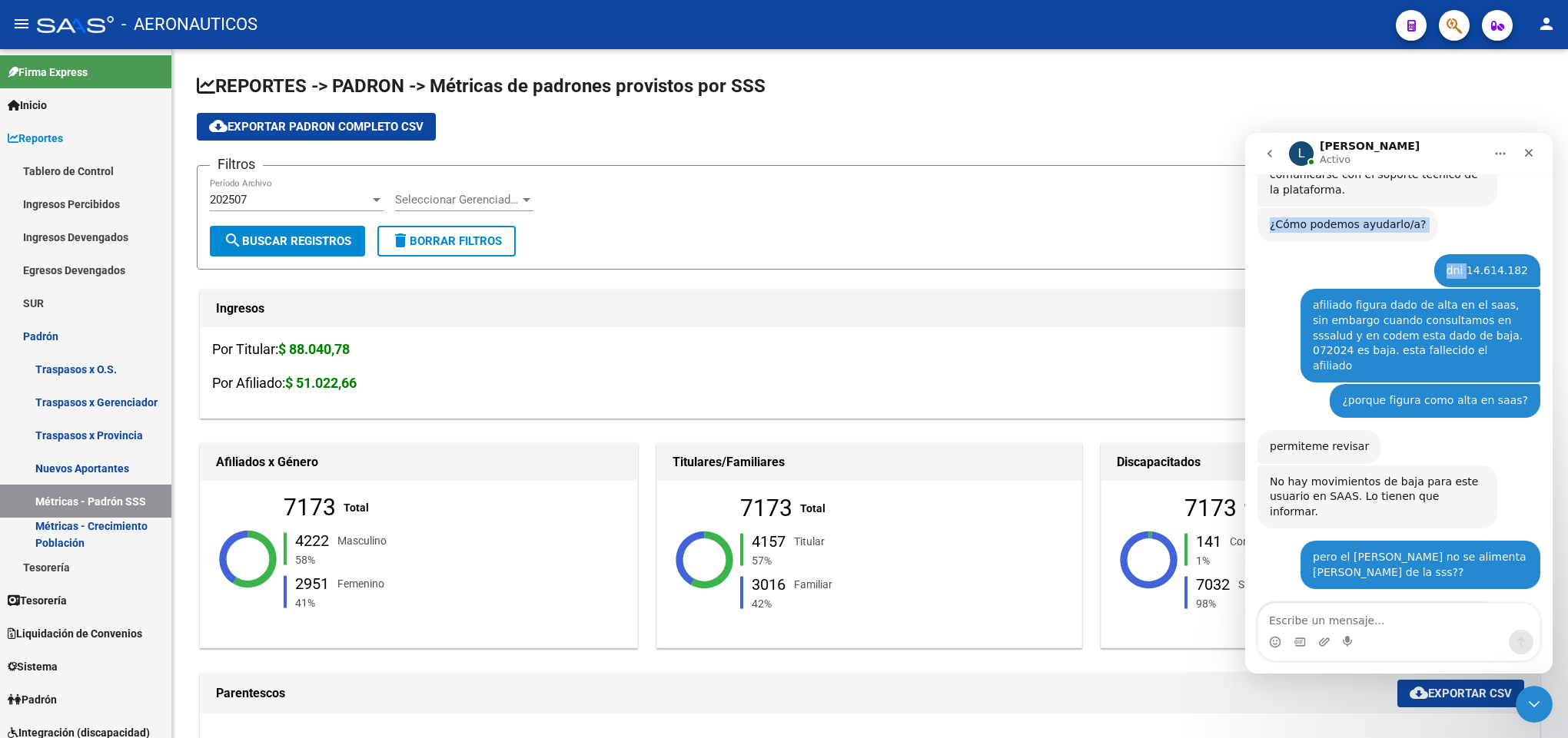
drag, startPoint x: 1467, startPoint y: 193, endPoint x: 1504, endPoint y: 190, distance: 37.1
click at [1504, 190] on div "holaa como estas [PERSON_NAME] 22m [PERSON_NAME] joined the conversation 13:46 …" at bounding box center [1399, 358] width 283 height 815
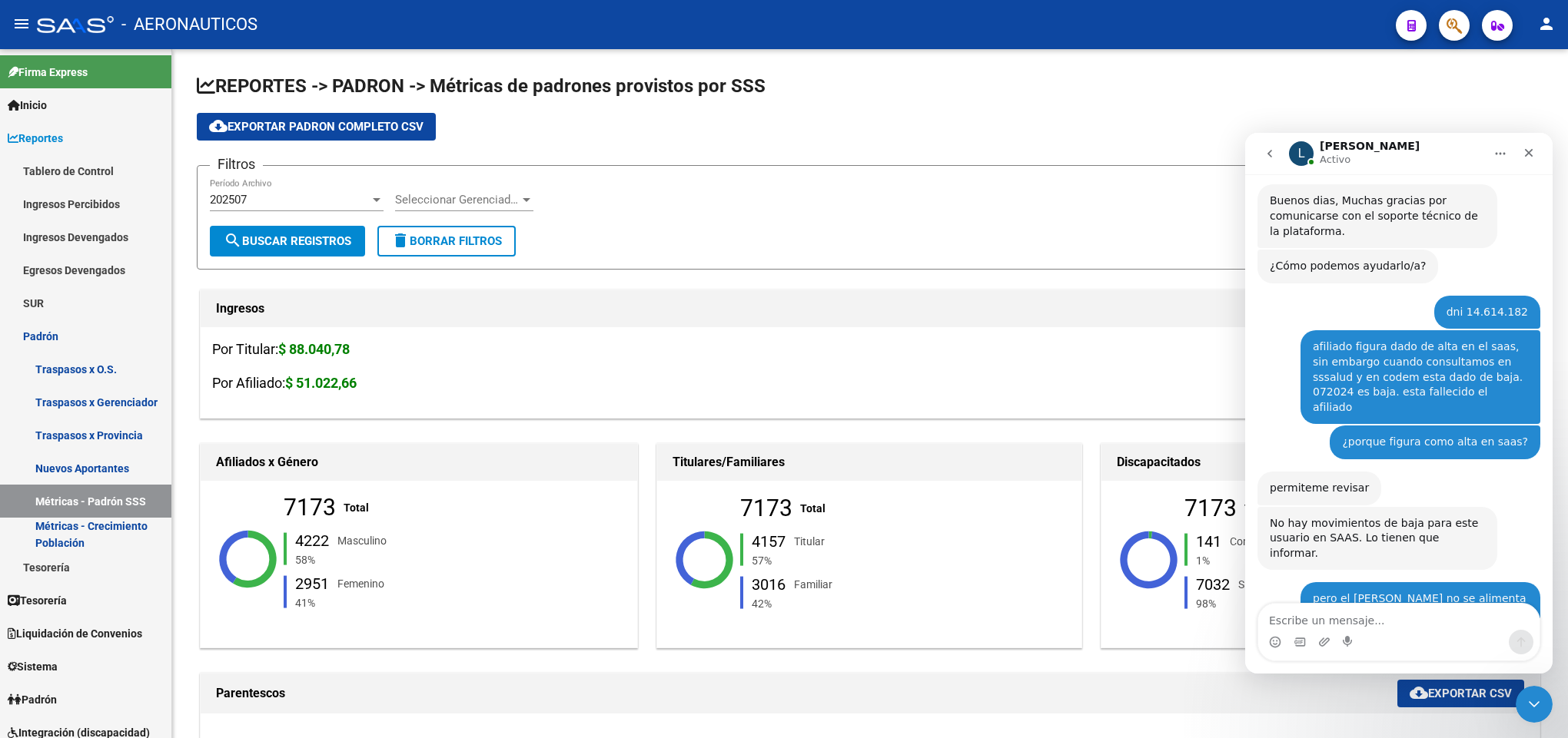
click at [1482, 315] on div "dni 14.614.182" at bounding box center [1486, 312] width 82 height 16
copy div "14.614.182"
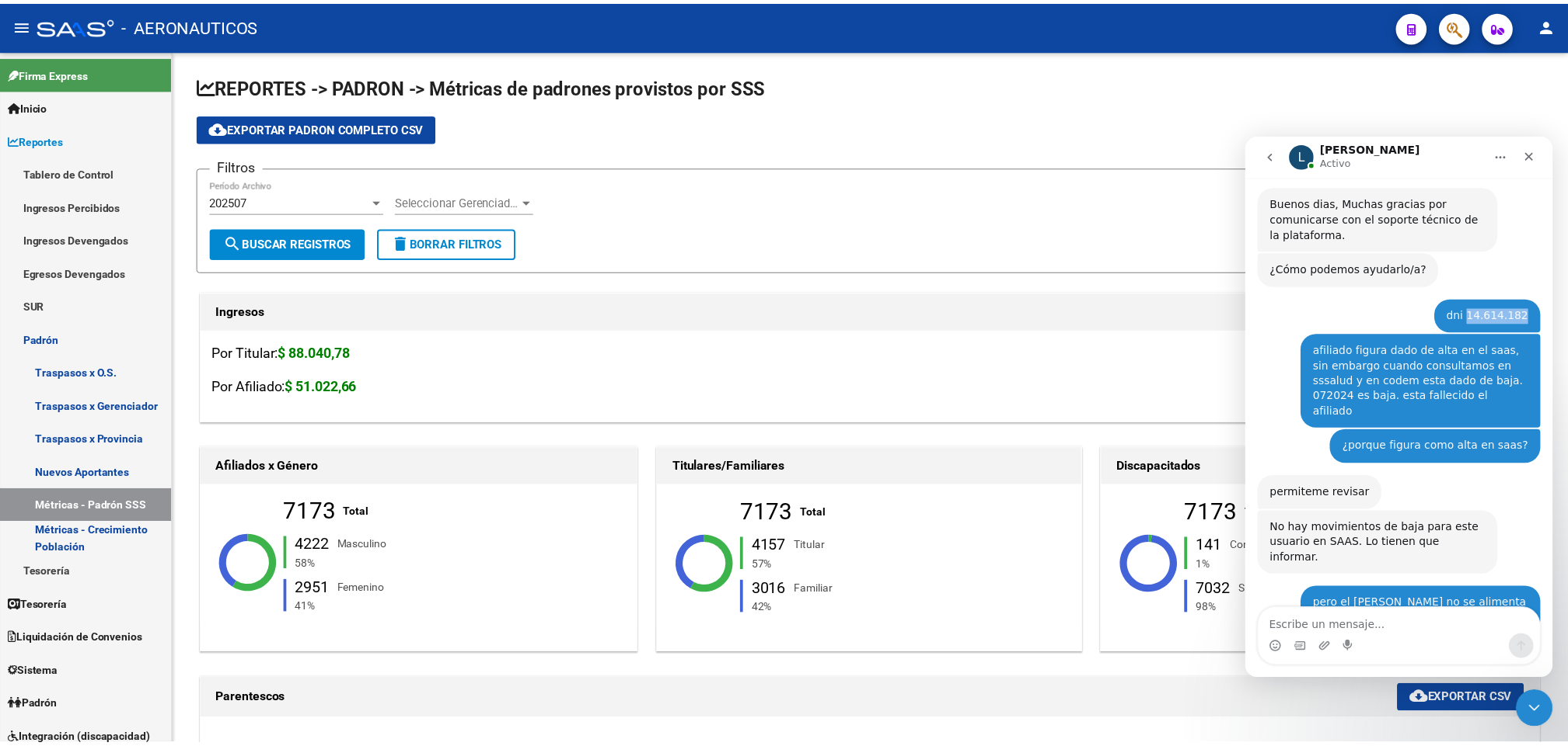
scroll to position [422, 0]
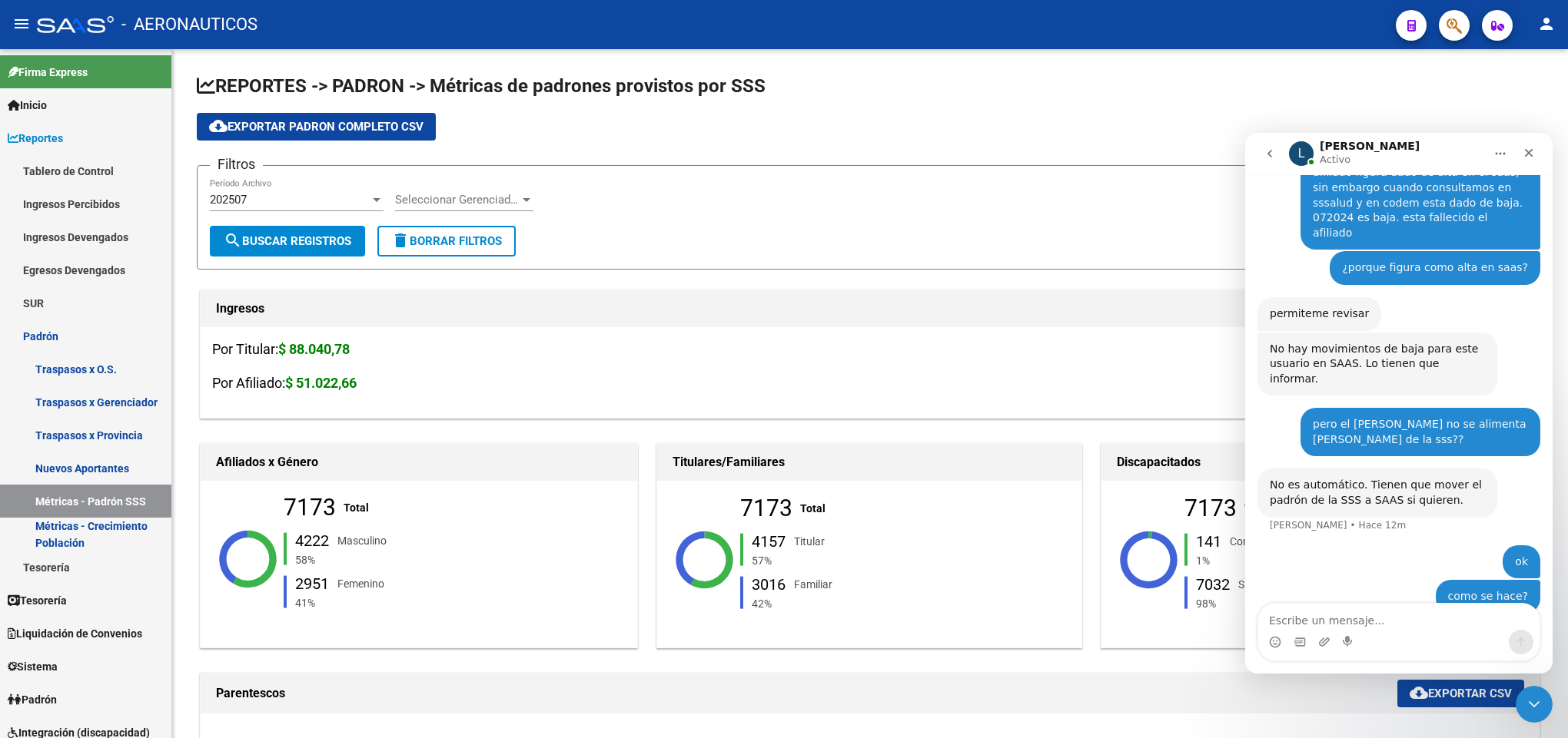
click at [1442, 30] on button "button" at bounding box center [1454, 26] width 31 height 31
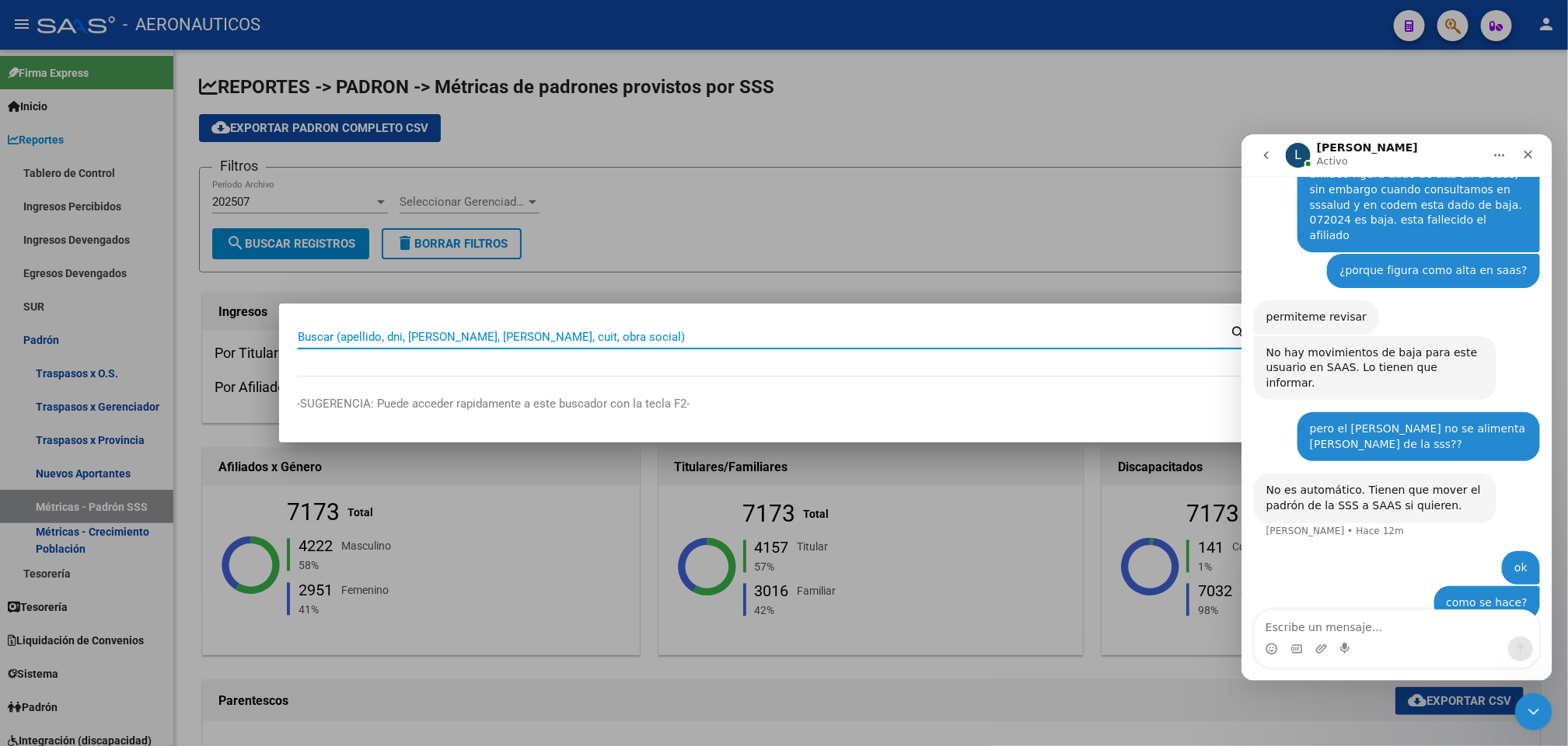
paste input "14.614.182"
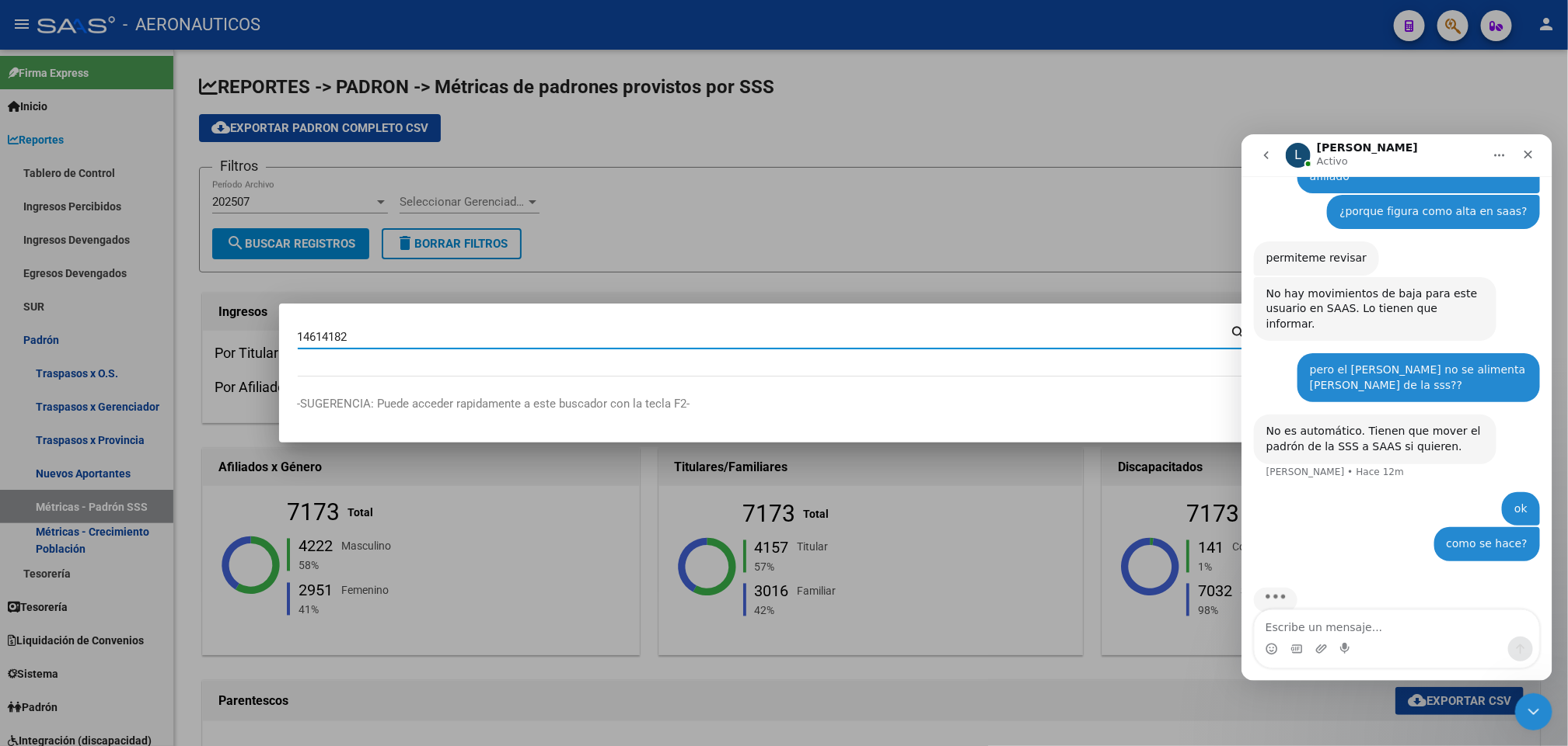
type input "14614182"
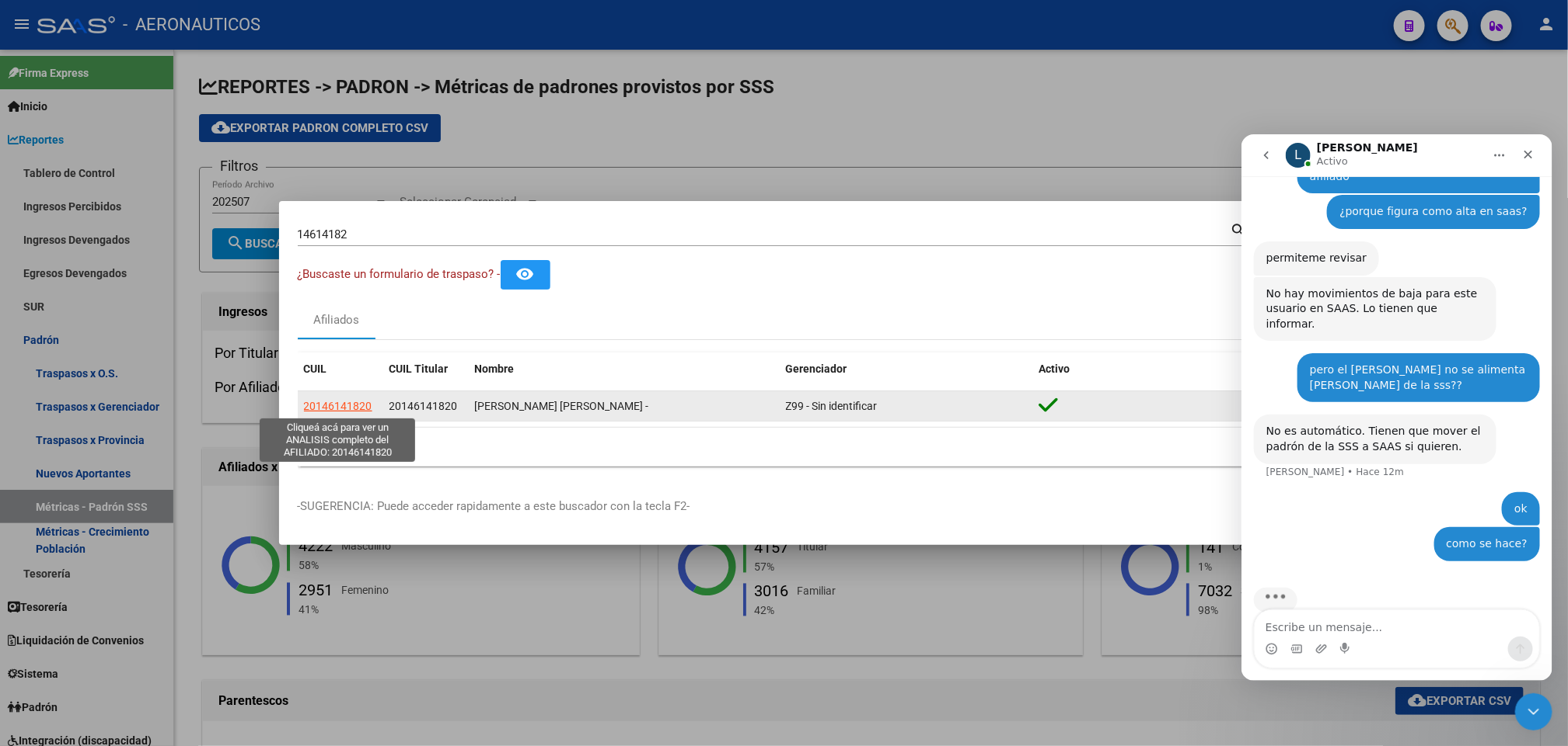
drag, startPoint x: 375, startPoint y: 406, endPoint x: 303, endPoint y: 406, distance: 72.0
click at [304, 406] on div "20146141820" at bounding box center [340, 406] width 73 height 18
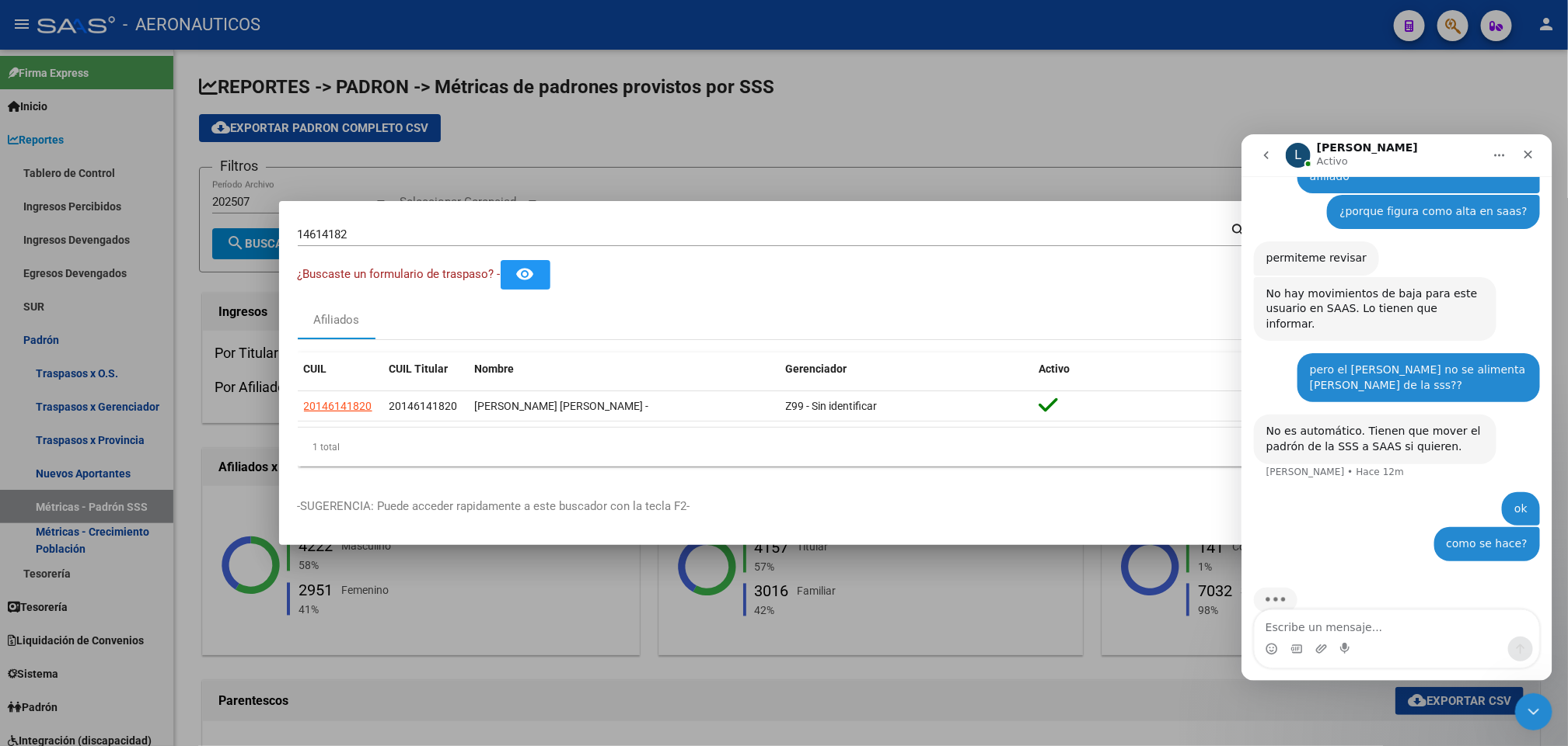
copy span "20146141820"
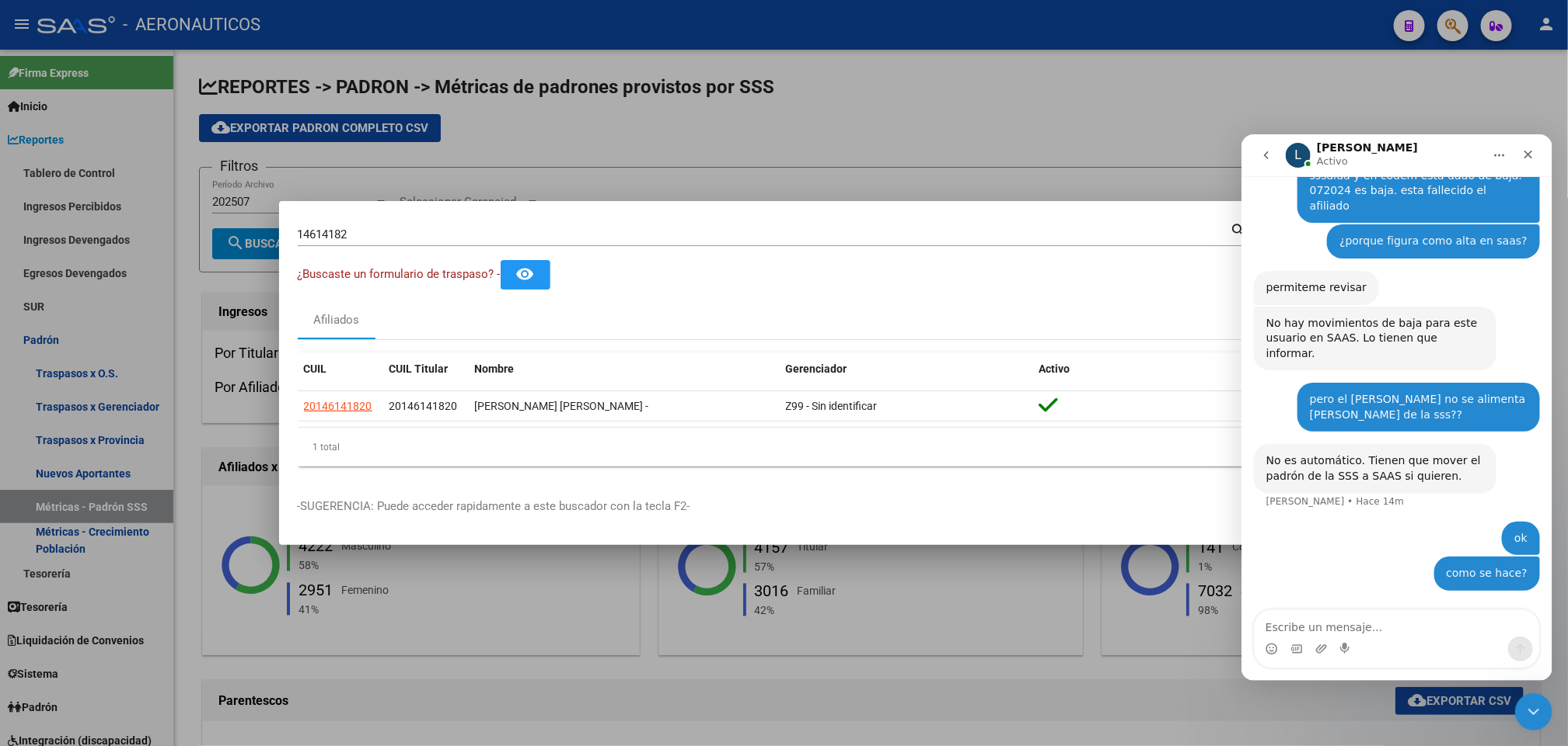
scroll to position [422, 0]
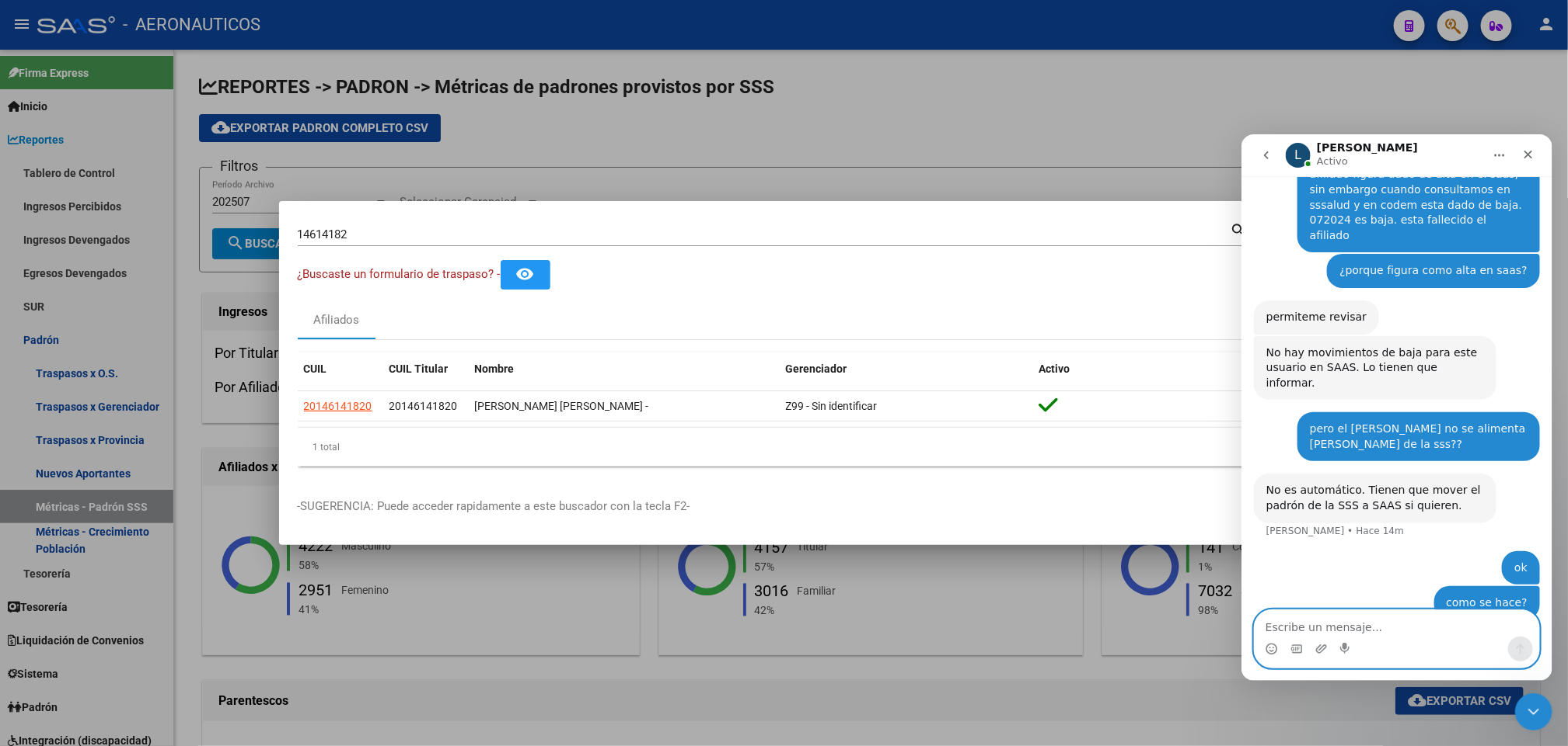
click at [1336, 626] on textarea "Escribe un mensaje..." at bounding box center [1396, 623] width 284 height 27
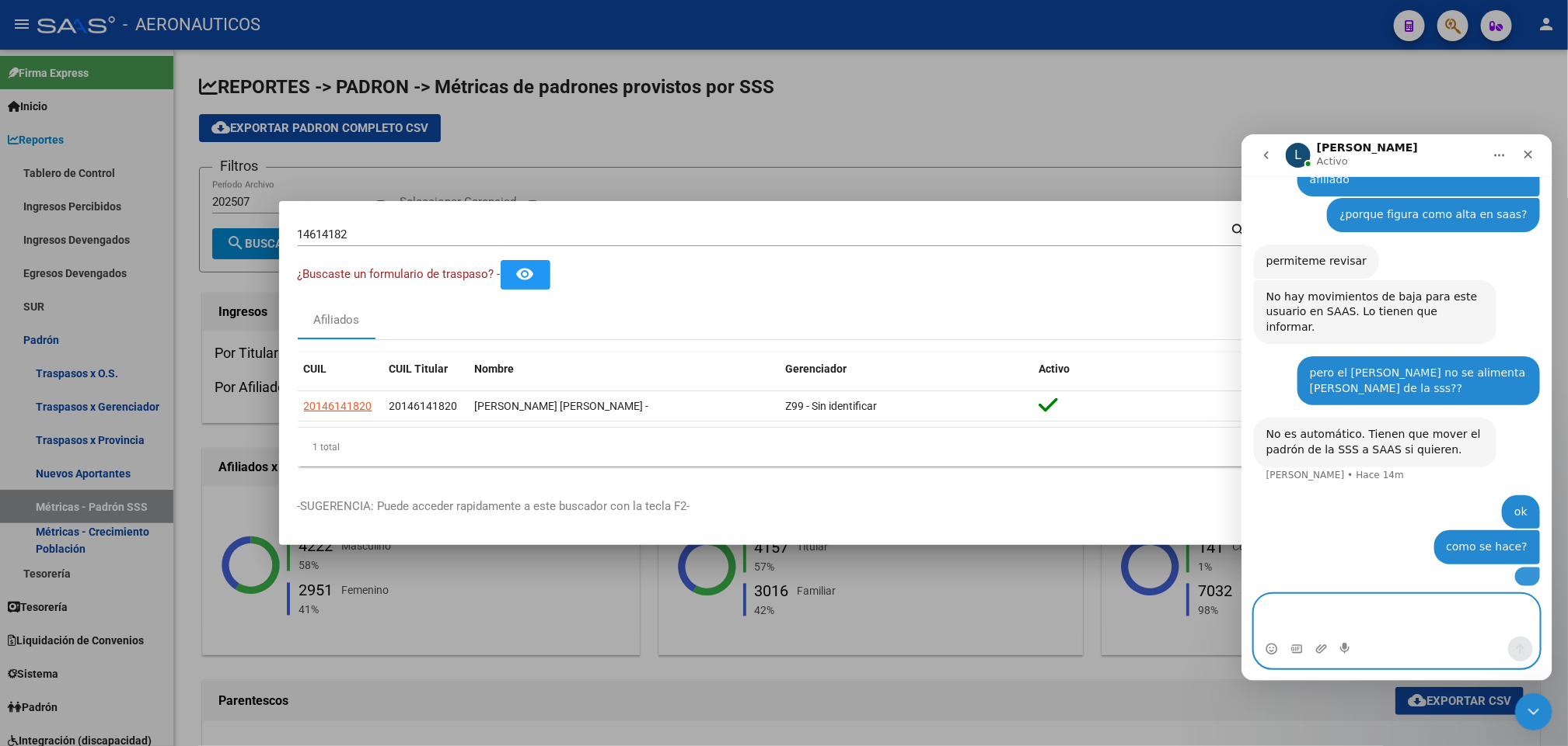
scroll to position [536, 0]
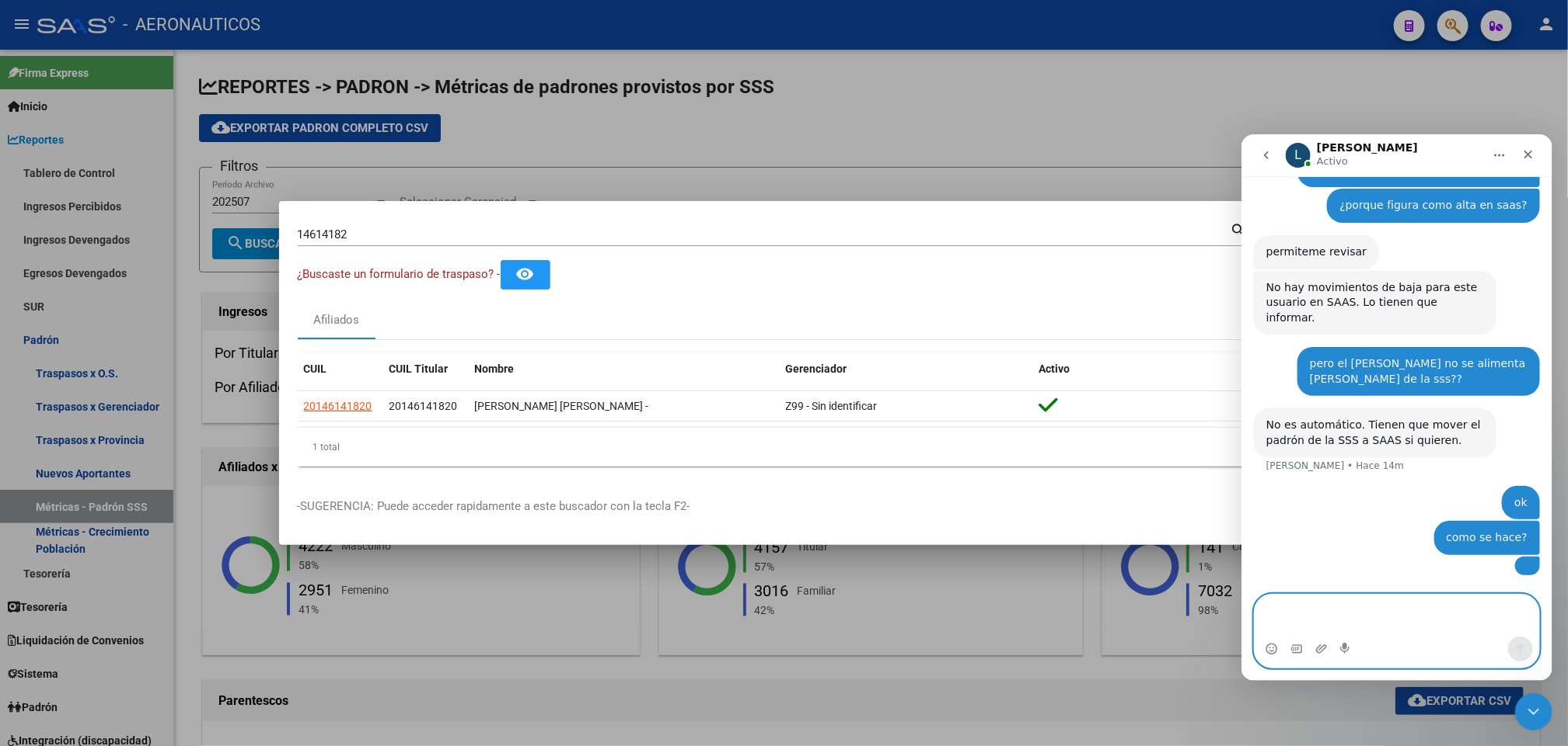
click at [1203, 253] on div "14614182 Buscar (apellido, dni, [PERSON_NAME], [PERSON_NAME], cuit, obra social…" at bounding box center [772, 240] width 950 height 41
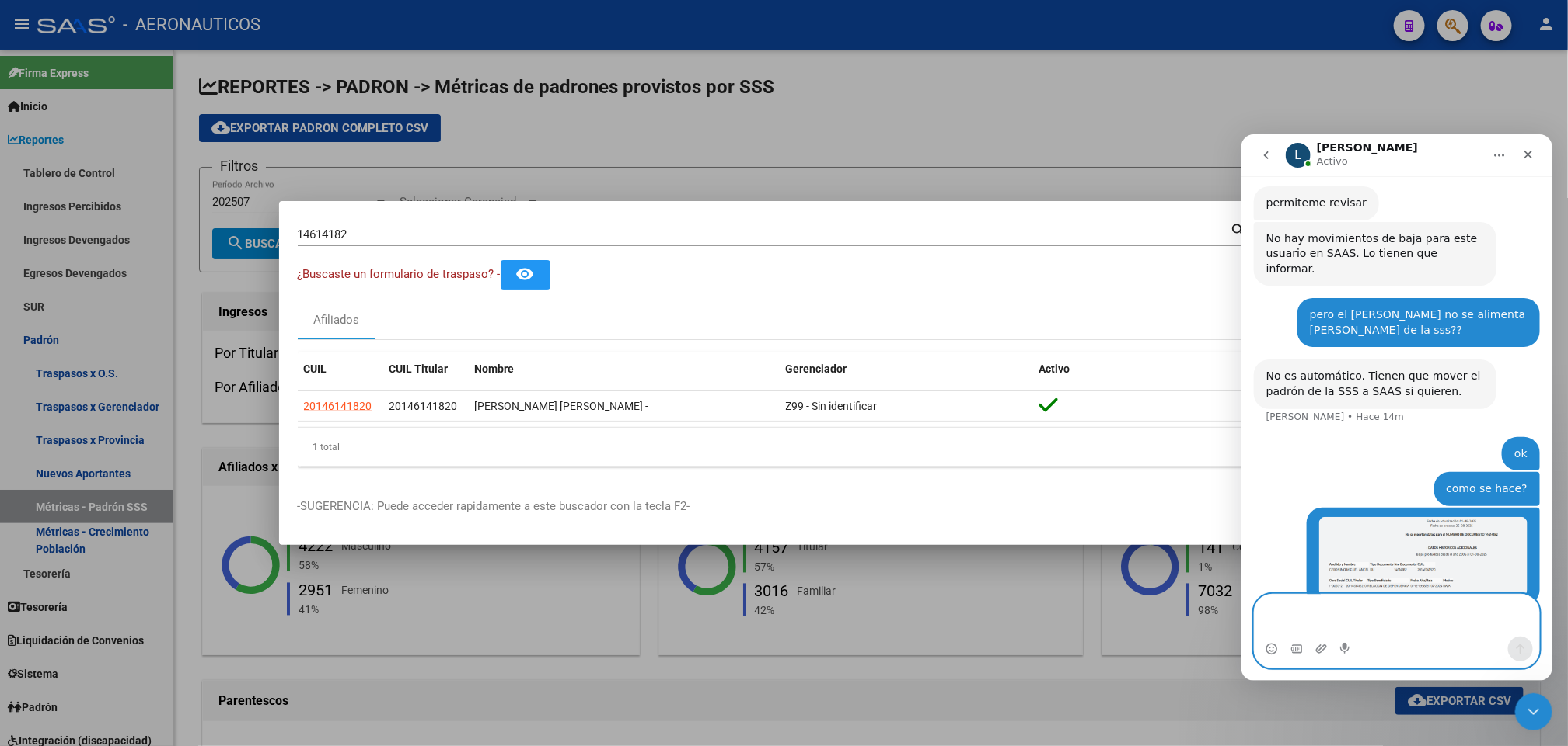
scroll to position [597, 0]
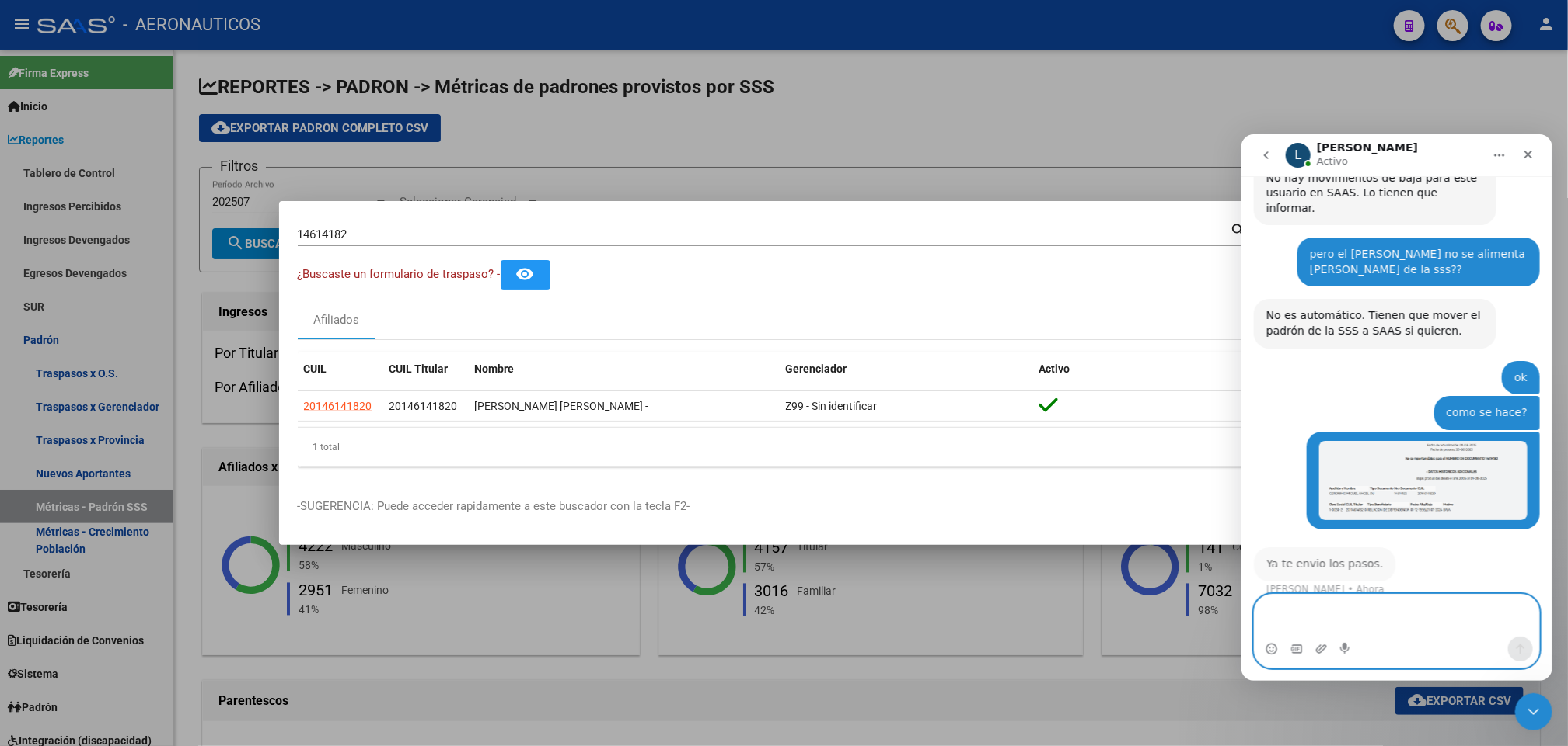
click at [1296, 615] on textarea "Escribe un mensaje..." at bounding box center [1396, 615] width 284 height 42
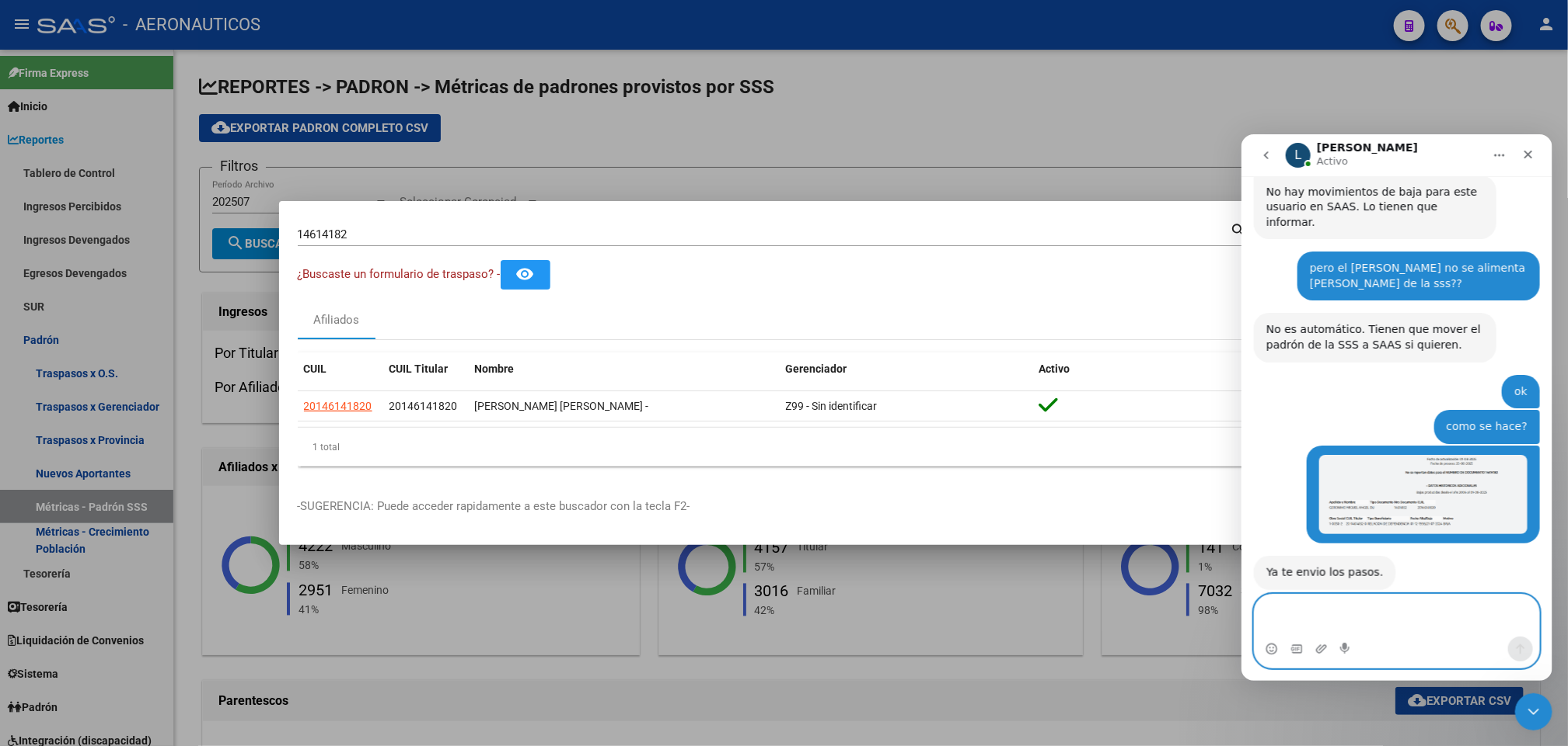
click at [1299, 610] on textarea "Escribe un mensaje..." at bounding box center [1396, 615] width 284 height 42
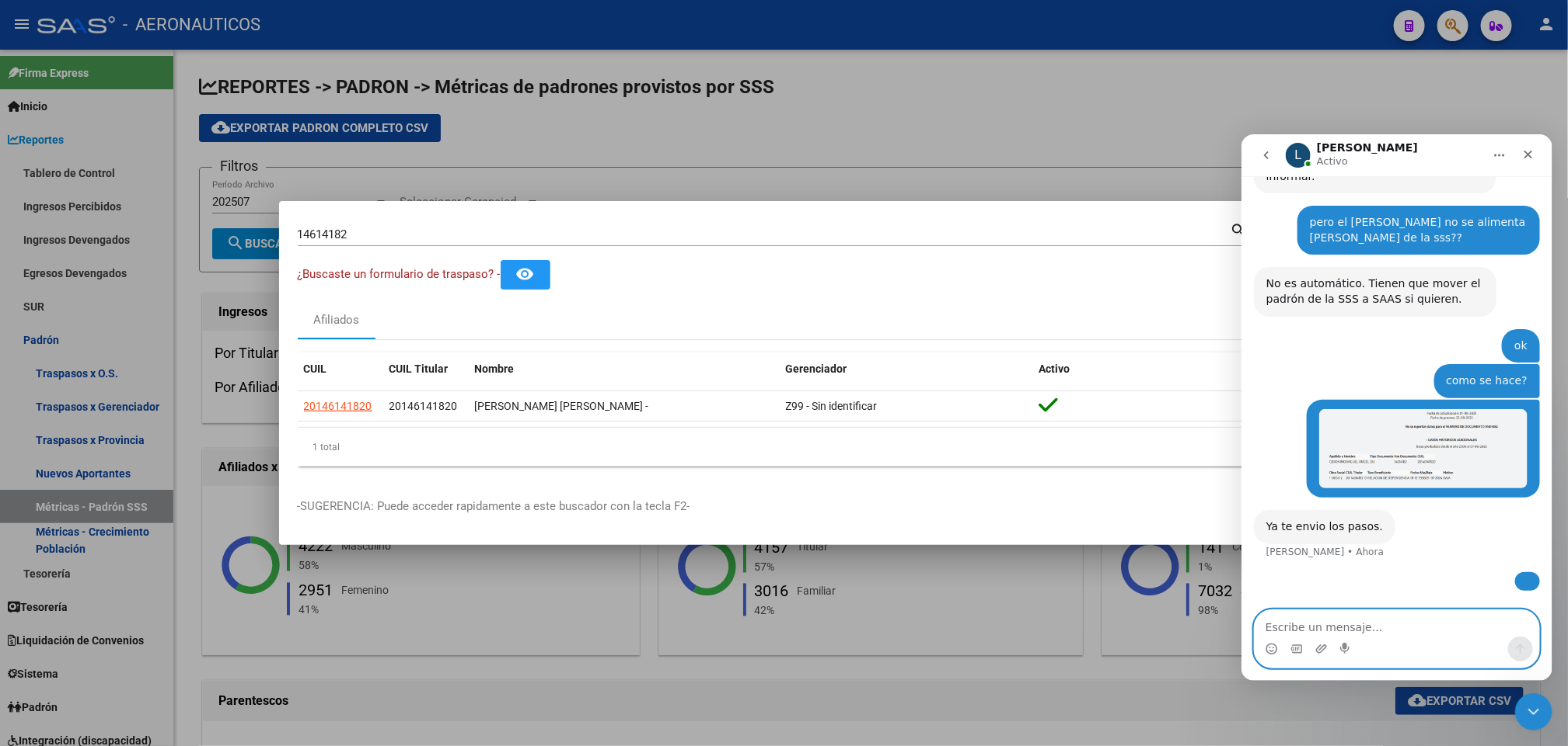
scroll to position [631, 0]
click at [1082, 273] on div "¿Buscaste un formulario de traspaso? - remove_red_eye" at bounding box center [784, 274] width 973 height 29
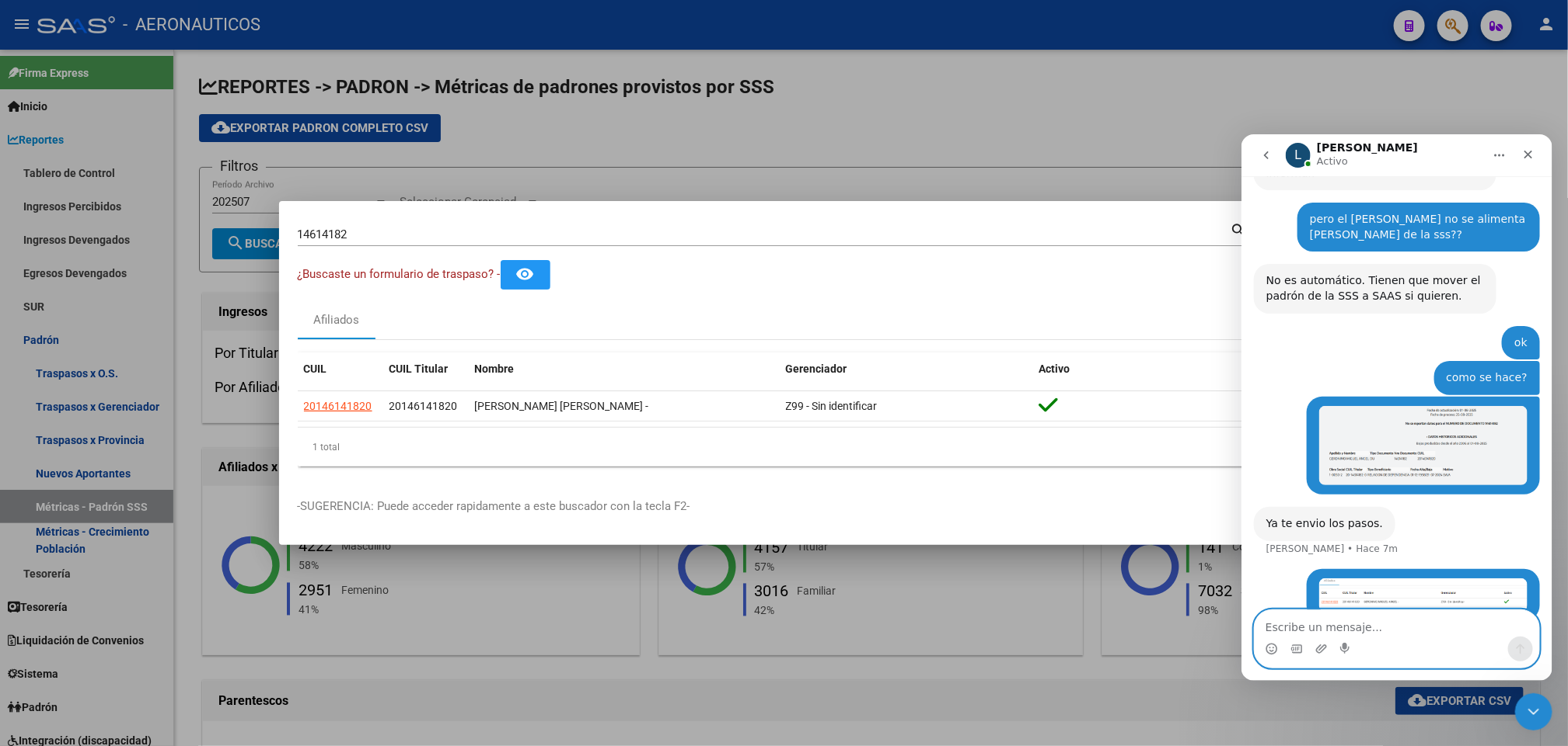
scroll to position [632, 0]
click at [1304, 515] on div "Ya te envio los pasos." at bounding box center [1323, 522] width 117 height 16
click at [1286, 621] on textarea "Escribe un mensaje..." at bounding box center [1396, 623] width 284 height 27
drag, startPoint x: 1090, startPoint y: 275, endPoint x: 96, endPoint y: 75, distance: 1013.9
click at [1090, 275] on div "¿Buscaste un formulario de traspaso? - remove_red_eye" at bounding box center [784, 274] width 973 height 29
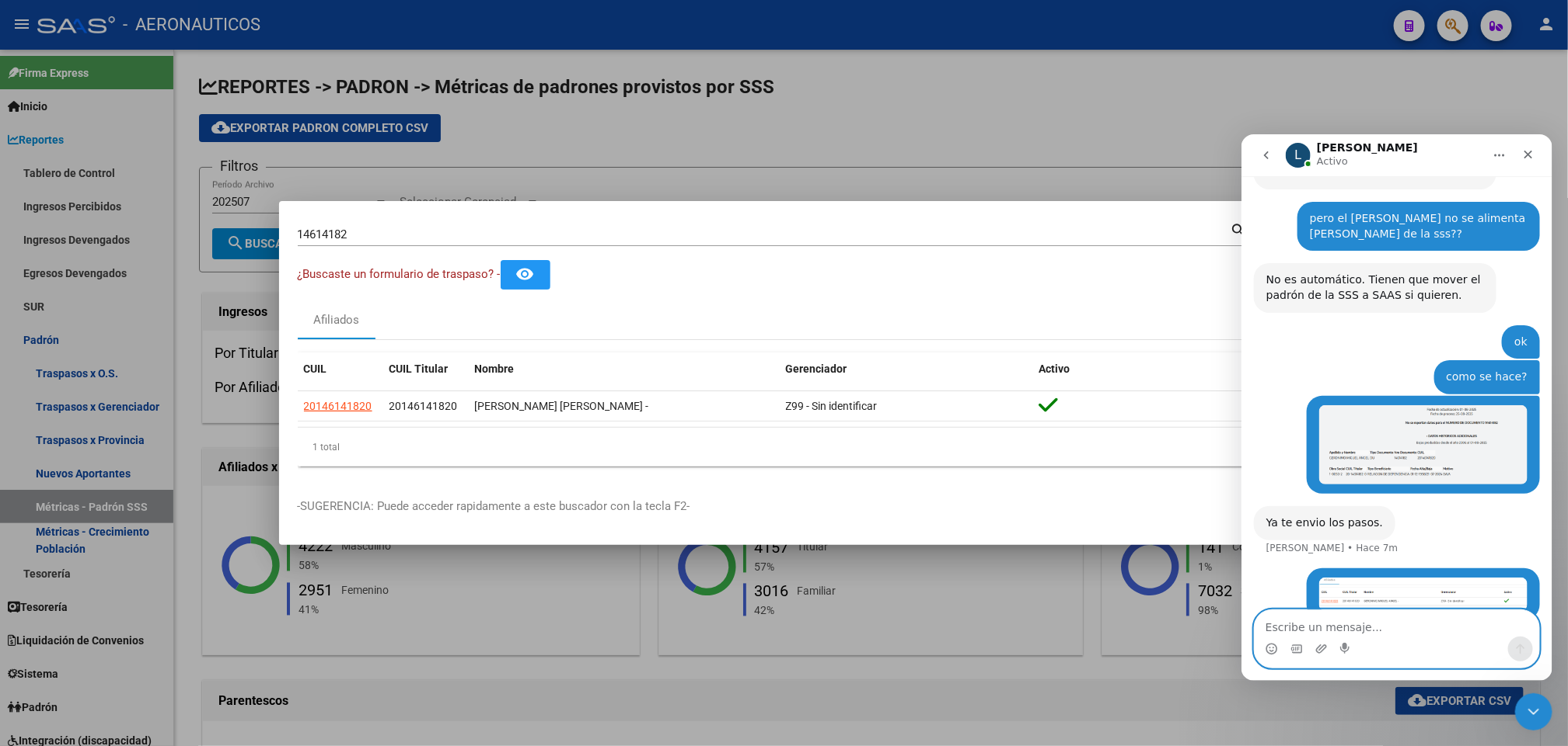
click at [1319, 621] on textarea "Escribe un mensaje..." at bounding box center [1396, 623] width 284 height 27
type textarea "d"
type textarea "ok espero los pasos"
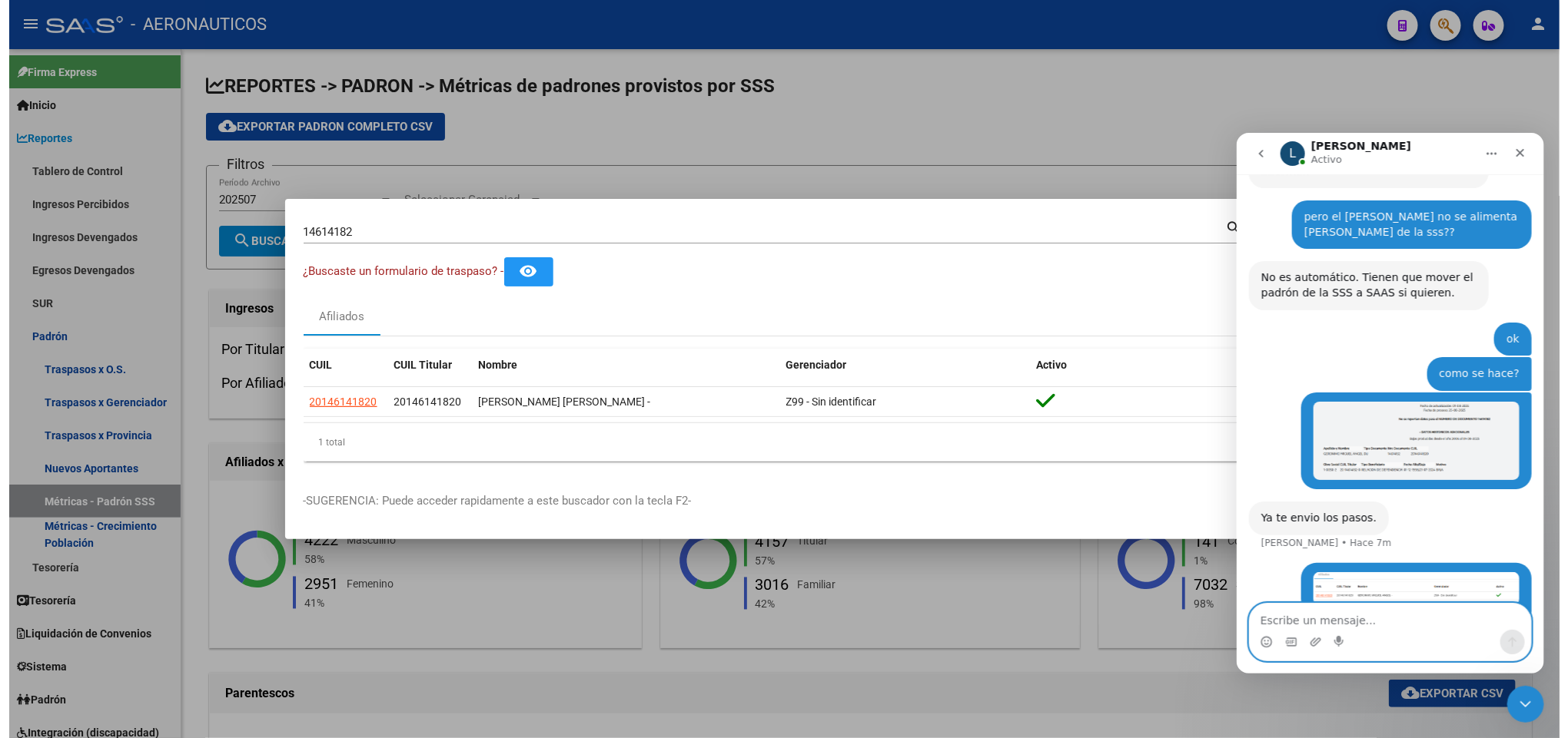
scroll to position [660, 0]
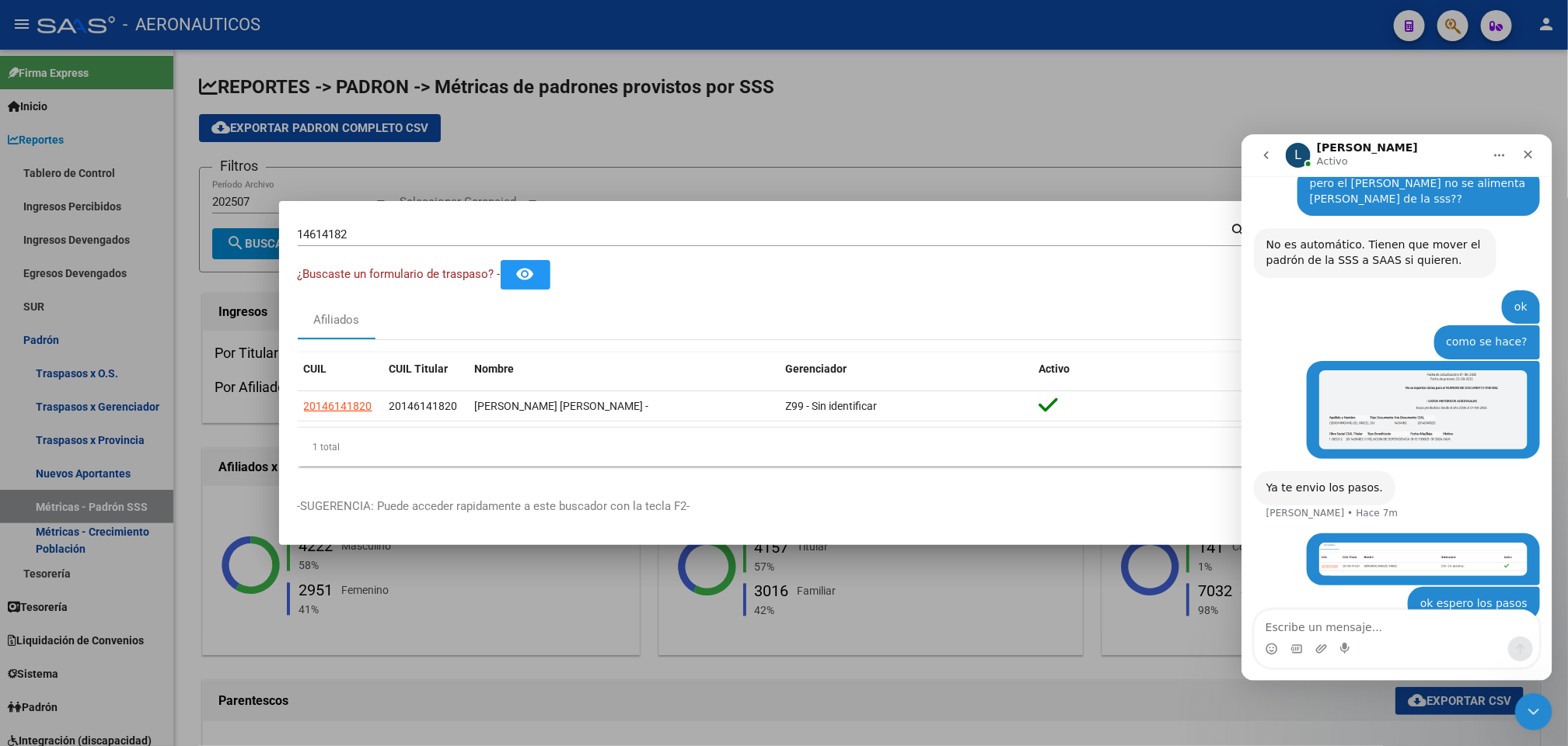
click at [1043, 307] on div "Afiliados" at bounding box center [784, 320] width 973 height 37
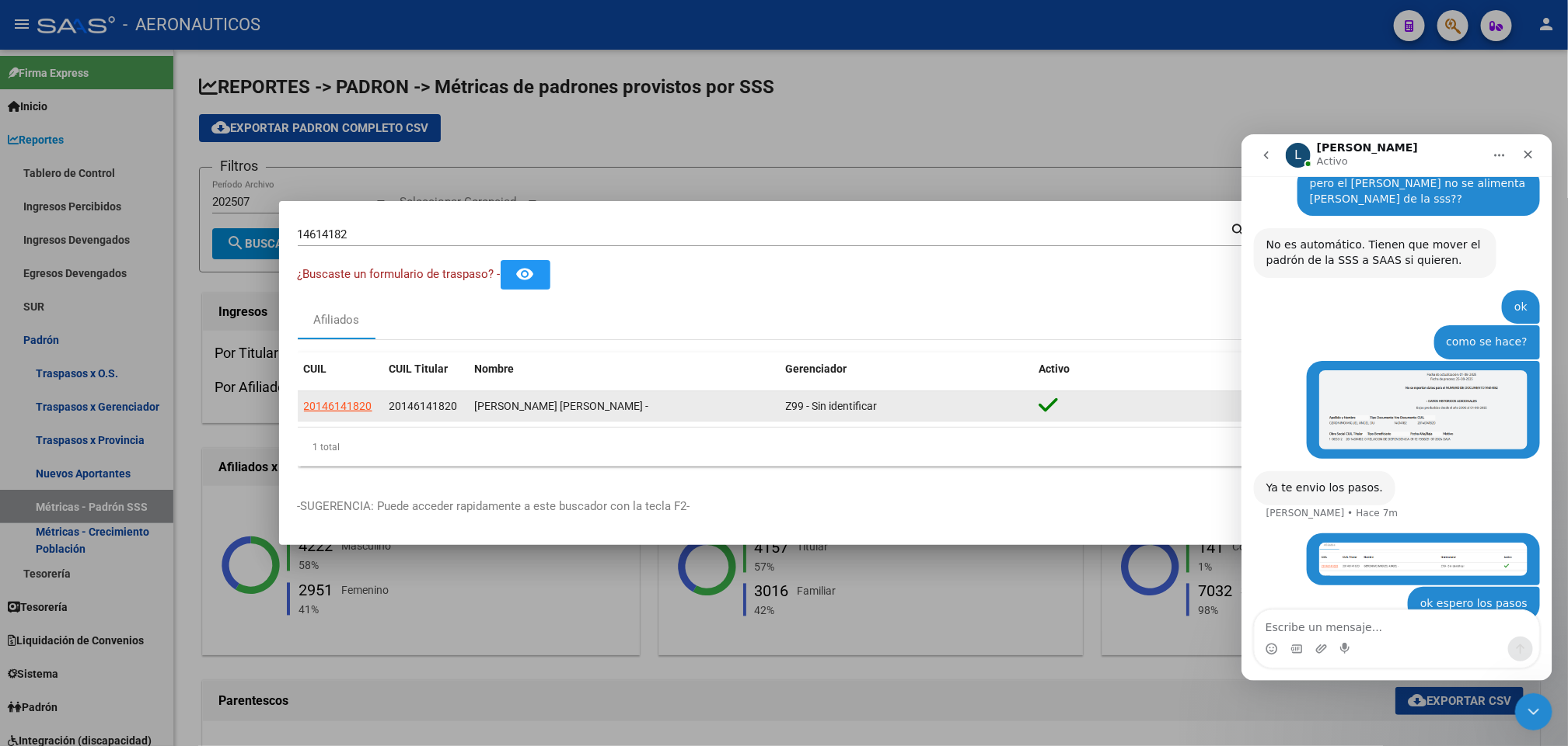
click at [671, 404] on div "[PERSON_NAME] [PERSON_NAME] -" at bounding box center [624, 406] width 298 height 18
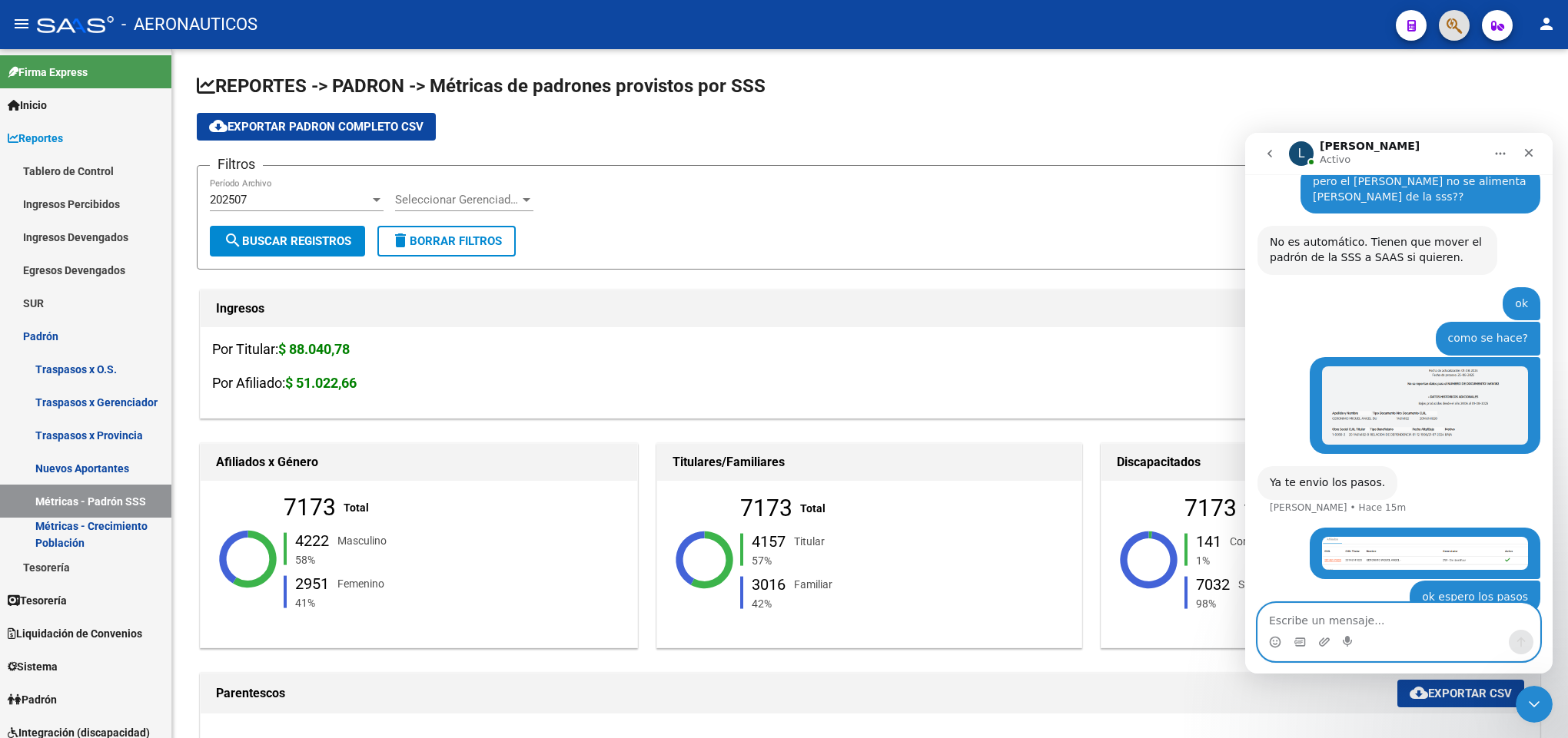
click at [1324, 619] on textarea "Escribe un mensaje..." at bounding box center [1399, 617] width 281 height 27
type textarea "??"
